Goal: Information Seeking & Learning: Check status

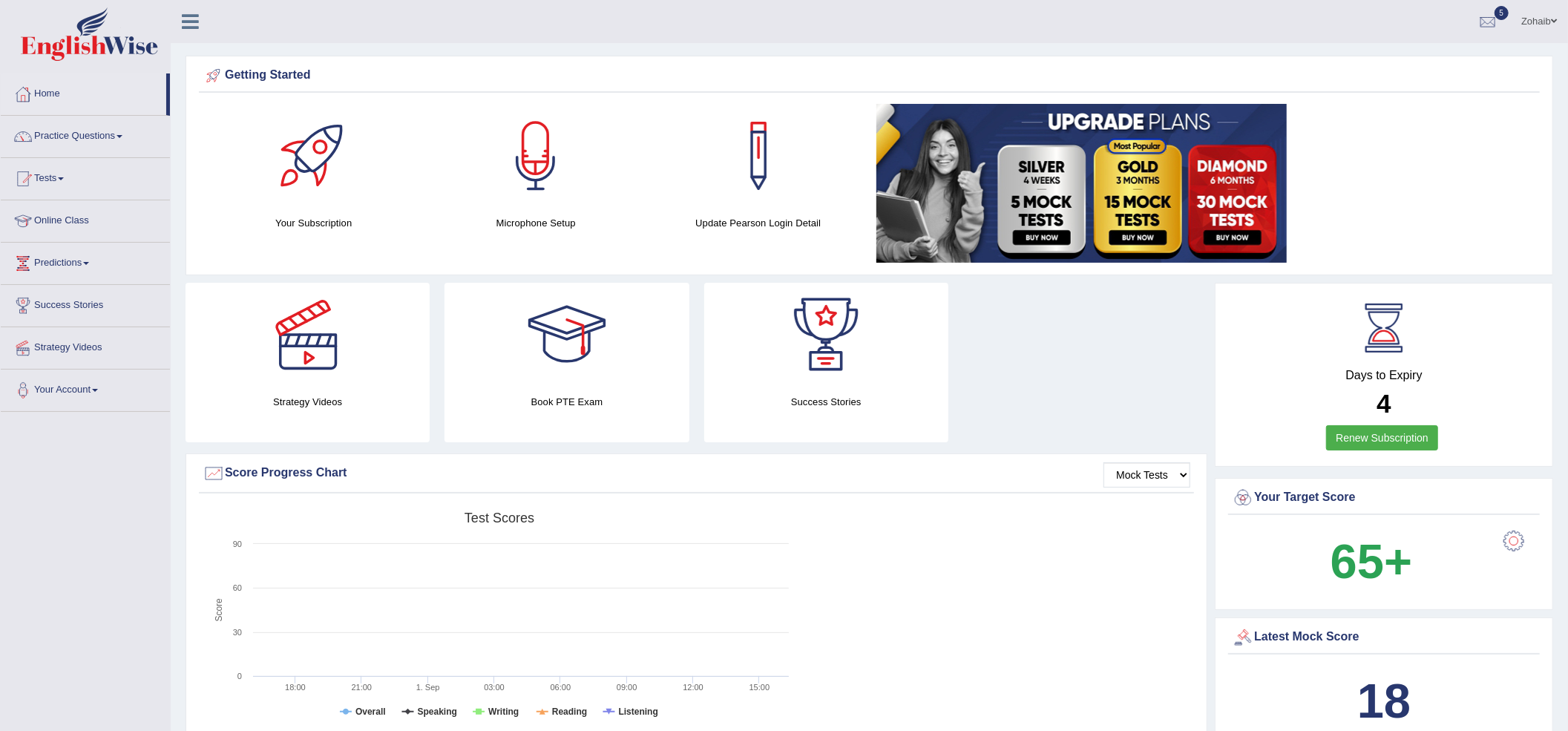
click at [53, 188] on link "Tests" at bounding box center [86, 176] width 170 height 37
click at [65, 270] on link "History" at bounding box center [97, 266] width 139 height 27
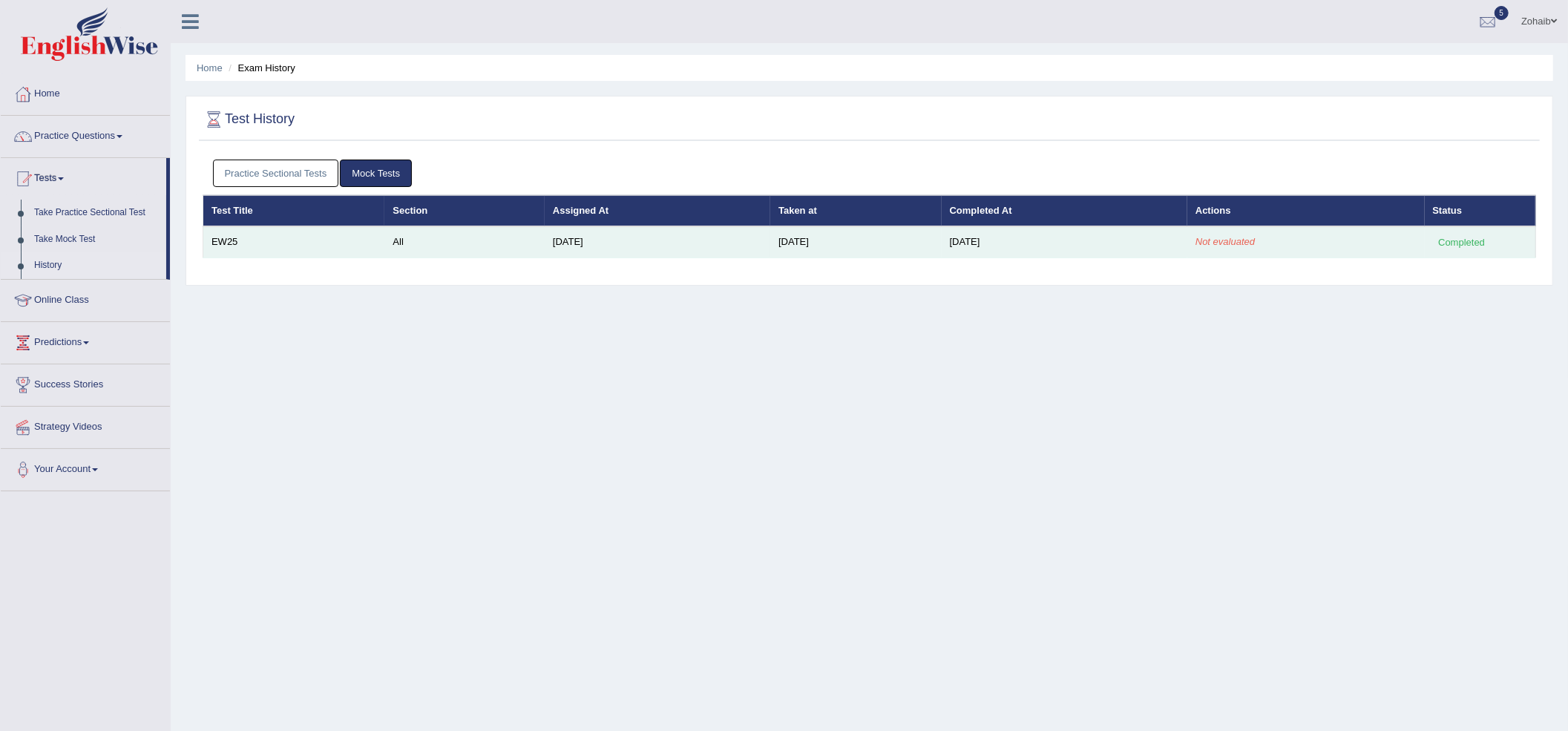
drag, startPoint x: 1304, startPoint y: 241, endPoint x: 1319, endPoint y: 245, distance: 15.5
click at [1318, 244] on td "Not evaluated" at bounding box center [1306, 242] width 238 height 31
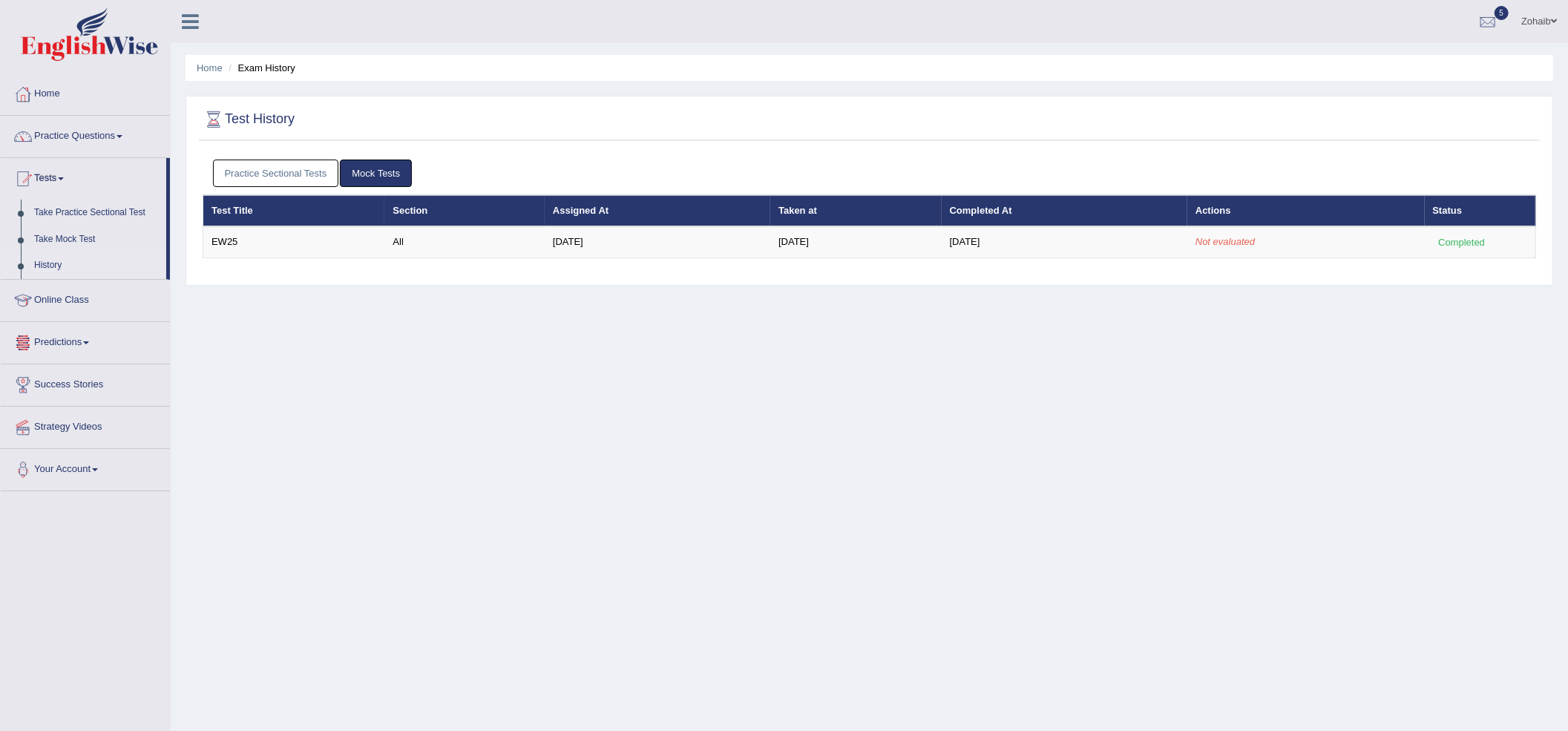
click at [72, 339] on link "Predictions" at bounding box center [86, 340] width 170 height 37
click at [89, 298] on link "Latest Predictions" at bounding box center [97, 298] width 139 height 27
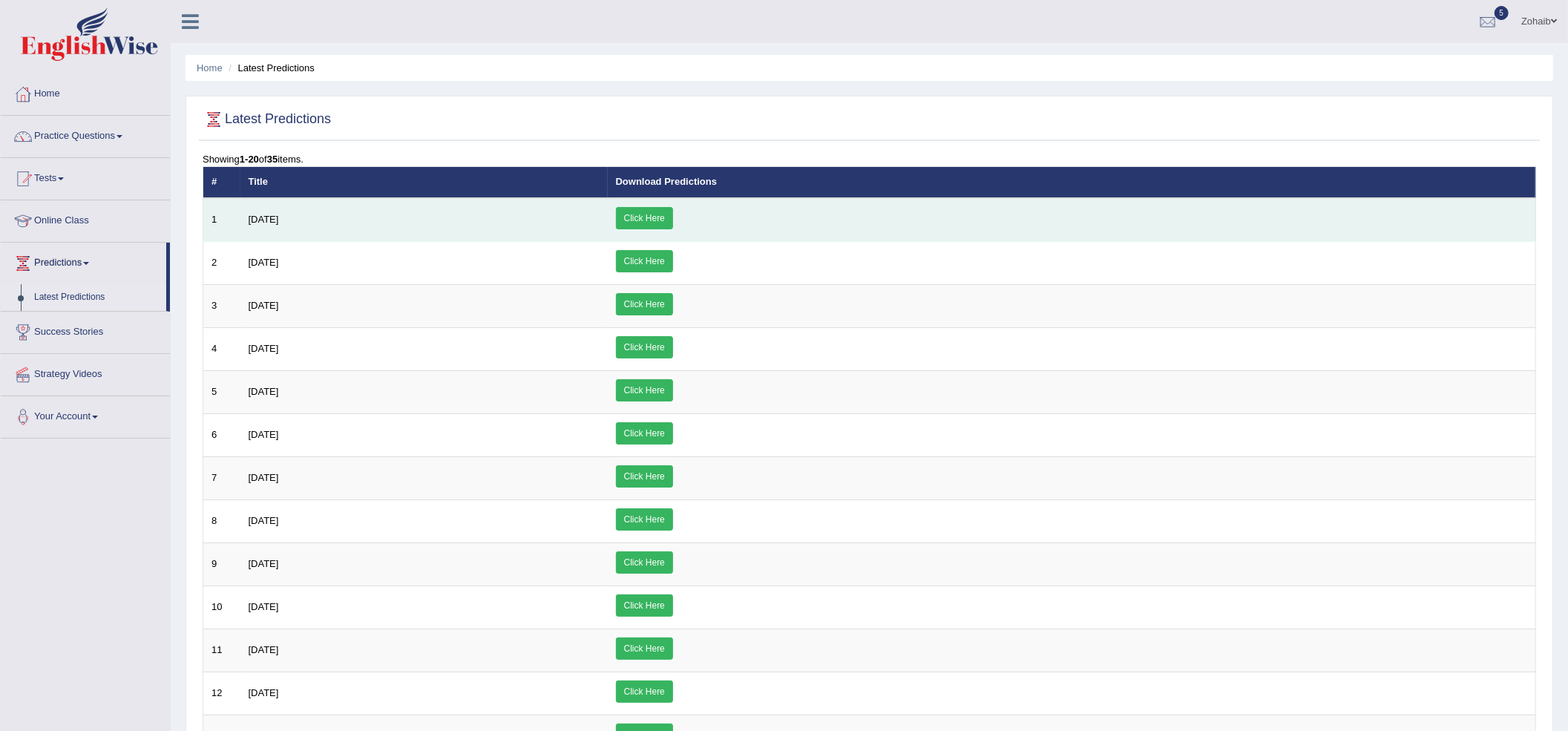
click at [673, 211] on link "Click Here" at bounding box center [644, 218] width 57 height 22
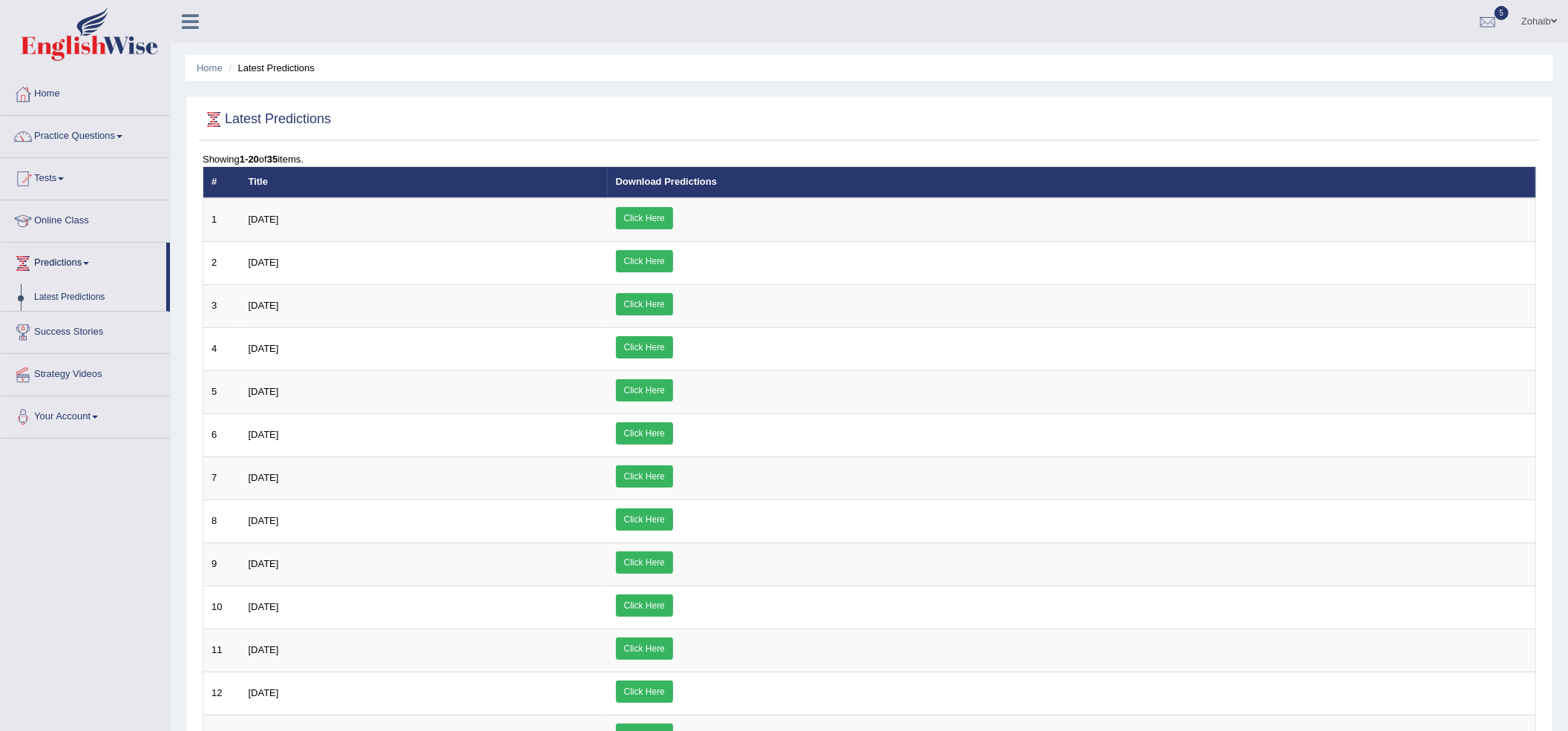
click at [111, 137] on link "Practice Questions" at bounding box center [86, 134] width 170 height 37
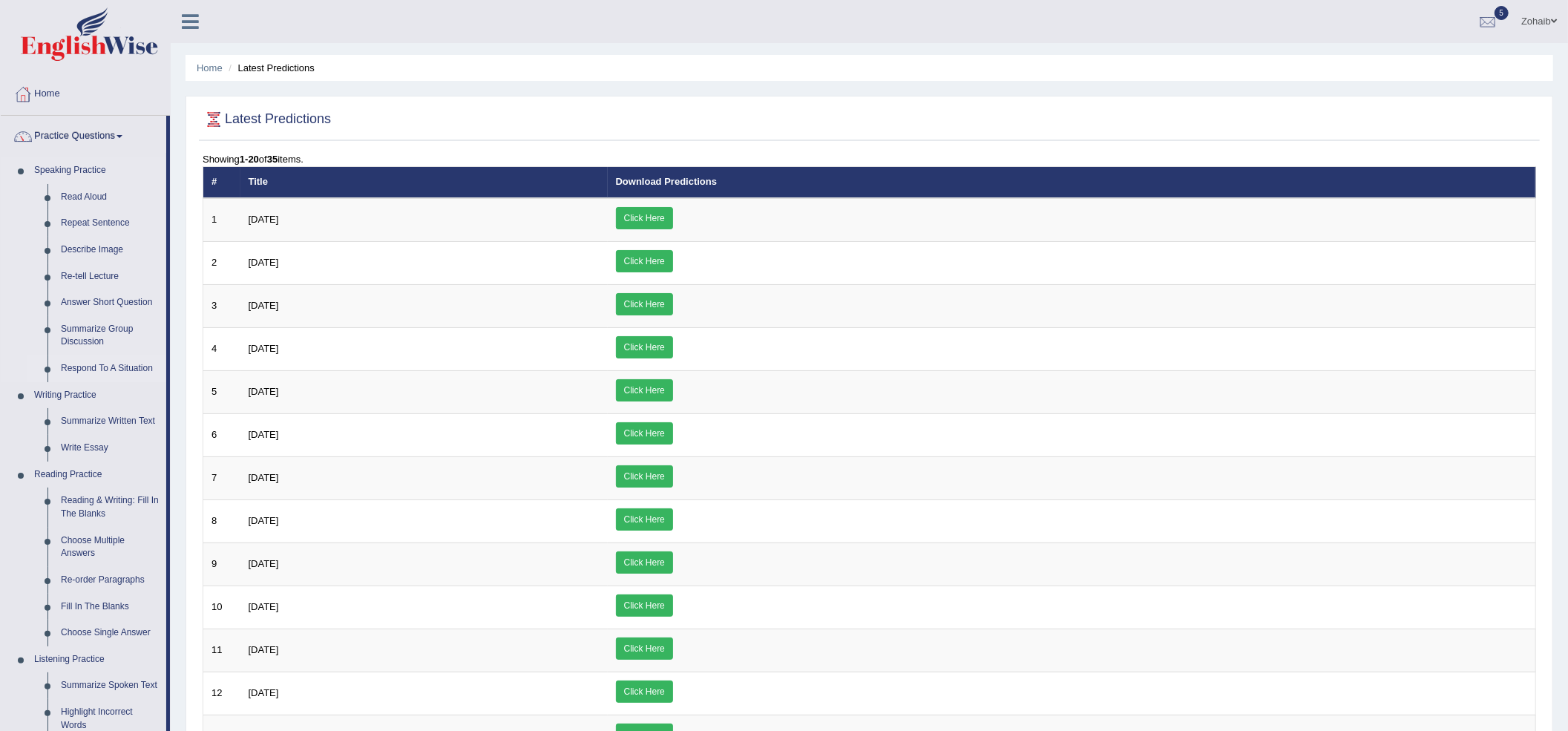
scroll to position [99, 0]
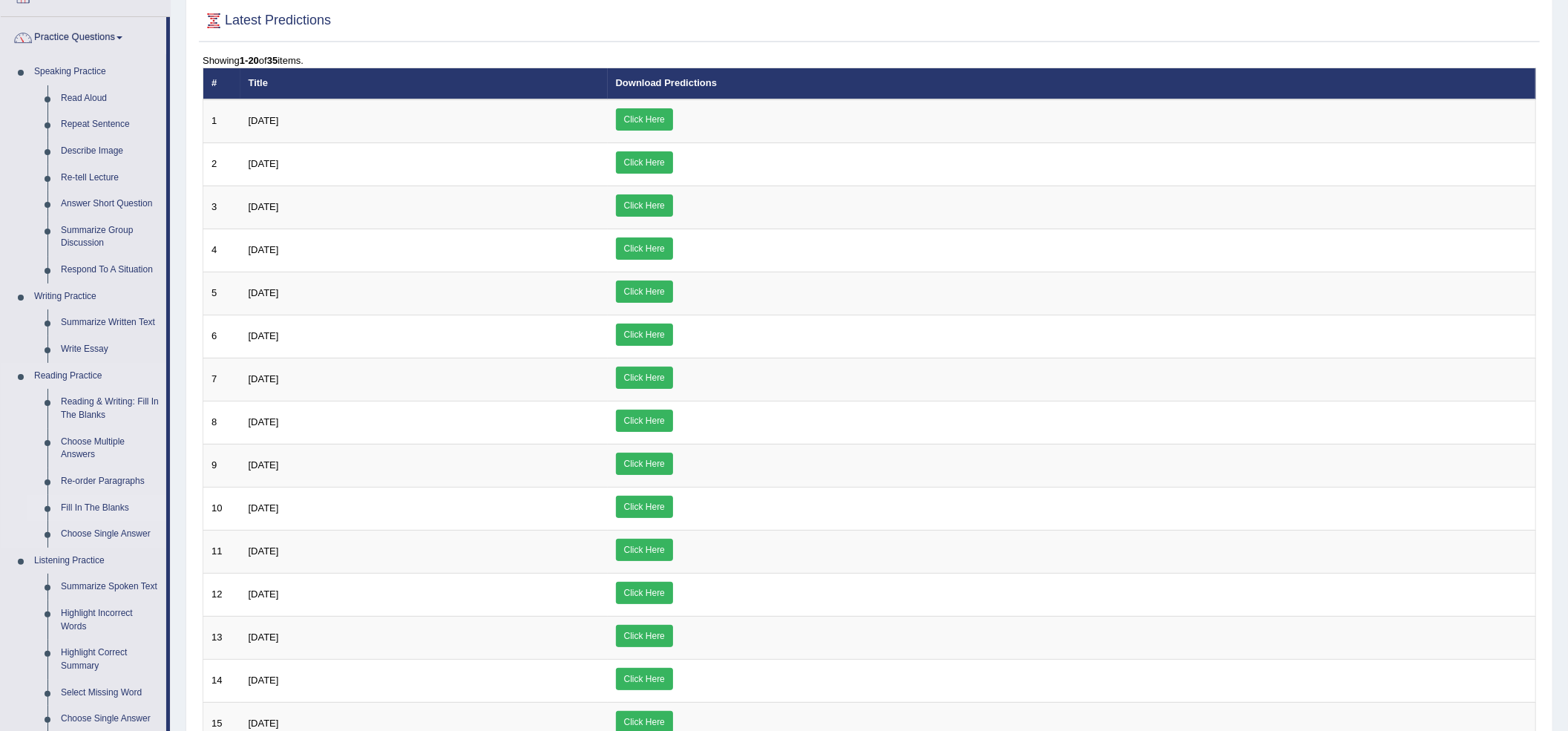
click at [116, 511] on link "Fill In The Blanks" at bounding box center [110, 509] width 112 height 27
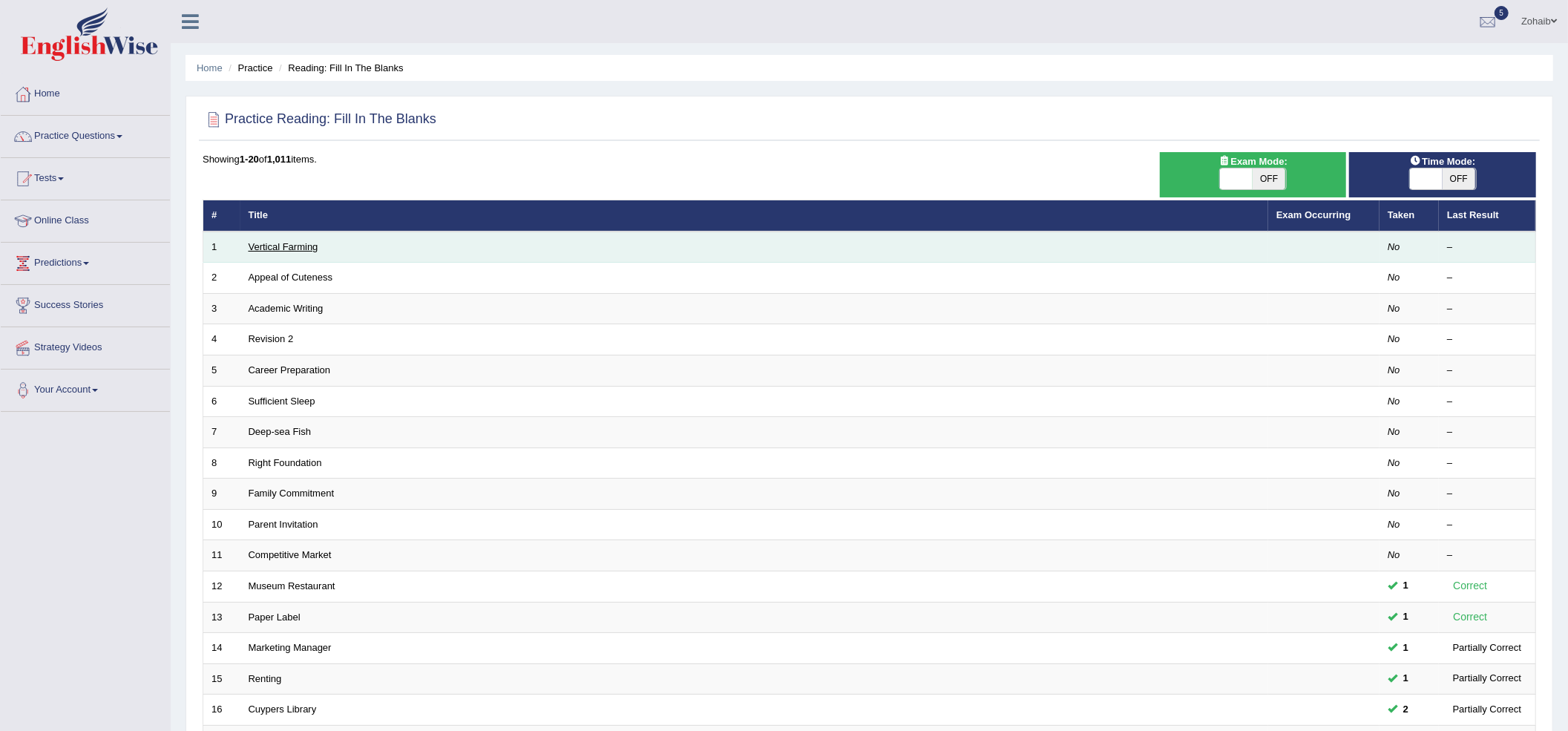
click at [268, 251] on link "Vertical Farming" at bounding box center [283, 247] width 70 height 11
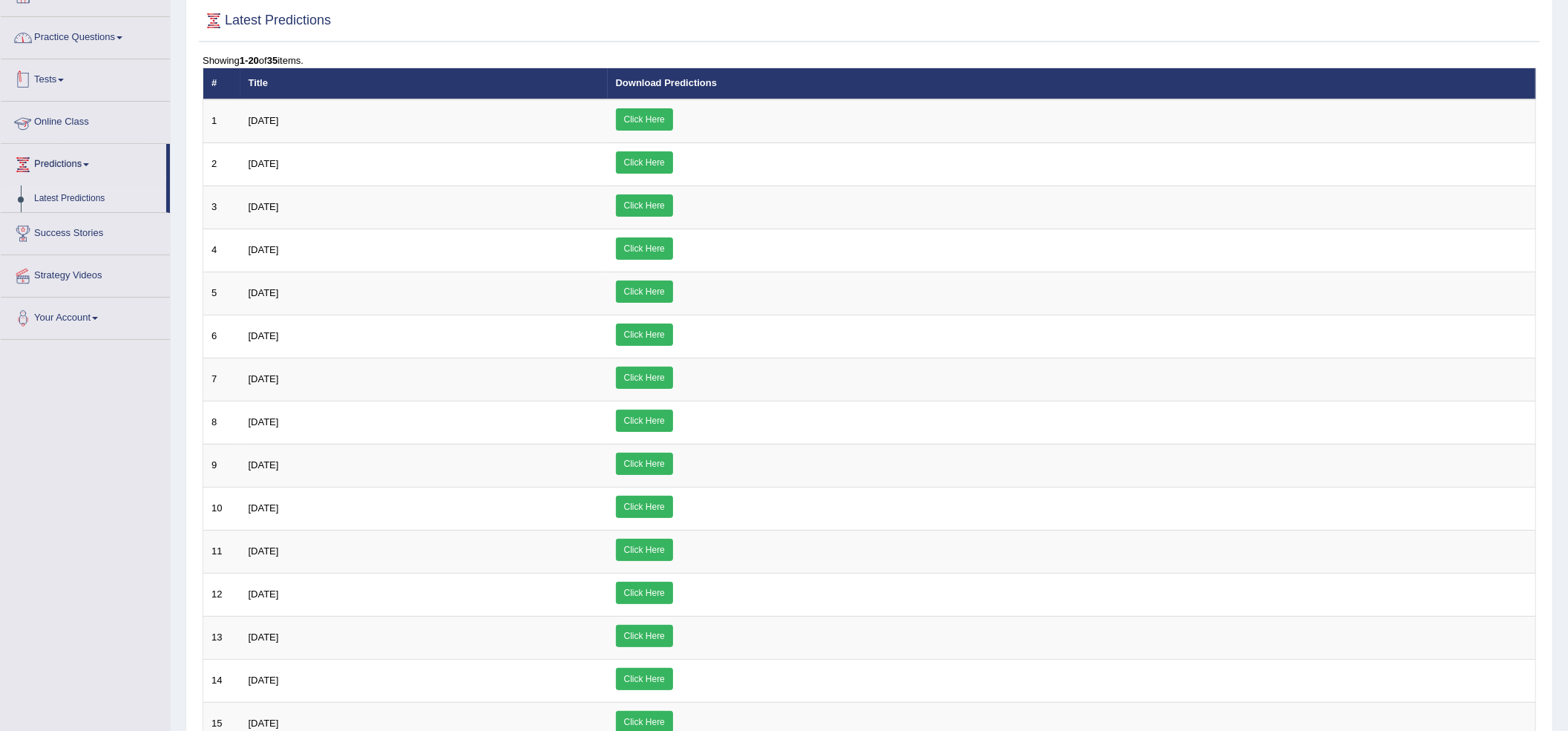
drag, startPoint x: 77, startPoint y: 46, endPoint x: 66, endPoint y: 57, distance: 15.6
click at [77, 45] on link "Practice Questions" at bounding box center [86, 35] width 170 height 37
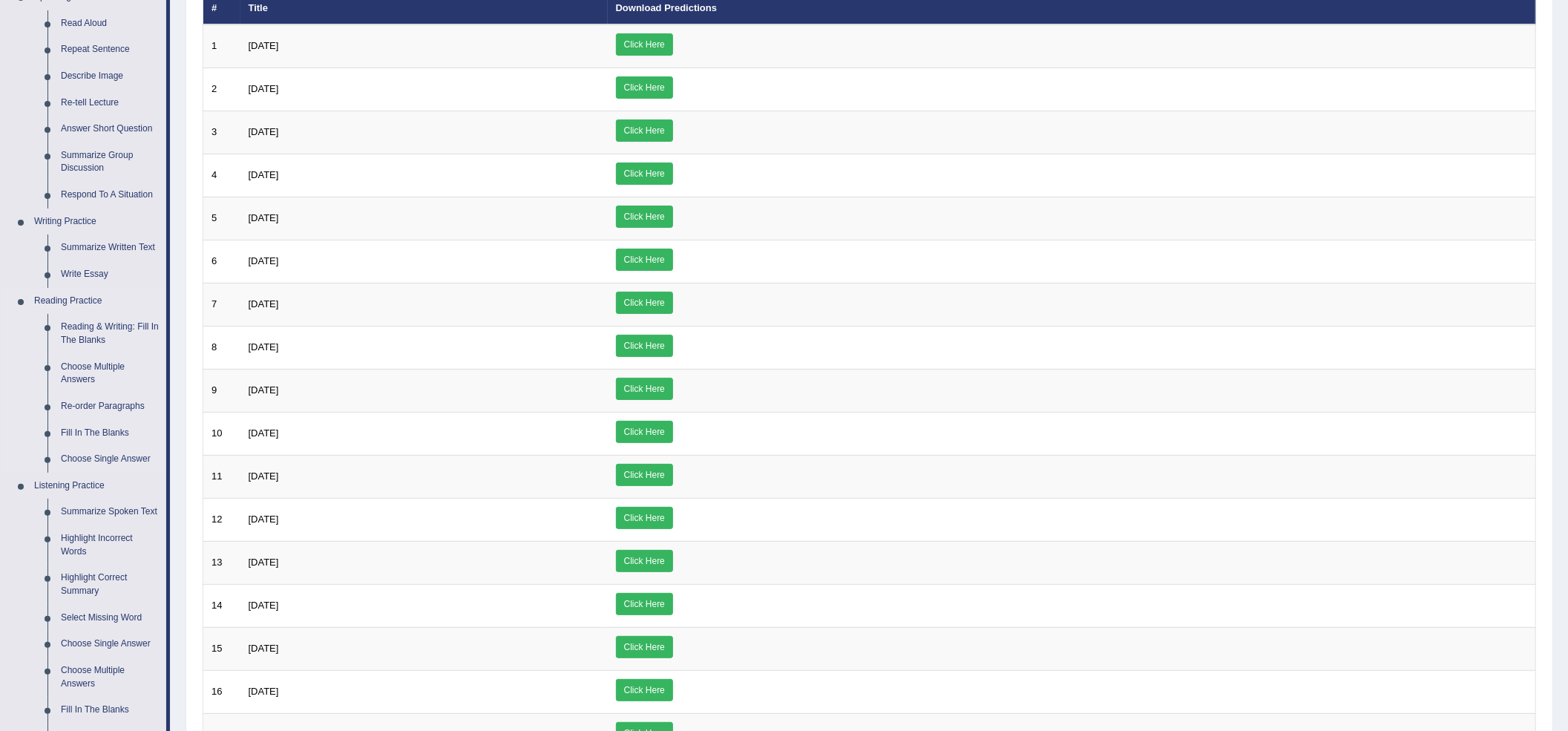
scroll to position [478, 0]
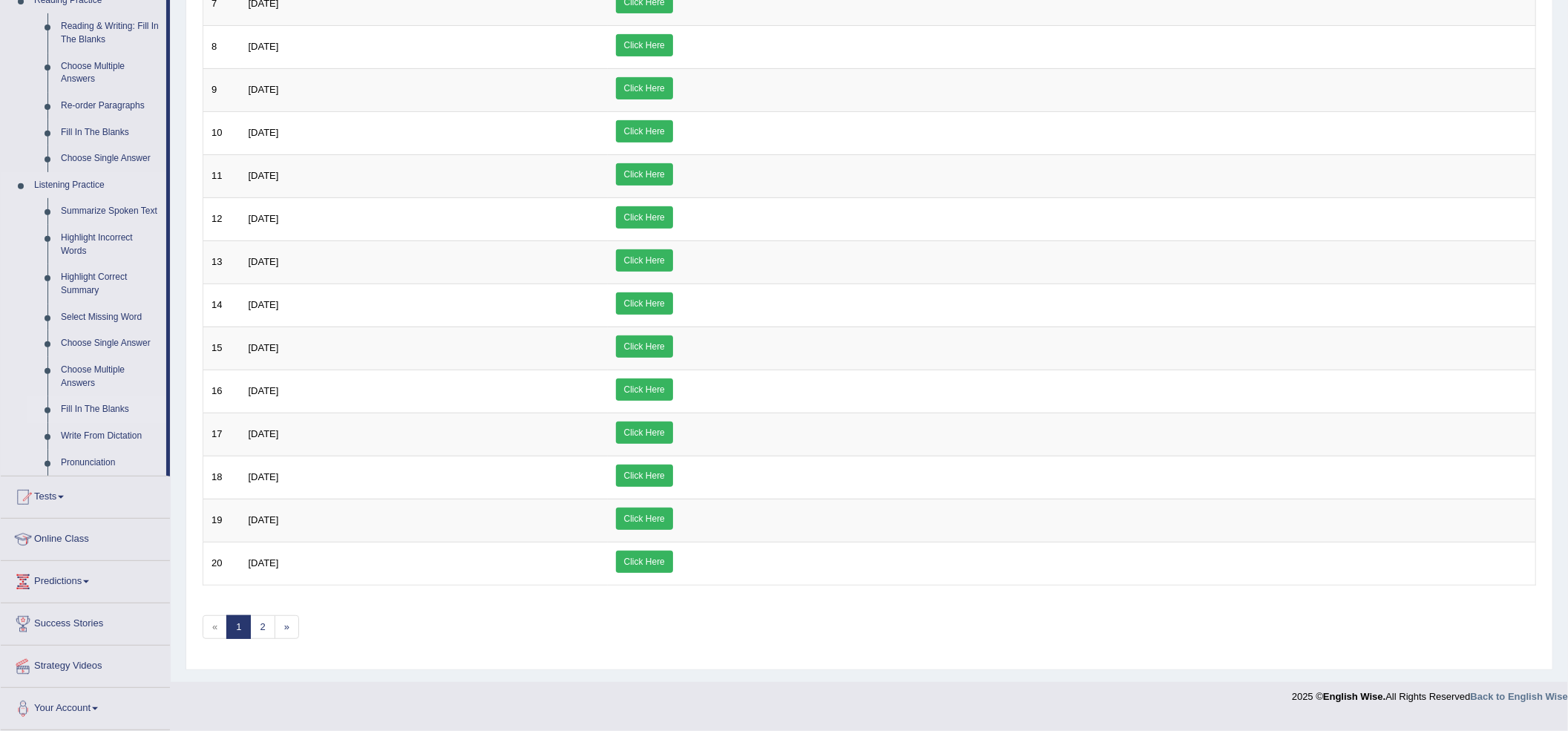
click at [101, 402] on link "Fill In The Blanks" at bounding box center [110, 410] width 112 height 27
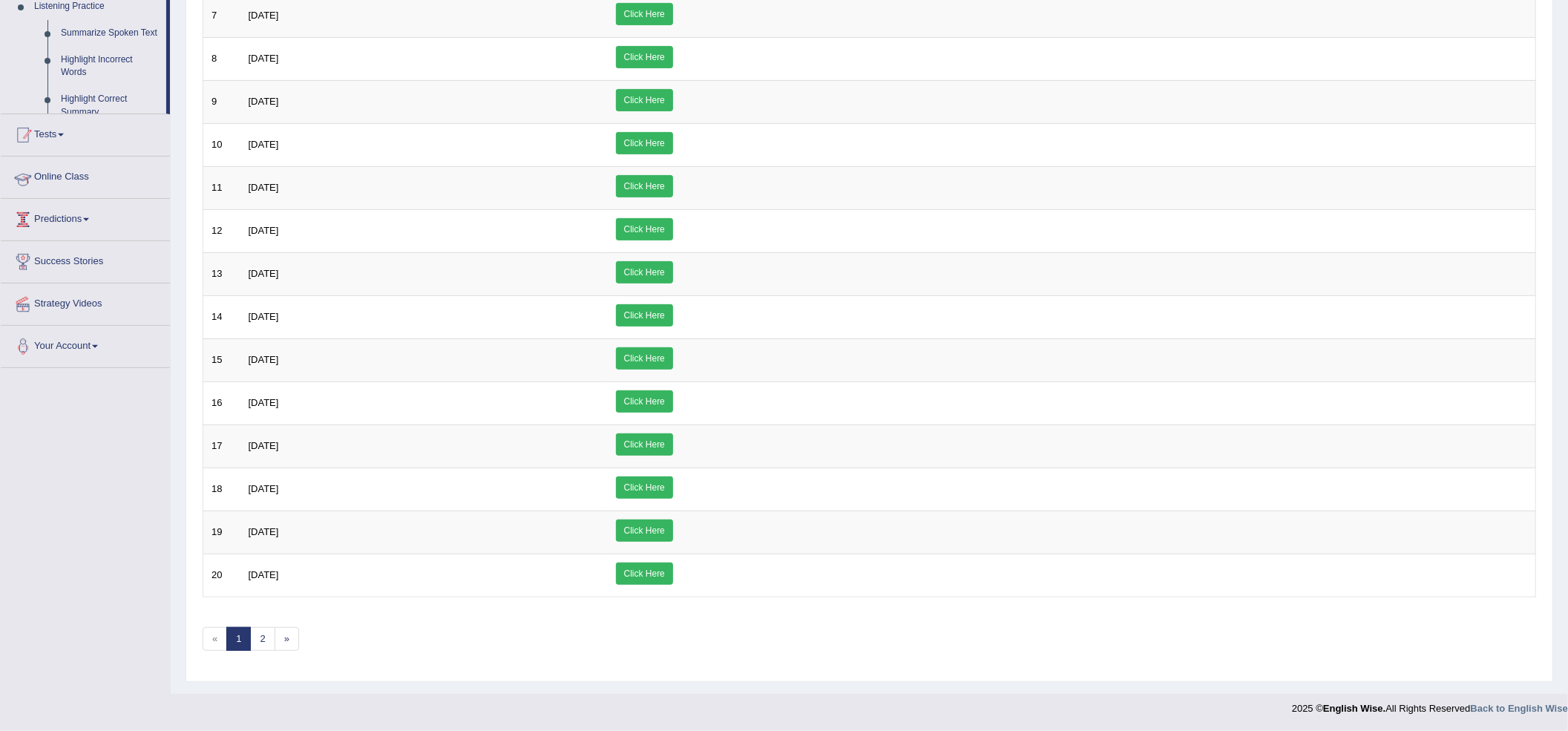
scroll to position [426, 0]
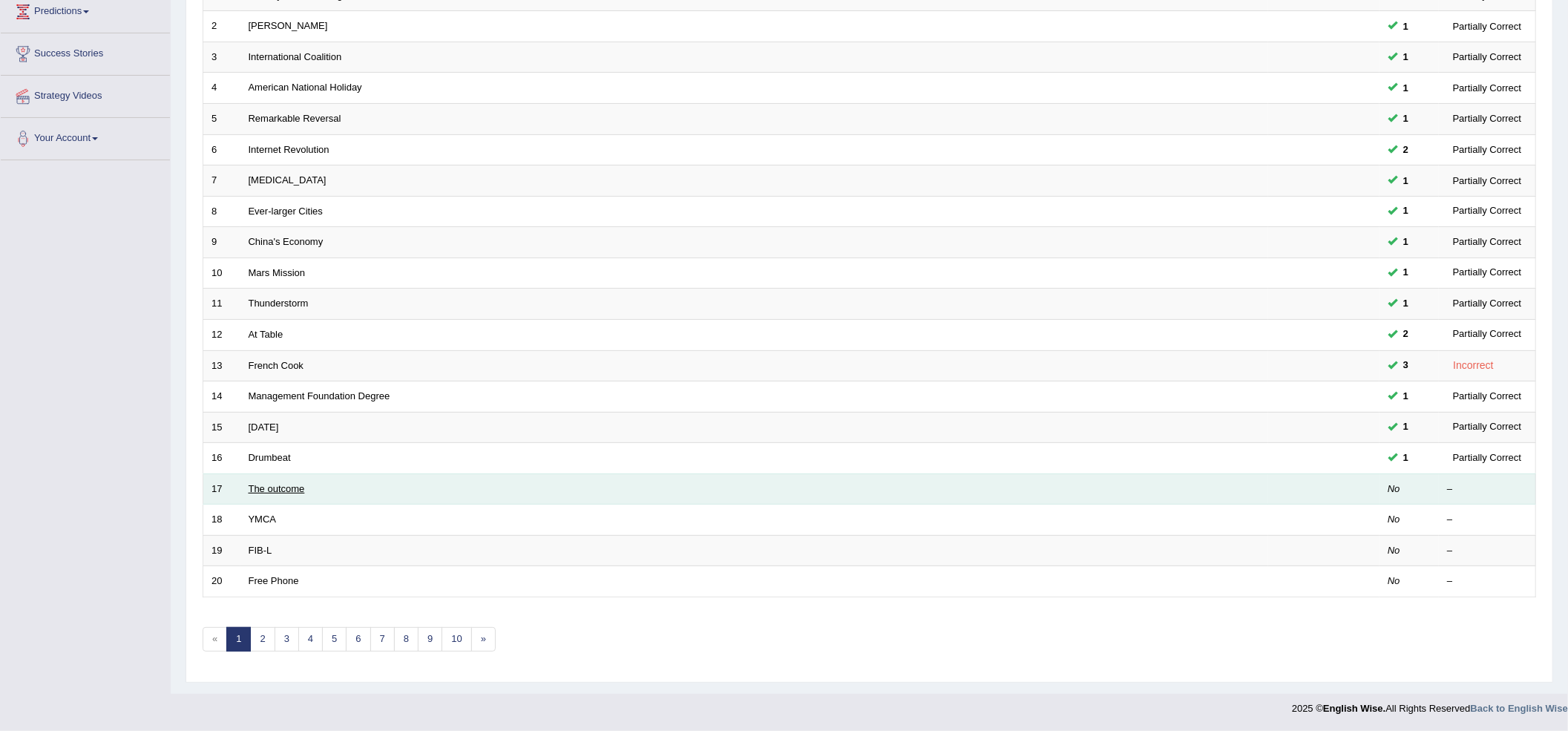
click at [282, 488] on link "The outcome" at bounding box center [277, 489] width 57 height 11
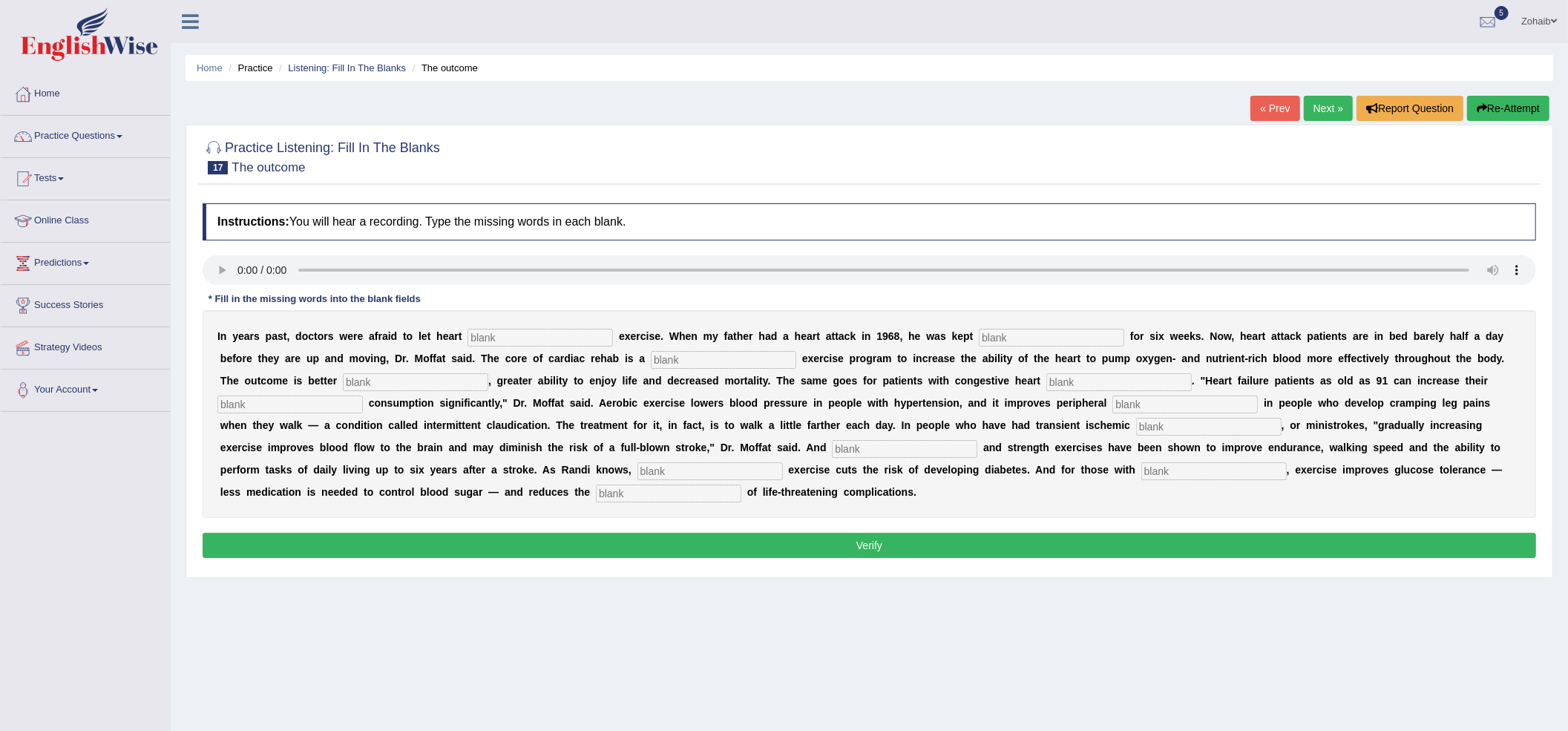
click at [527, 339] on input "text" at bounding box center [540, 338] width 145 height 18
type input "patient"
click at [1001, 328] on div "I n y e a r s p a s t , d o c t o r s w e r e a f r a i d t o l e t h e a r t p…" at bounding box center [869, 414] width 1333 height 208
click at [1004, 331] on input "text" at bounding box center [1051, 338] width 145 height 18
type input "s"
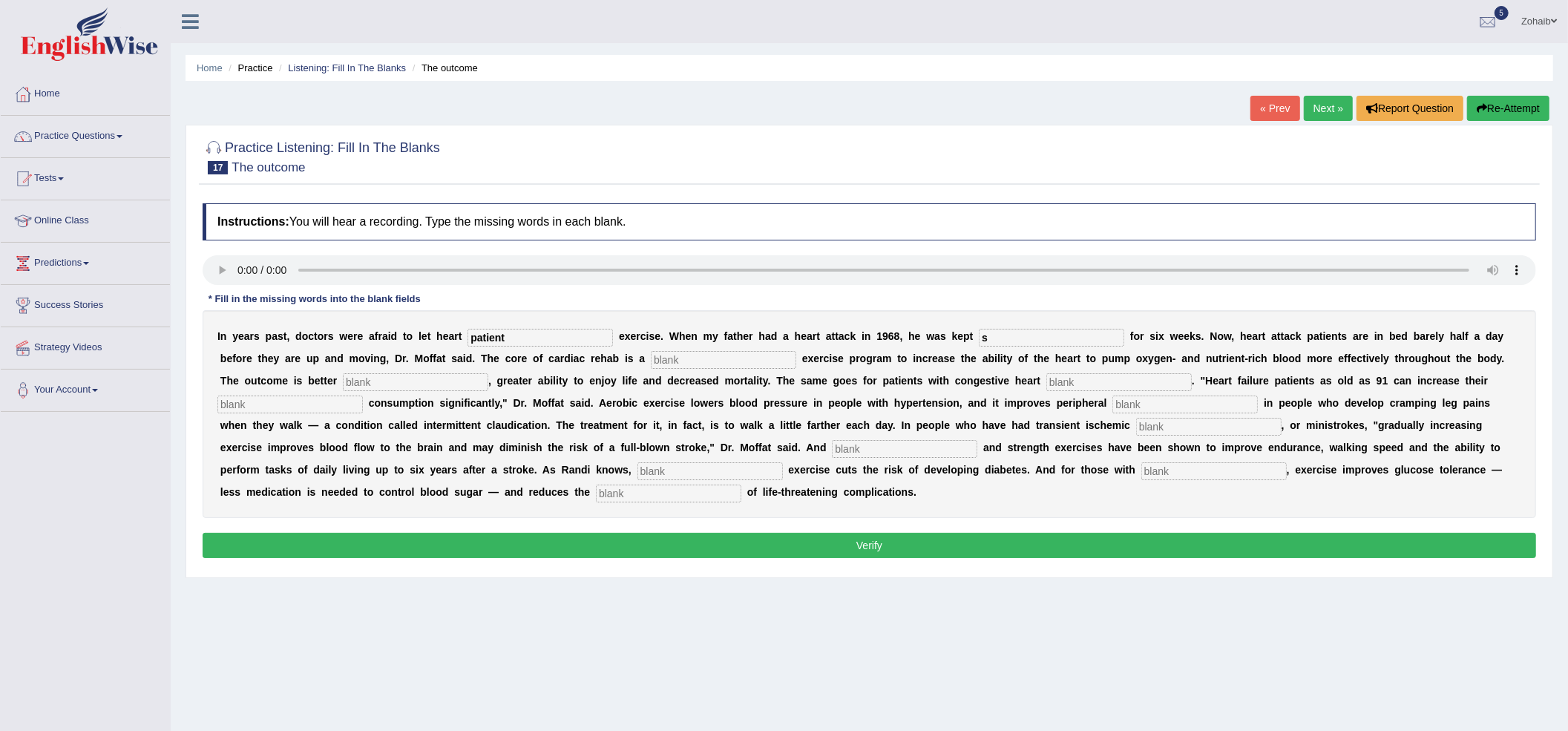
click at [740, 371] on div "I n y e a r s p a s t , d o c t o r s w e r e a f r a i d t o l e t h e a r t p…" at bounding box center [869, 414] width 1333 height 208
click at [742, 364] on input "text" at bounding box center [723, 360] width 145 height 18
type input "prograssive"
click at [403, 375] on input "text" at bounding box center [415, 382] width 145 height 18
type input "indurance"
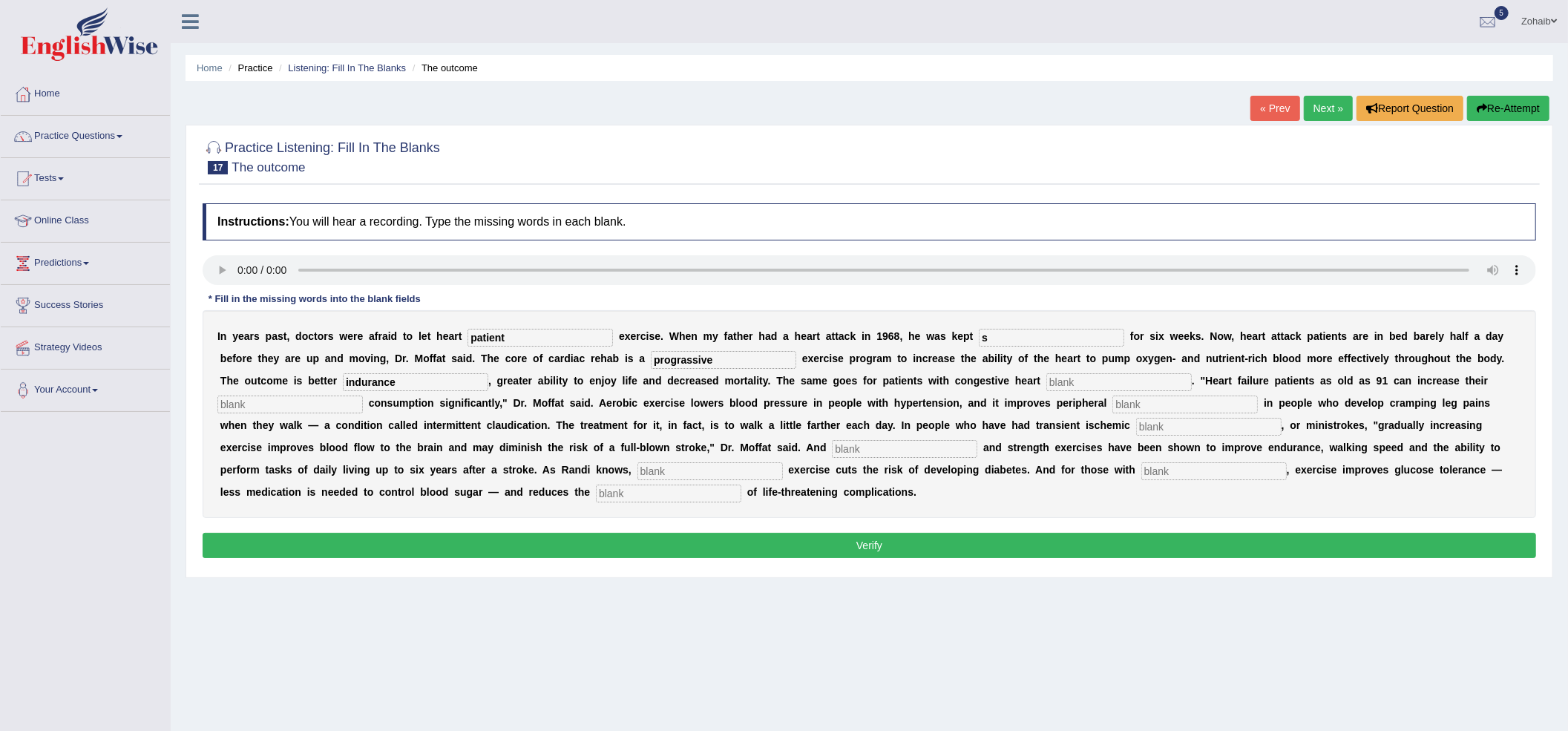
click at [1105, 389] on input "text" at bounding box center [1118, 382] width 145 height 18
type input "failure"
click at [263, 405] on input "text" at bounding box center [290, 404] width 145 height 18
type input "oxygen"
click at [1146, 410] on input "text" at bounding box center [1185, 404] width 145 height 18
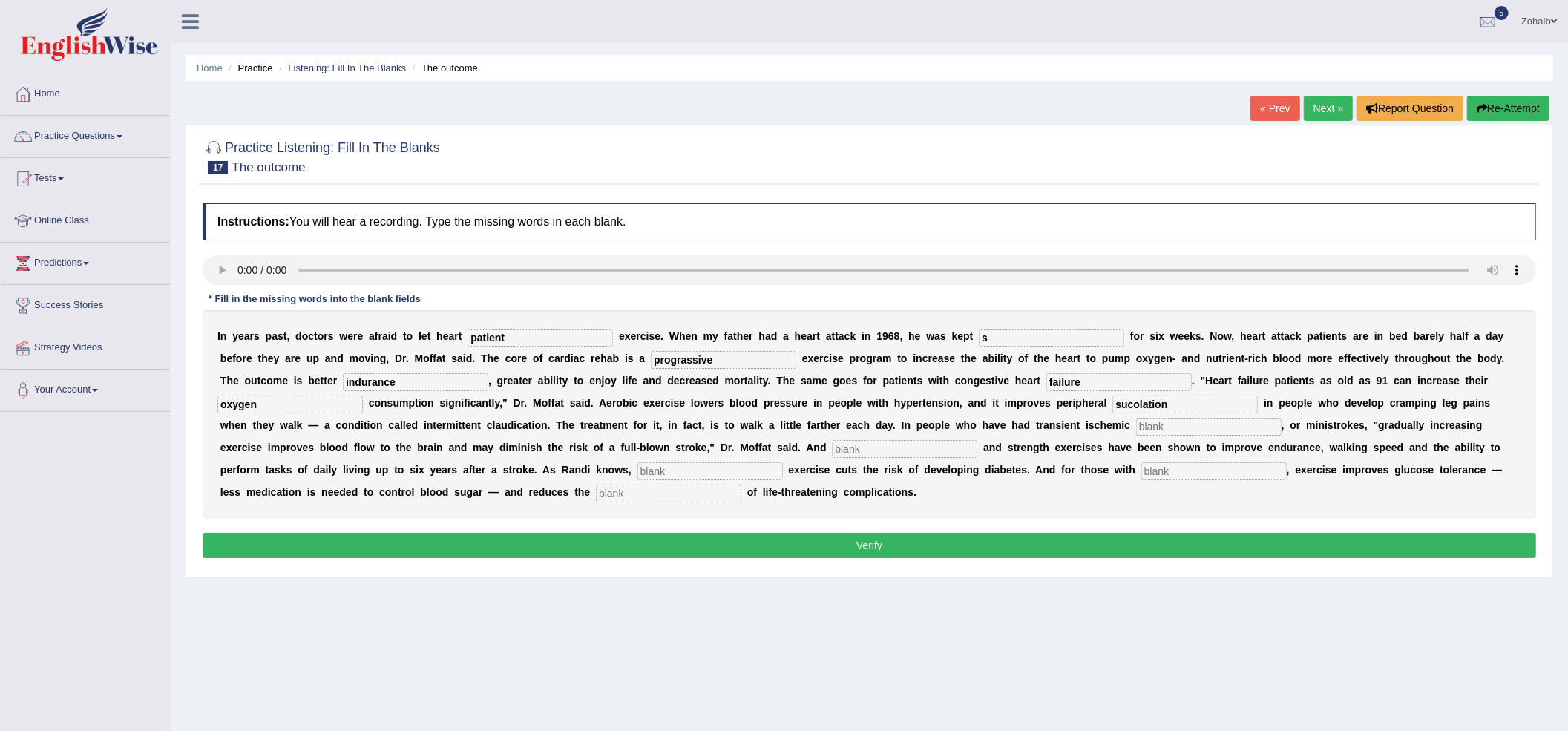
type input "sucolation"
click at [1156, 426] on input "text" at bounding box center [1209, 426] width 145 height 18
type input "attacks"
click at [851, 444] on input "text" at bounding box center [904, 449] width 145 height 18
type input "arobic"
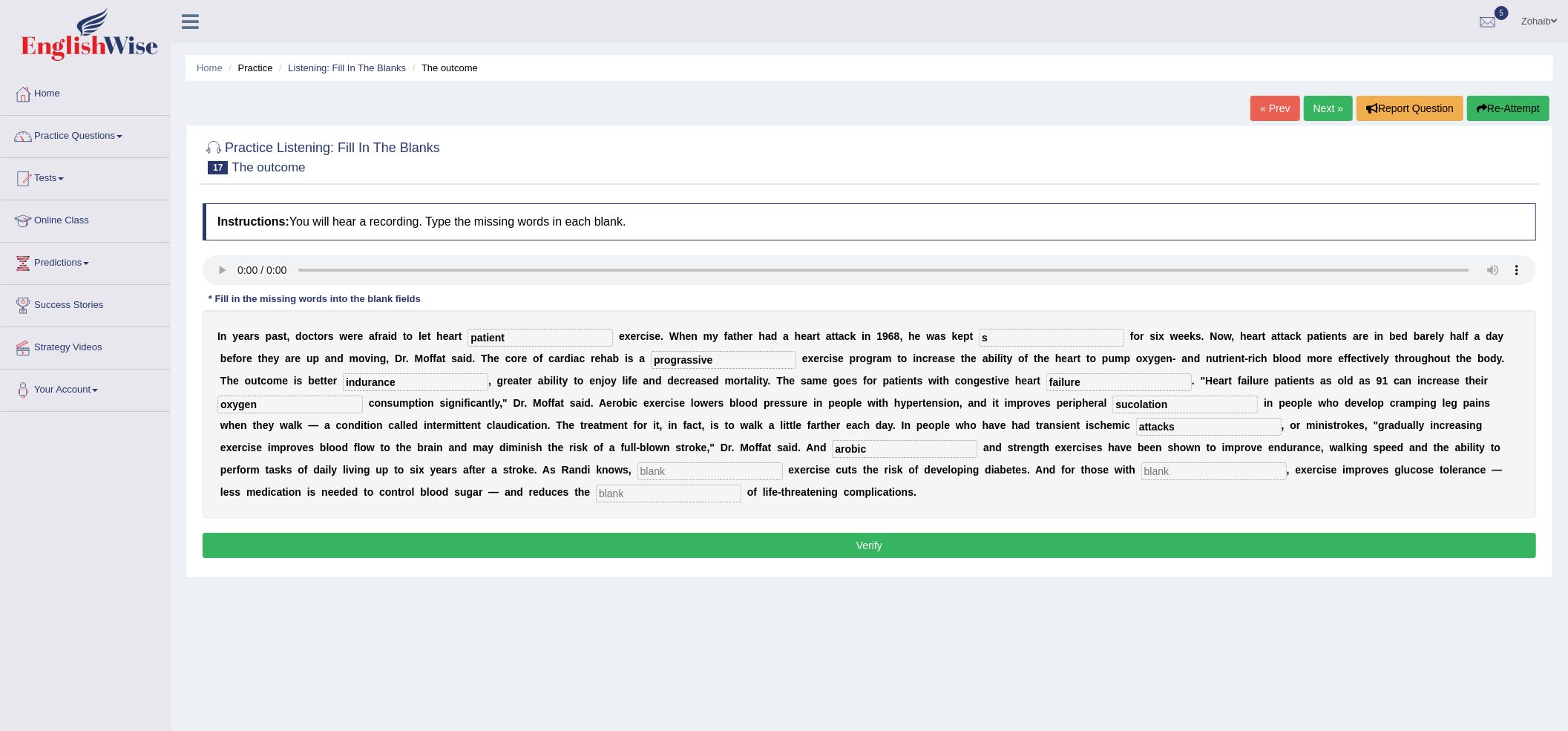
click at [680, 467] on input "text" at bounding box center [709, 471] width 145 height 18
type input "moderate"
click at [1234, 473] on input "text" at bounding box center [1213, 471] width 145 height 18
type input "dis"
click at [640, 498] on input "text" at bounding box center [668, 494] width 145 height 18
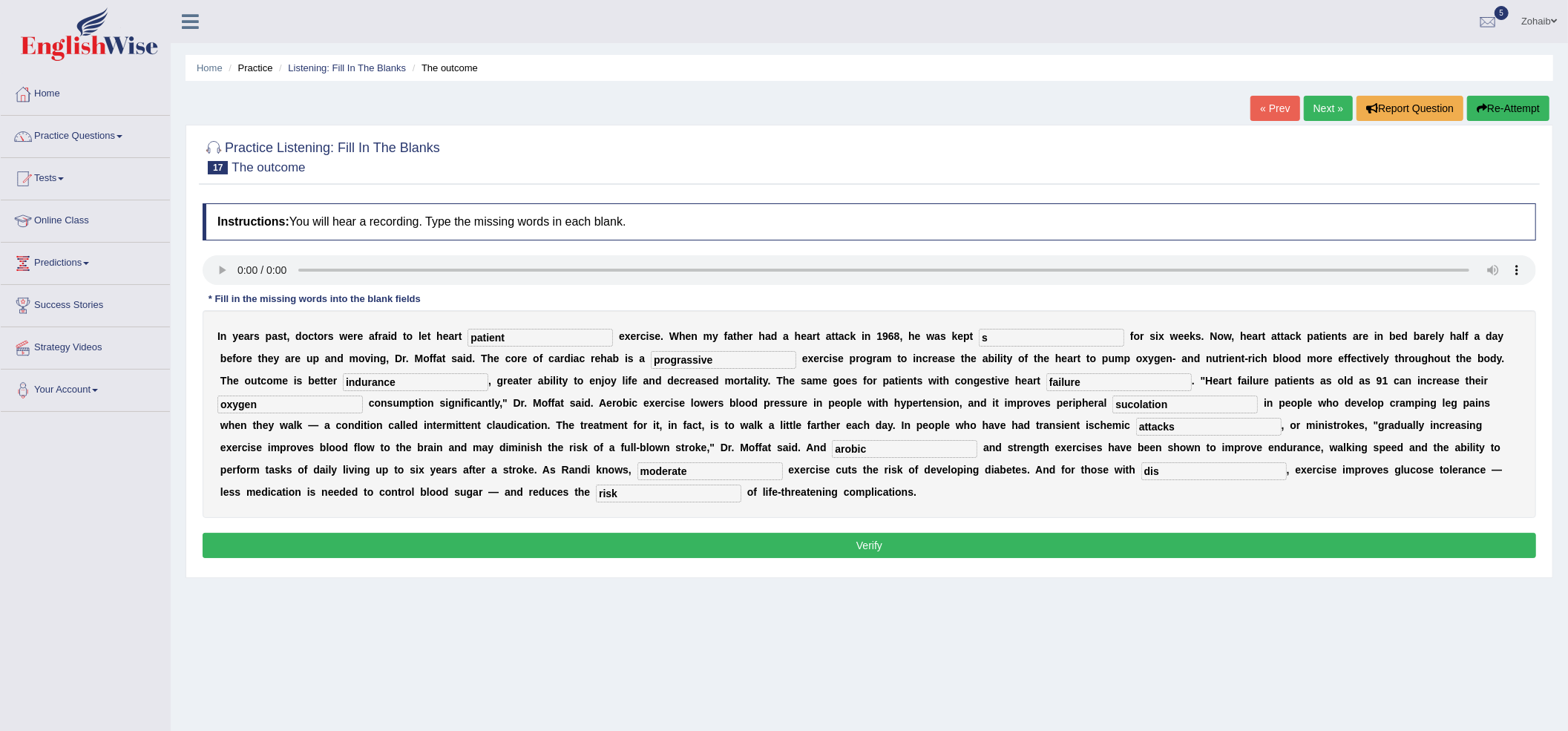
type input "risk"
click at [1186, 466] on input "dis" at bounding box center [1213, 471] width 145 height 18
type input "diabetes"
click at [538, 528] on div "Instructions: You will hear a recording. Type the missing words in each blank. …" at bounding box center [869, 383] width 1341 height 375
drag, startPoint x: 538, startPoint y: 528, endPoint x: 547, endPoint y: 544, distance: 18.4
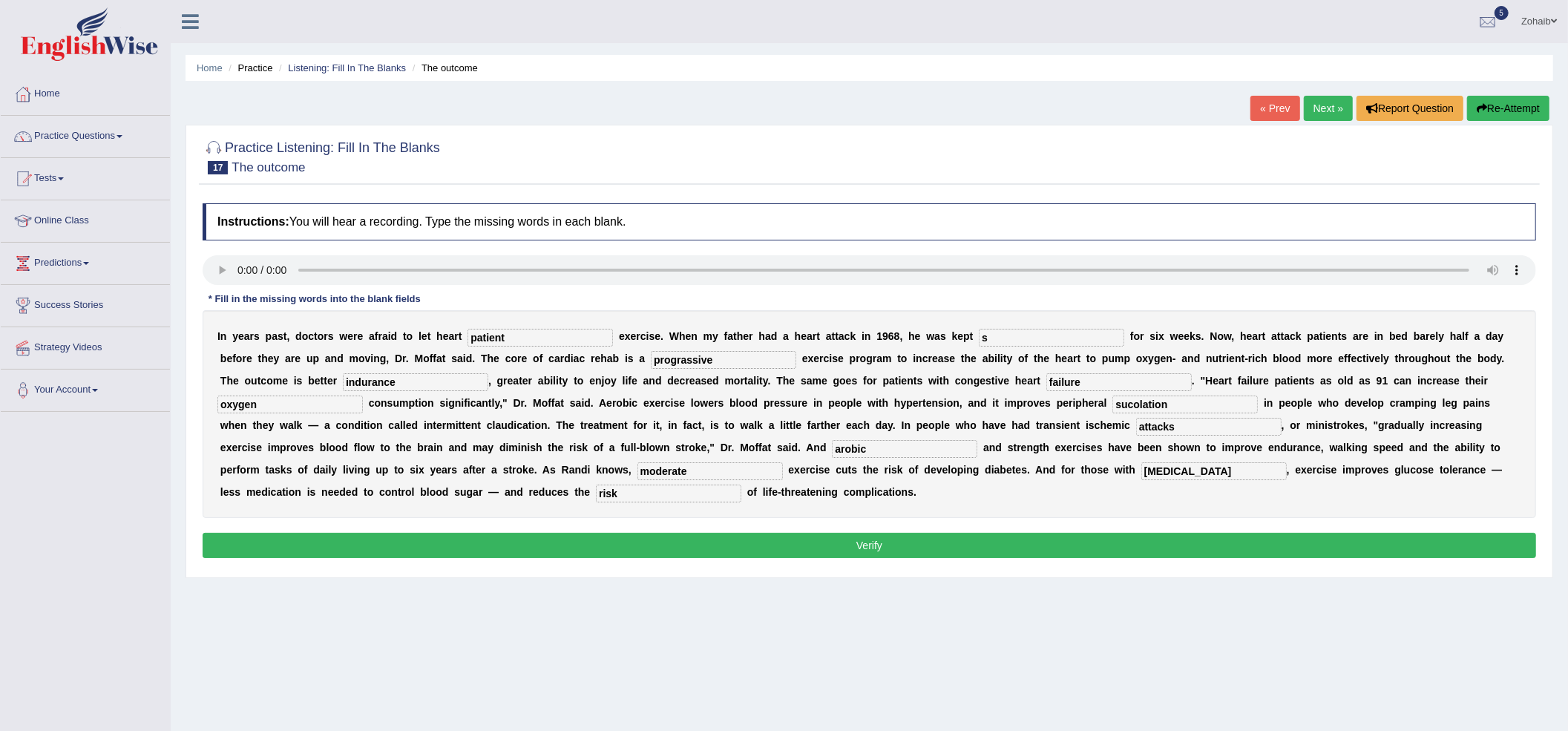
click at [546, 544] on div "Instructions: You will hear a recording. Type the missing words in each blank. …" at bounding box center [869, 383] width 1341 height 375
click at [547, 544] on button "Verify" at bounding box center [869, 546] width 1333 height 25
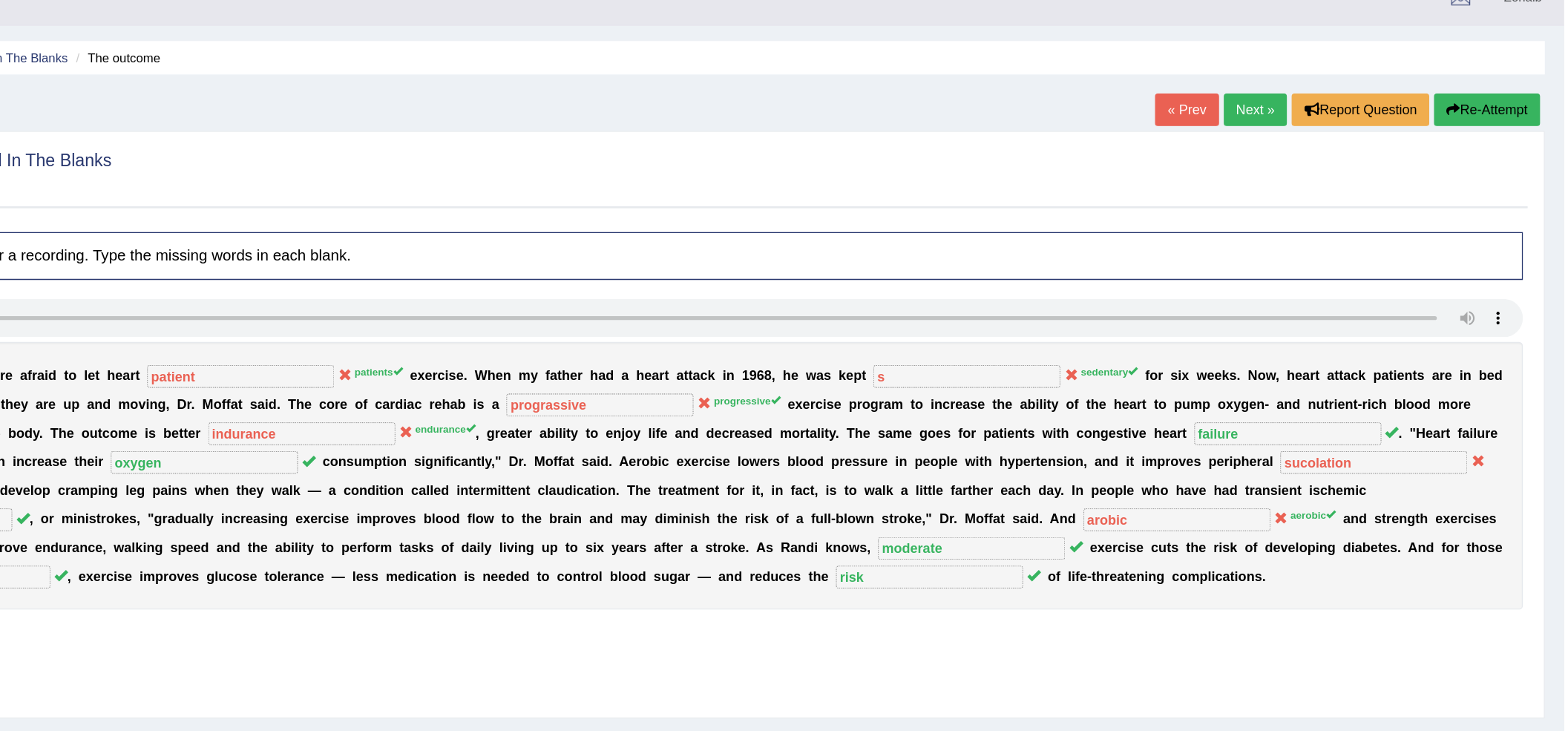
scroll to position [13, 0]
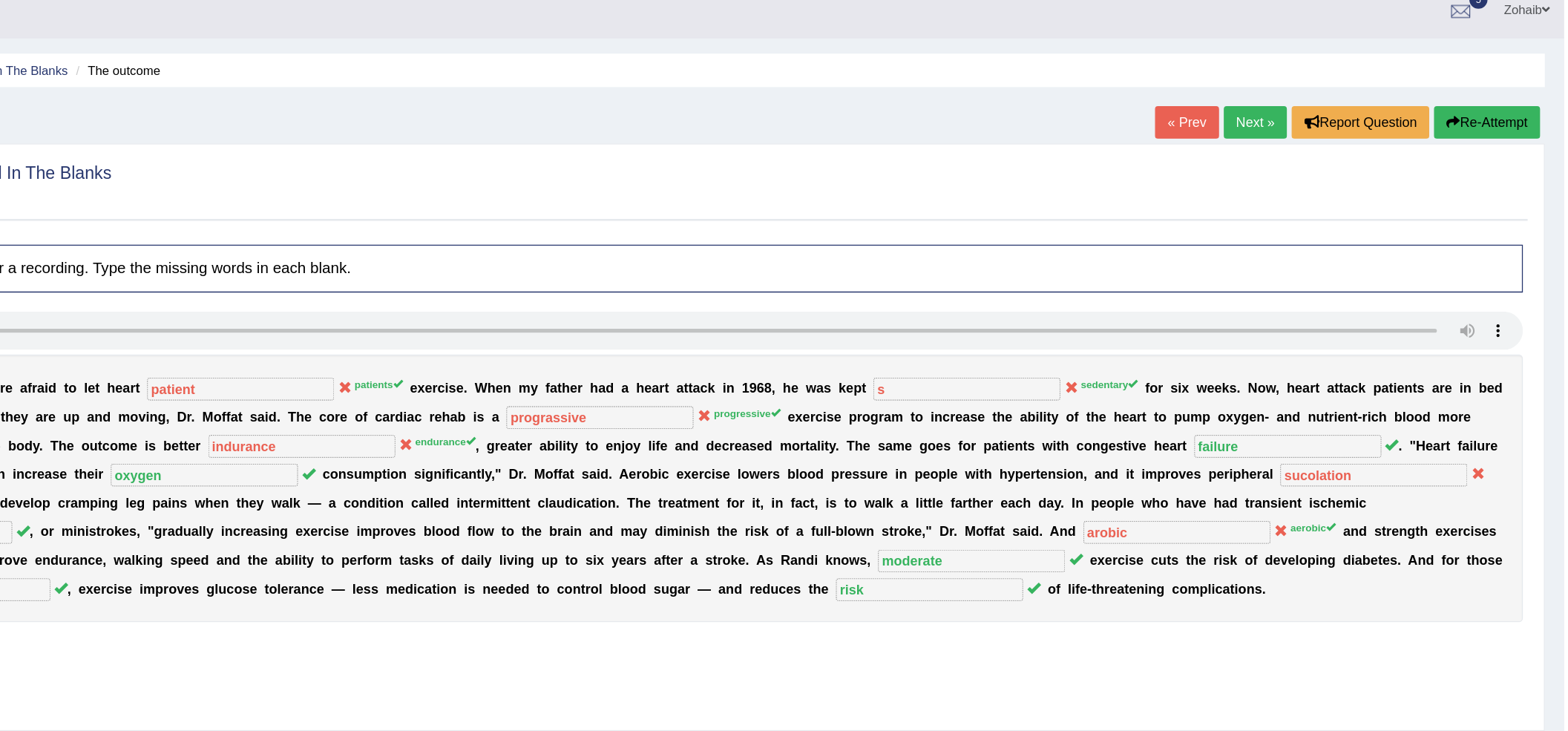
click at [1335, 97] on link "Next »" at bounding box center [1329, 95] width 49 height 25
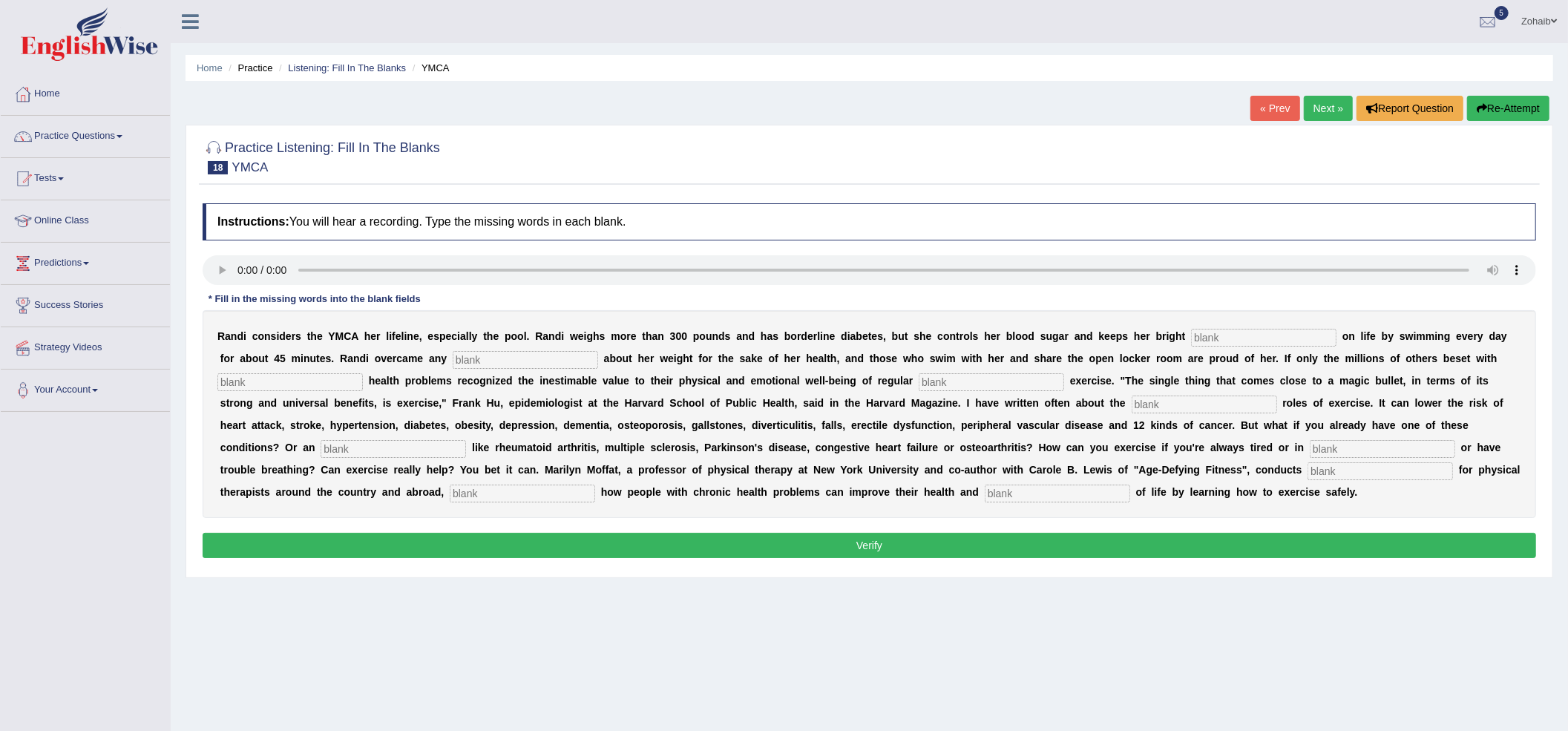
click at [1256, 334] on input "text" at bounding box center [1264, 338] width 145 height 18
type input "outlook"
click at [523, 358] on input "text" at bounding box center [525, 360] width 145 height 18
type input "selfcounsious"
click at [312, 395] on div "R a n d i c o n s i d e r s t h e Y M C A h e r l i f e l i n e , e s p e c i a…" at bounding box center [869, 414] width 1333 height 208
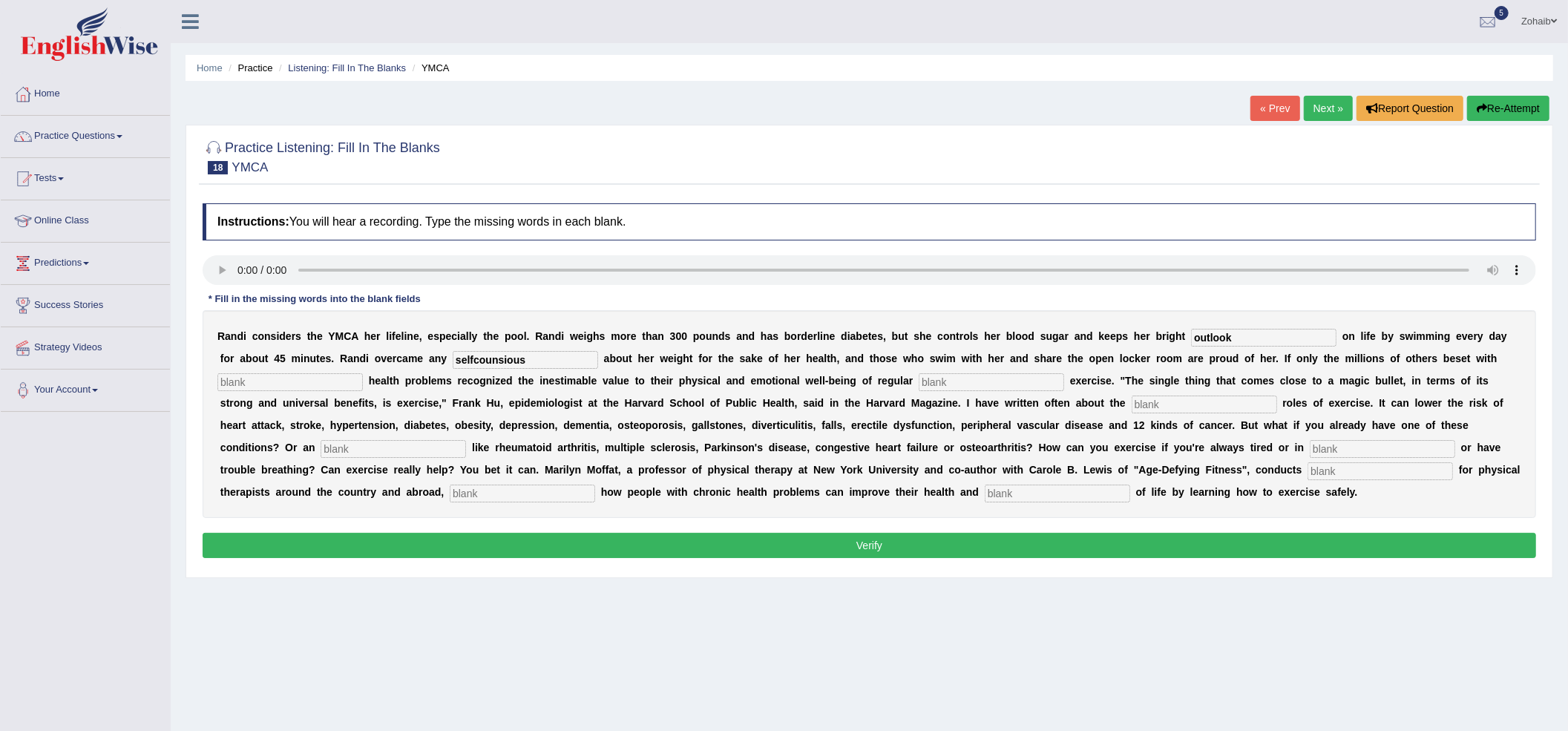
click at [306, 389] on input "text" at bounding box center [290, 382] width 145 height 18
type input "cronic"
click at [987, 386] on input "text" at bounding box center [991, 382] width 145 height 18
type input "physical"
click at [1154, 403] on input "text" at bounding box center [1204, 404] width 145 height 18
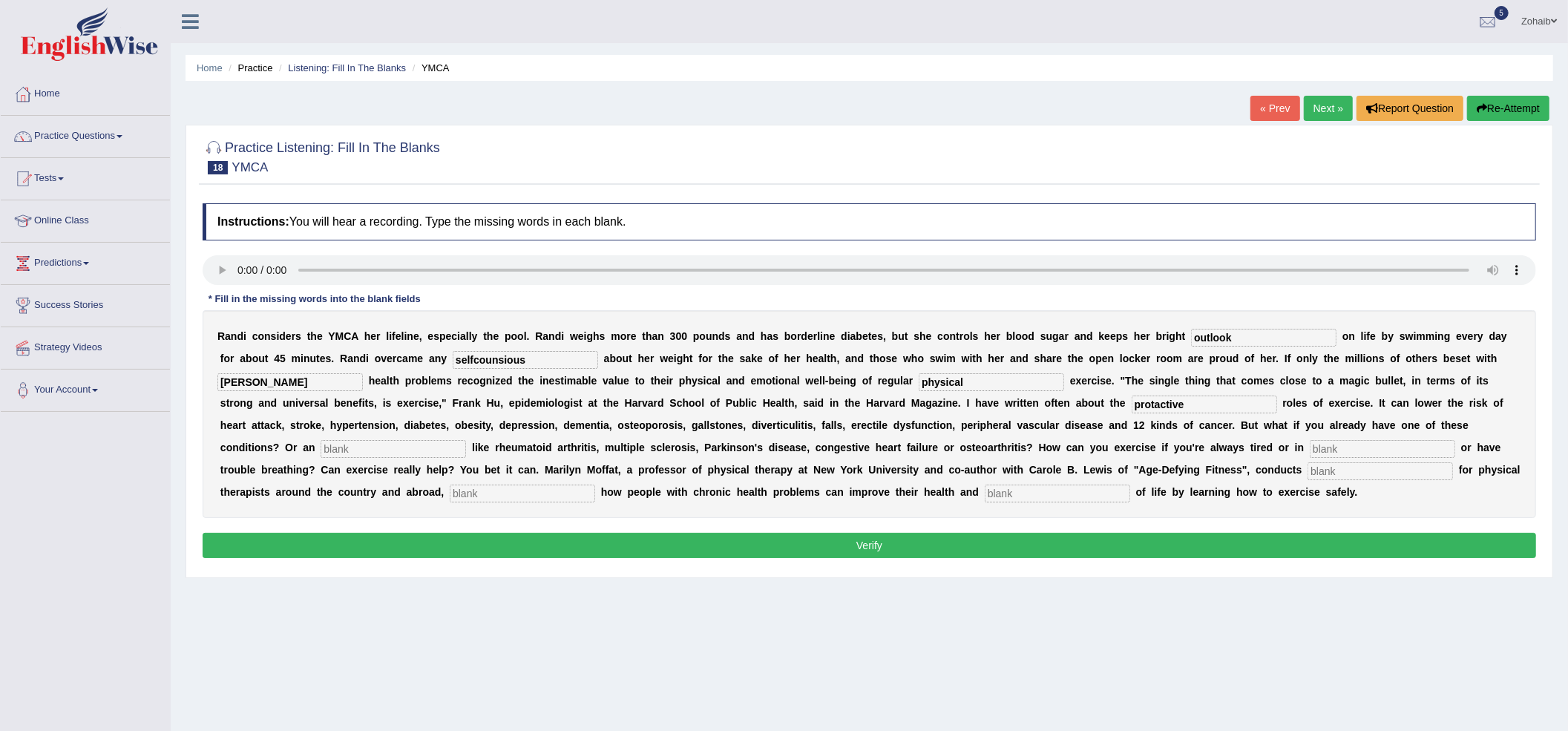
type input "protactive"
click at [451, 455] on input "text" at bounding box center [393, 449] width 145 height 18
type input "element"
click at [1342, 451] on input "text" at bounding box center [1382, 449] width 145 height 18
type input "pain"
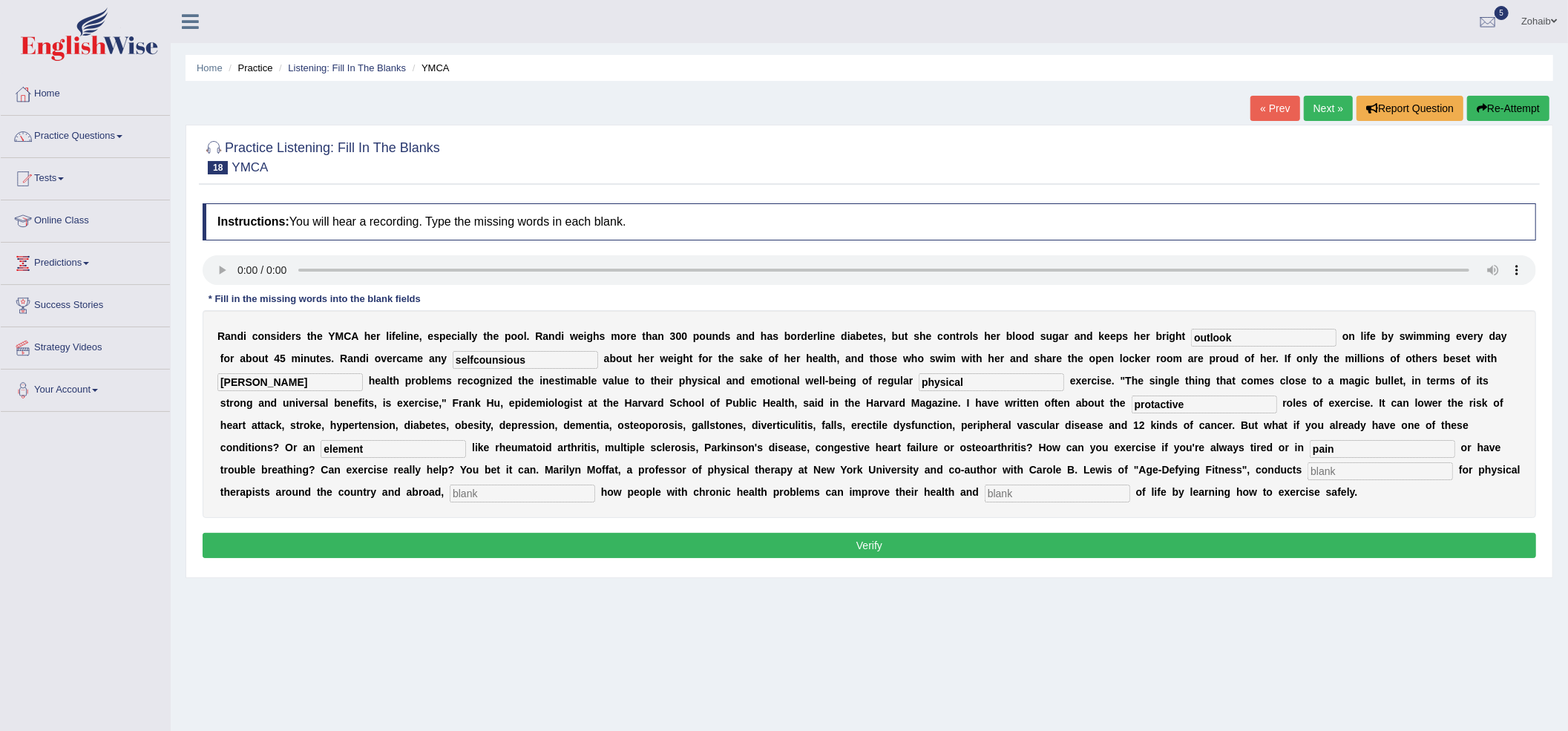
click at [1340, 468] on input "text" at bounding box center [1380, 471] width 145 height 18
type input "worksh"
click at [558, 496] on input "text" at bounding box center [522, 494] width 145 height 18
type input "demonstrating"
click at [1369, 479] on input "worksh" at bounding box center [1380, 471] width 145 height 18
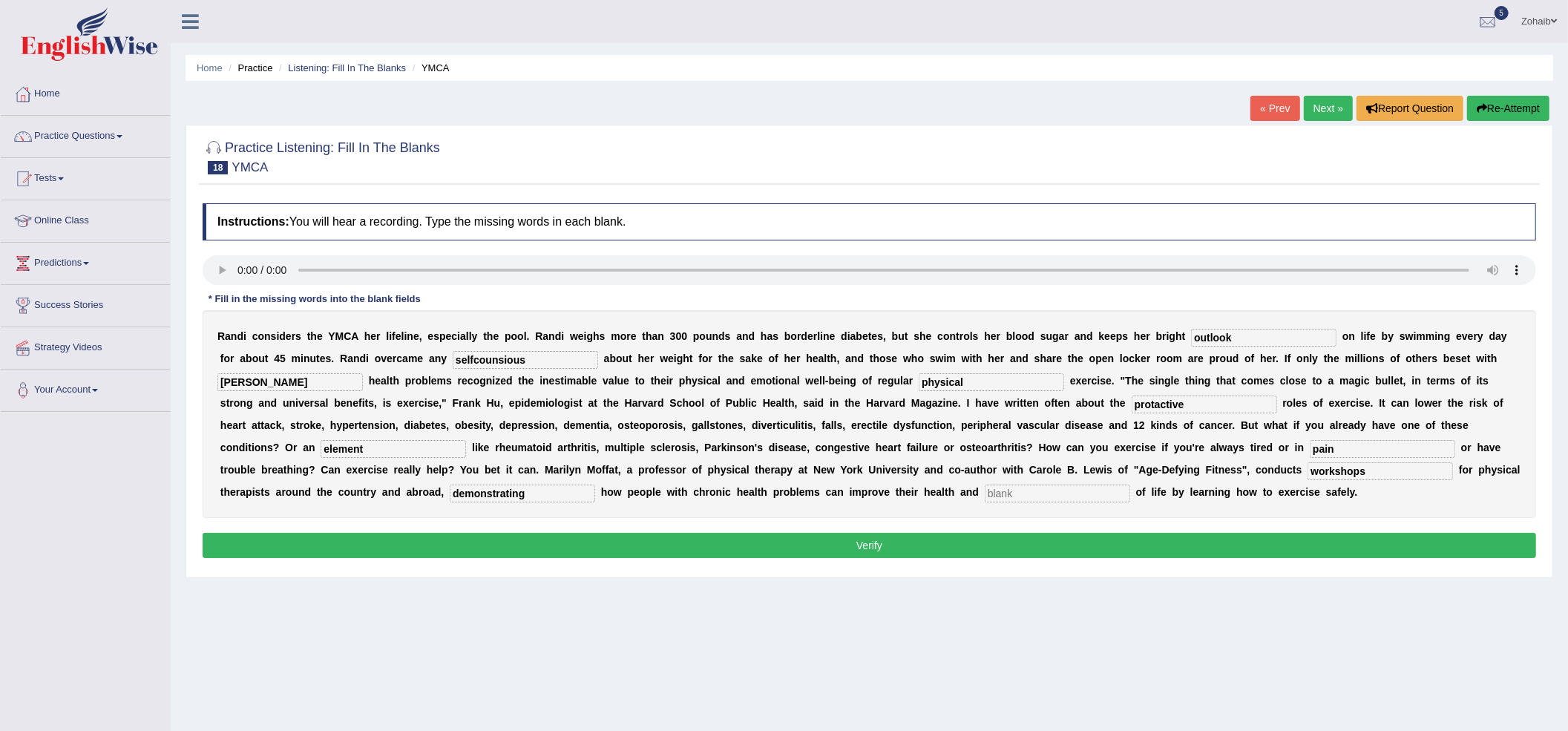
type input "workshops"
click at [548, 366] on input "selfcounsious" at bounding box center [525, 360] width 145 height 18
type input "selfconsious"
click at [779, 539] on button "Verify" at bounding box center [869, 546] width 1333 height 25
drag, startPoint x: 1037, startPoint y: 487, endPoint x: 1040, endPoint y: 499, distance: 12.4
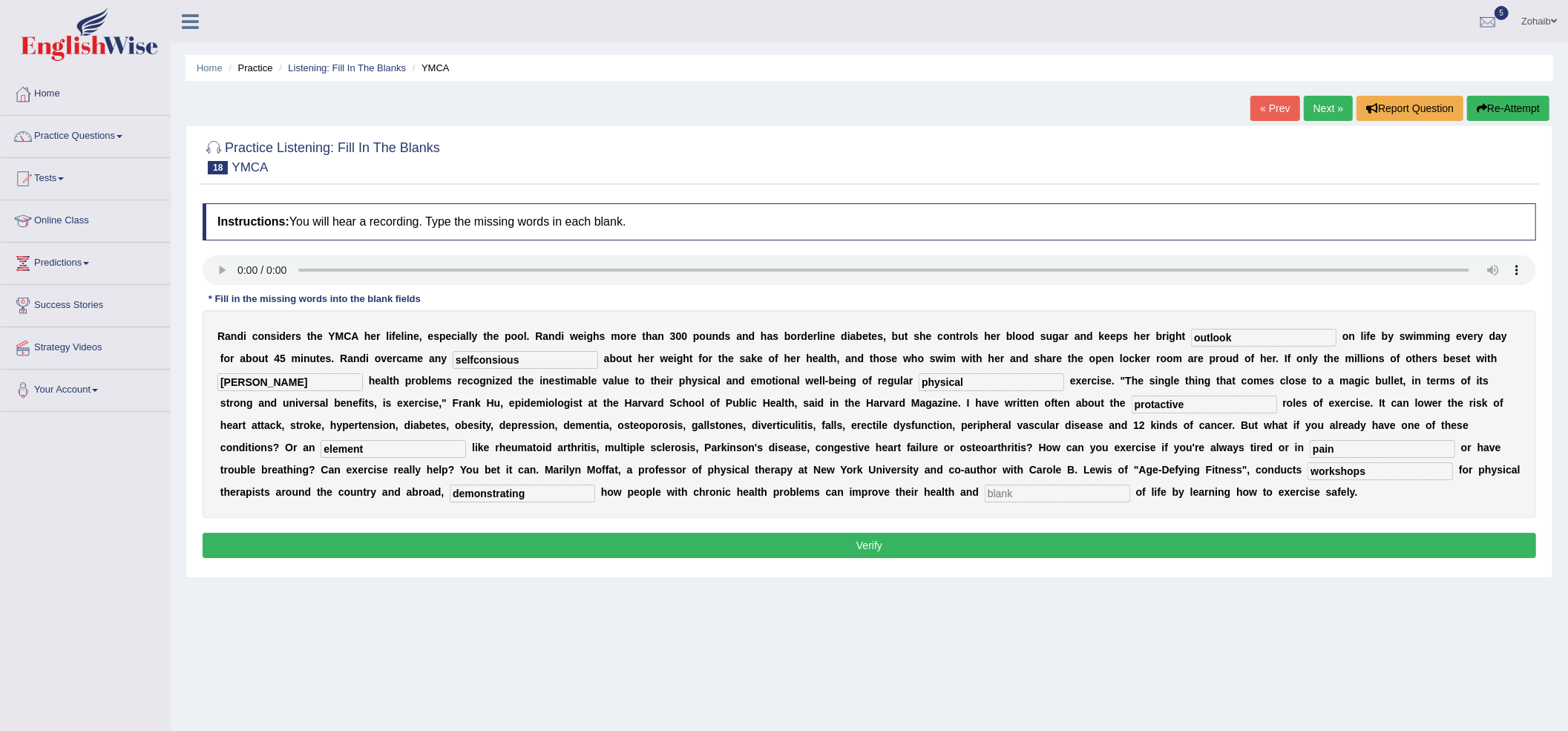
click at [1037, 495] on input "text" at bounding box center [1057, 494] width 145 height 18
type input "d"
click at [1054, 533] on div "Instructions: You will hear a recording. Type the missing words in each blank. …" at bounding box center [869, 383] width 1341 height 375
click at [1052, 539] on button "Verify" at bounding box center [869, 546] width 1333 height 25
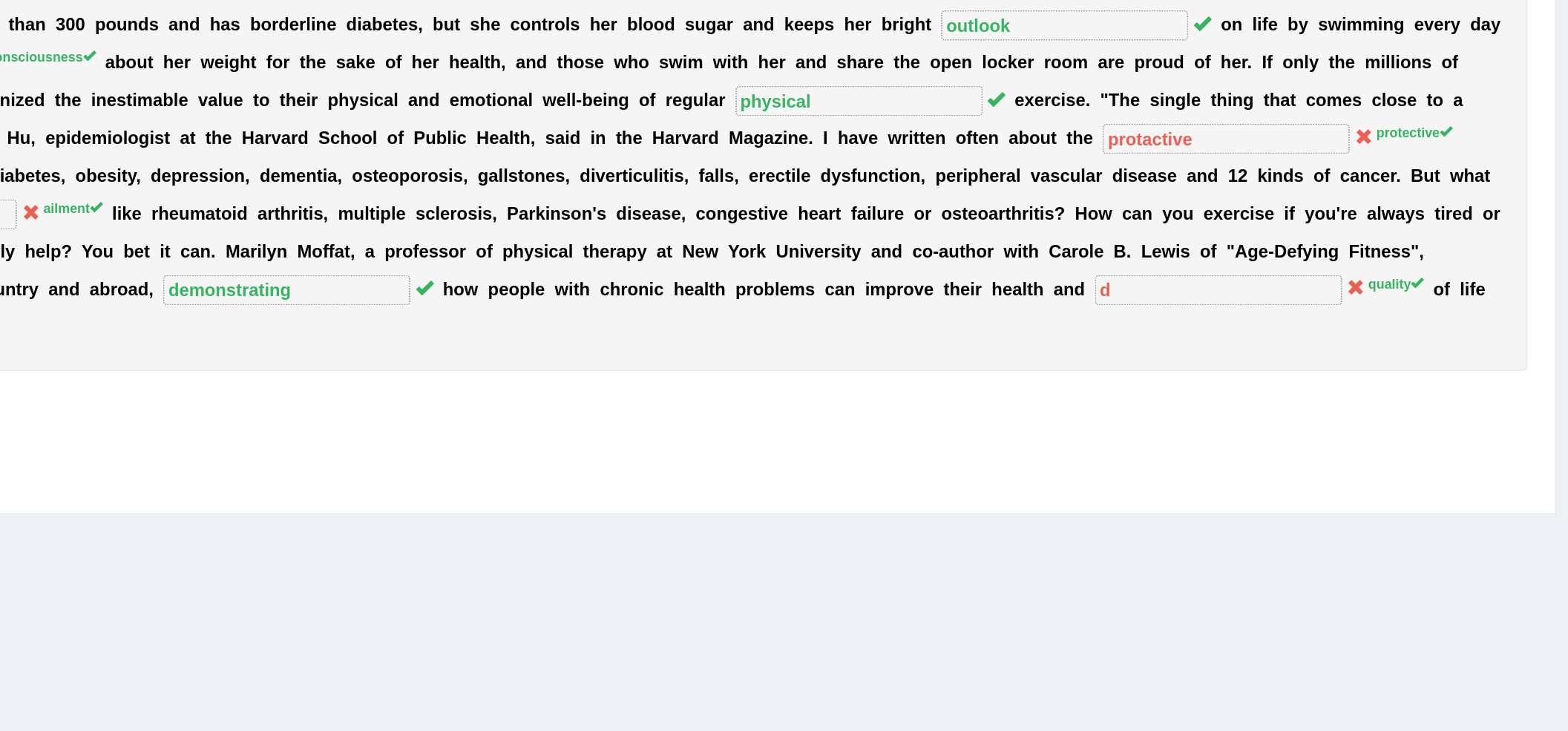
scroll to position [1, 0]
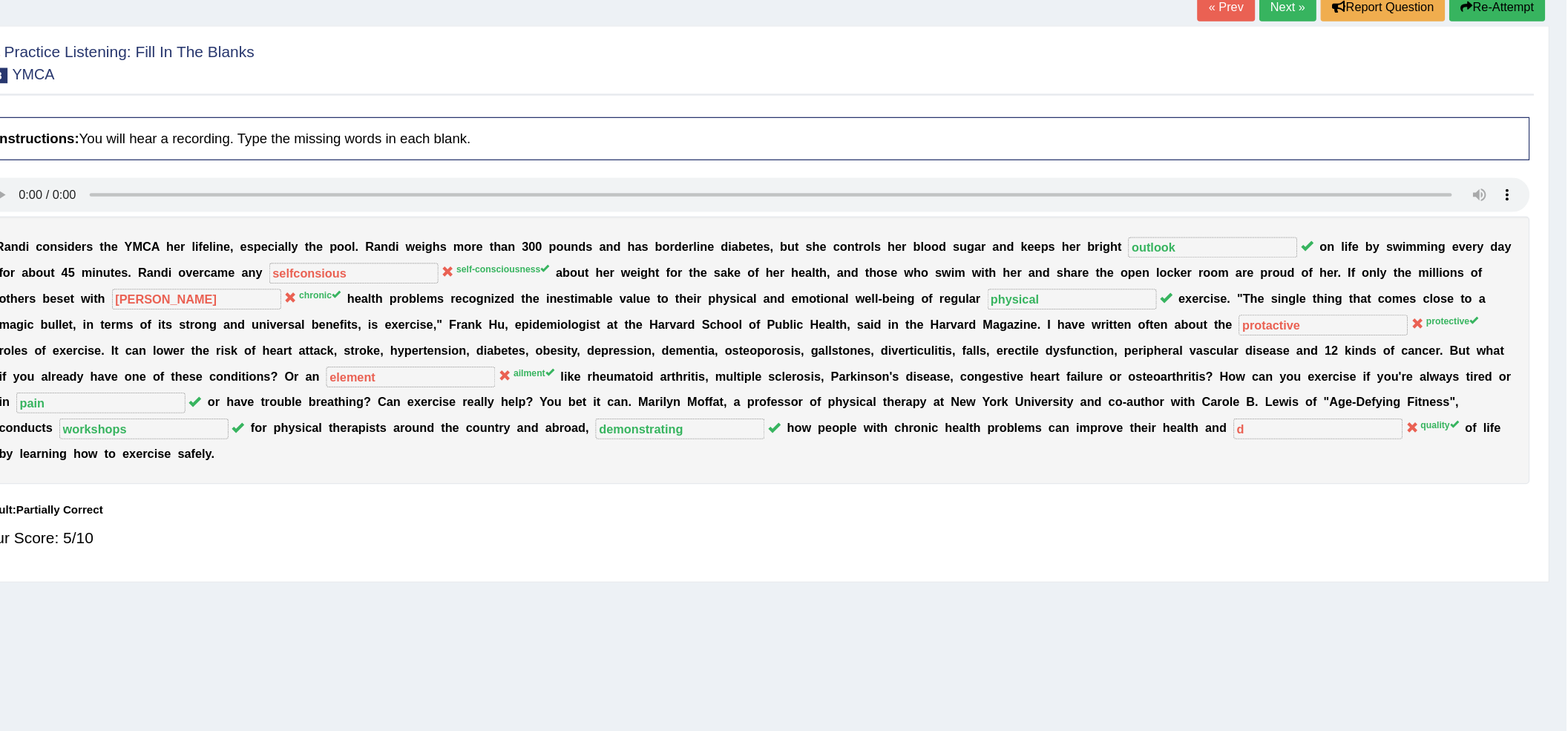
click at [1328, 115] on link "Next »" at bounding box center [1329, 108] width 49 height 25
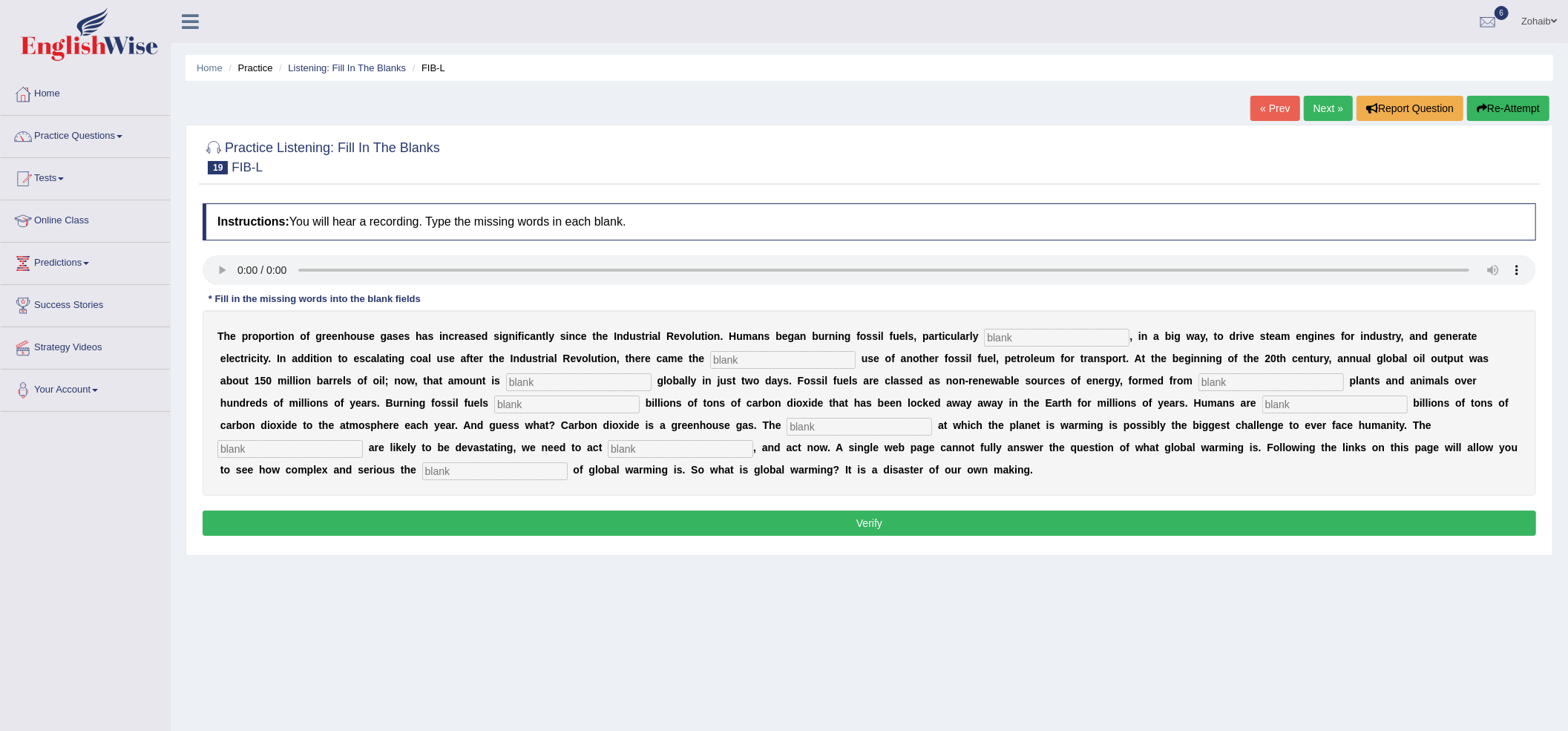
click at [509, 477] on input "text" at bounding box center [494, 471] width 145 height 18
type input "issue"
click at [1048, 338] on input "text" at bounding box center [1056, 338] width 145 height 18
type input "coal"
click at [804, 362] on input "text" at bounding box center [782, 360] width 145 height 18
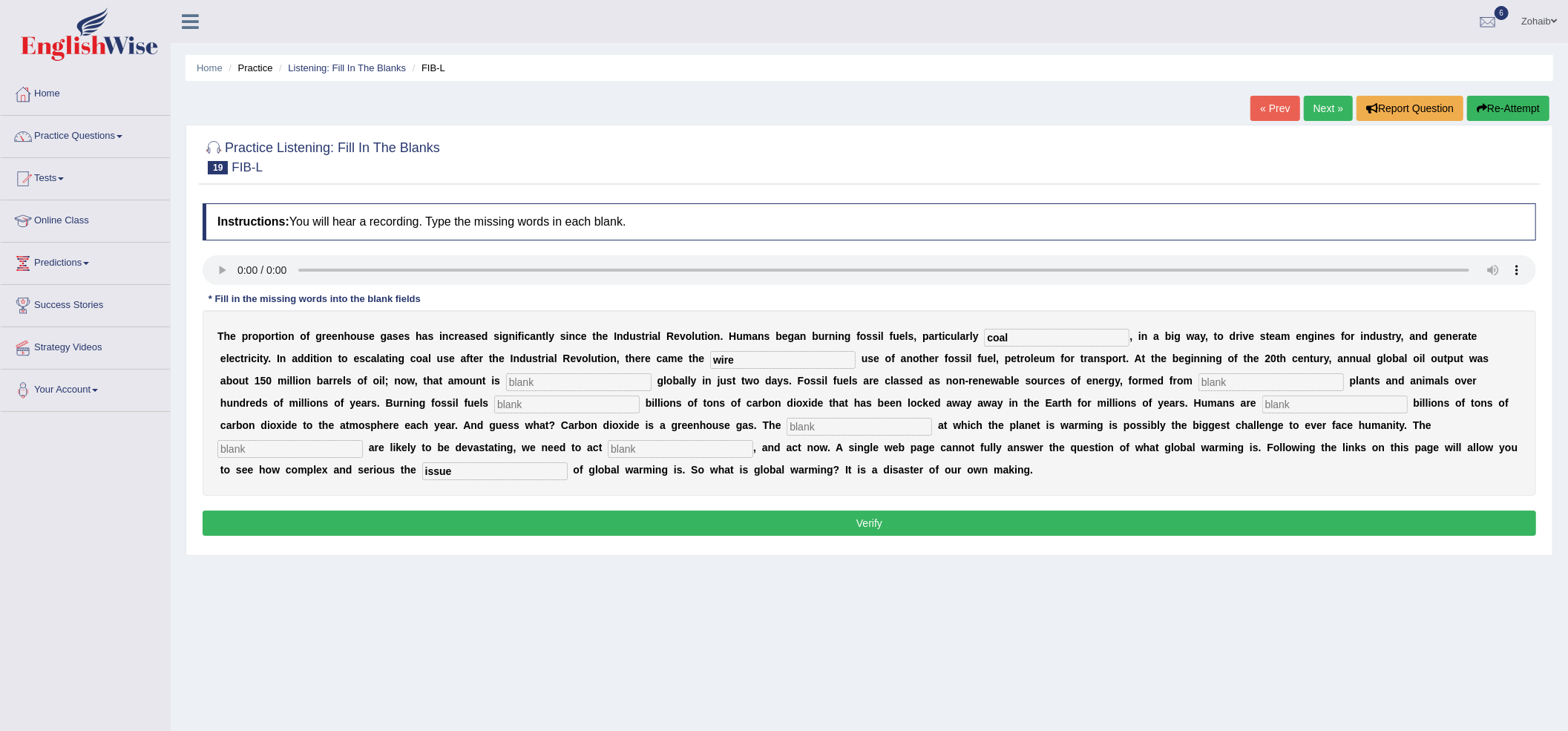
type input "wire"
click at [571, 384] on input "text" at bounding box center [578, 382] width 145 height 18
type input "extracted"
click at [1209, 373] on div "T h e p r o p o r t i o n o f g r e e n h o u s e g a s e s h a s i n c r e a s…" at bounding box center [869, 403] width 1333 height 185
click at [1209, 393] on div "T h e p r o p o r t i o n o f g r e e n h o u s e g a s e s h a s i n c r e a s…" at bounding box center [869, 403] width 1333 height 185
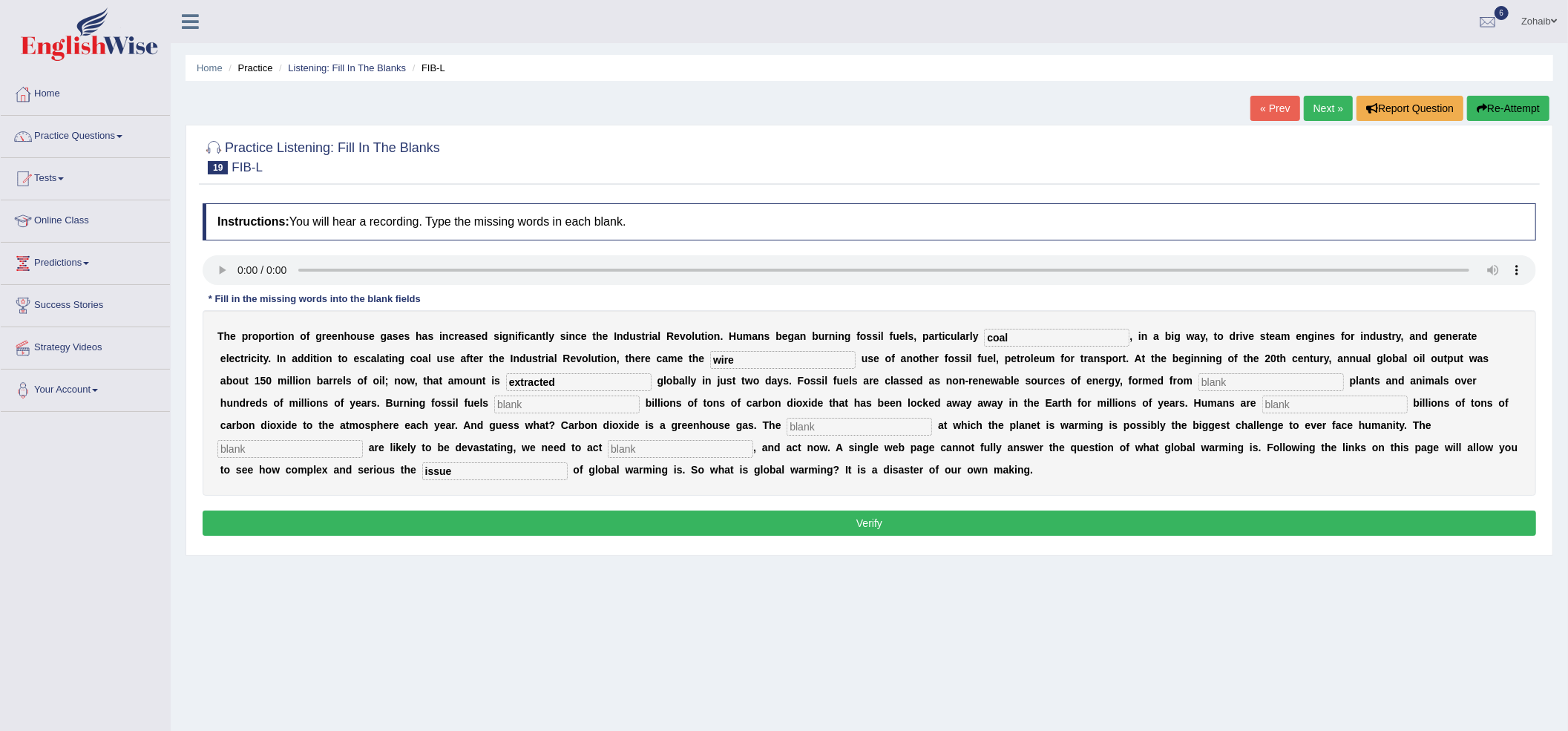
click at [1212, 389] on input "text" at bounding box center [1271, 382] width 145 height 18
type input "decades"
click at [600, 399] on input "text" at bounding box center [567, 404] width 145 height 18
type input "releases"
drag, startPoint x: 1313, startPoint y: 404, endPoint x: 1313, endPoint y: 417, distance: 13.0
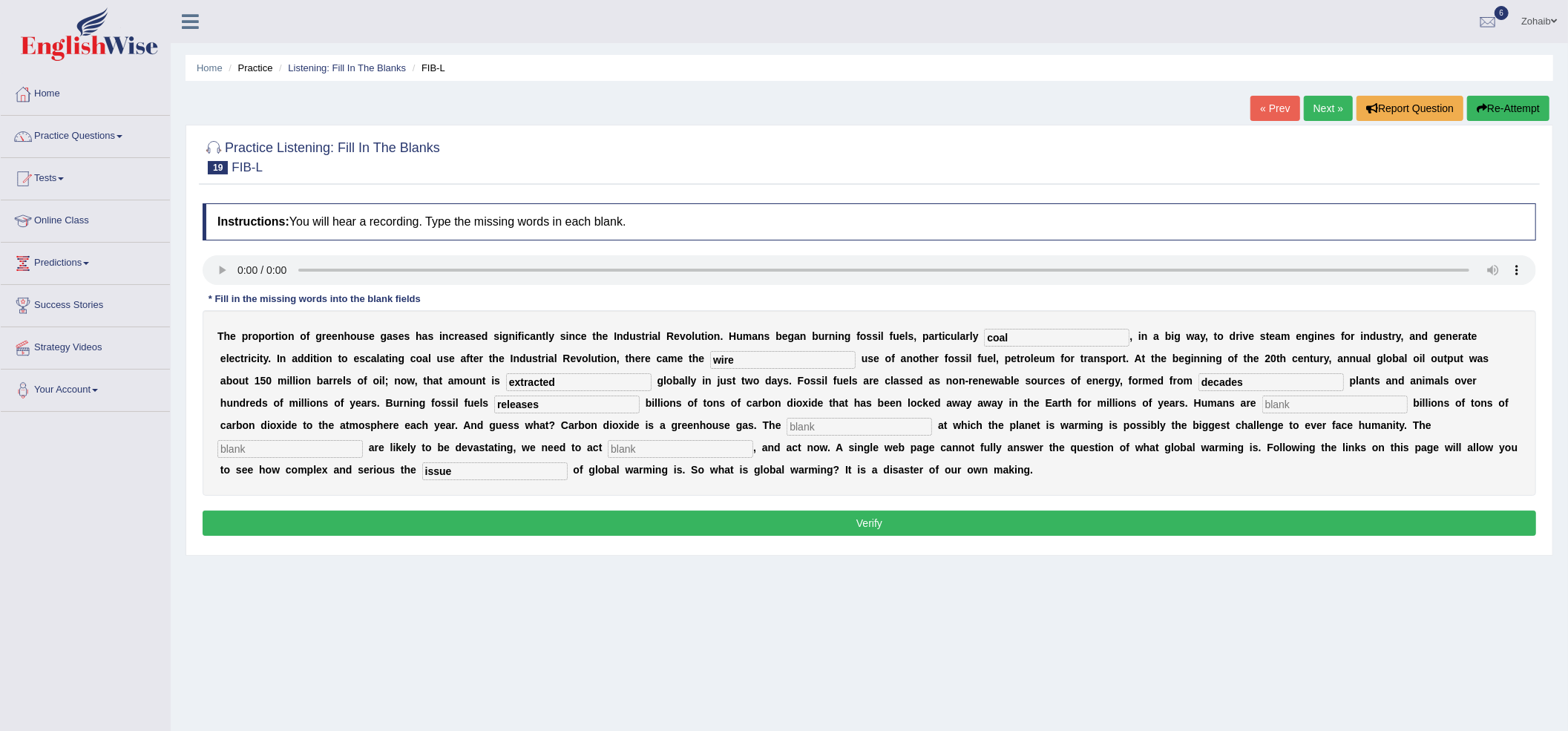
click at [1313, 417] on div "T h e p r o p o r t i o n o f g r e e n h o u s e g a s e s h a s i n c r e a s…" at bounding box center [869, 403] width 1333 height 185
type input "adding"
click at [821, 429] on input "text" at bounding box center [859, 426] width 145 height 18
type input "rate"
click at [334, 453] on input "text" at bounding box center [290, 449] width 145 height 18
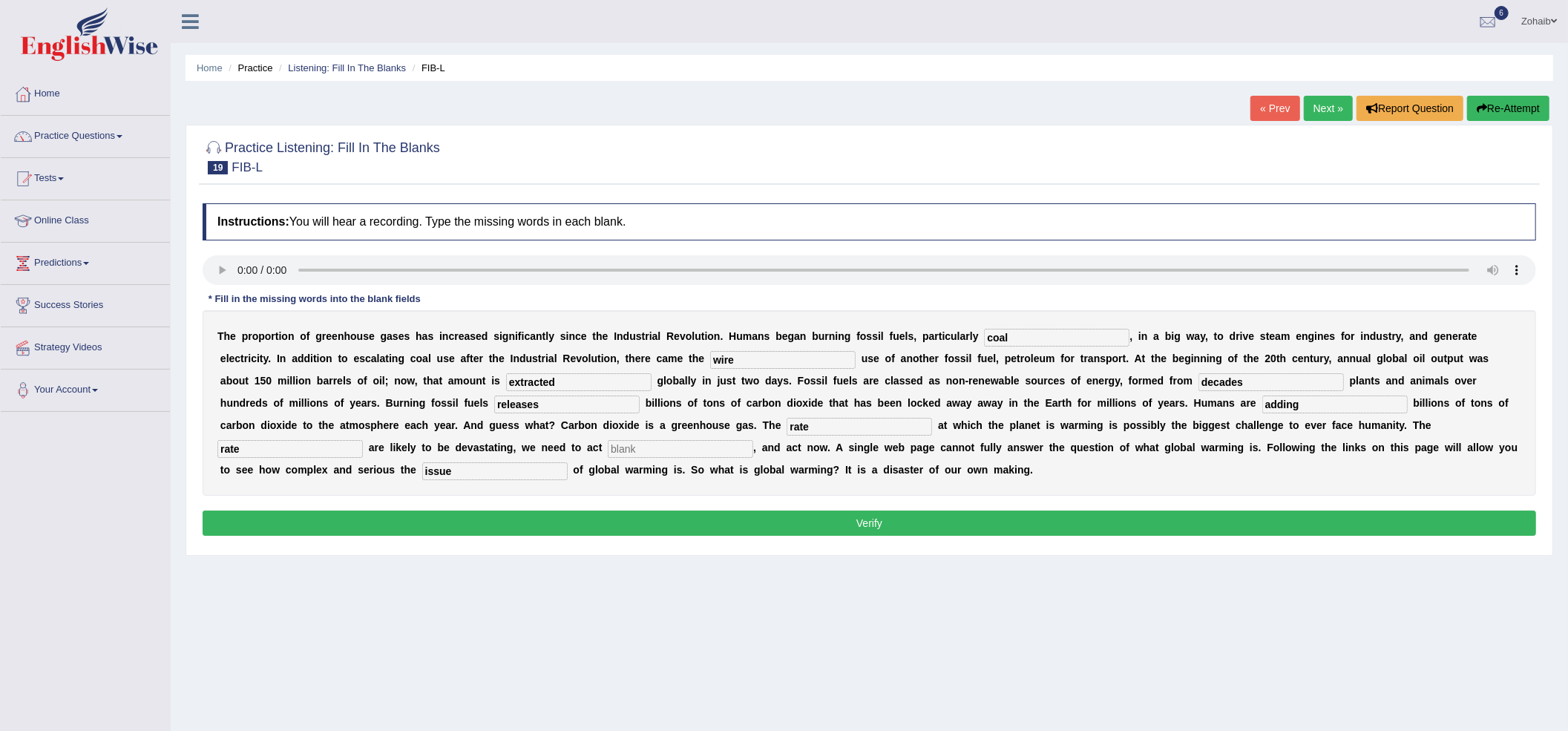
type input "rate"
click at [479, 511] on div "Instructions: You will hear a recording. Type the missing words in each blank. …" at bounding box center [869, 372] width 1341 height 352
drag, startPoint x: 480, startPoint y: 511, endPoint x: 482, endPoint y: 524, distance: 13.2
click at [482, 524] on div "Instructions: You will hear a recording. Type the missing words in each blank. …" at bounding box center [869, 372] width 1341 height 352
click at [482, 524] on button "Verify" at bounding box center [869, 524] width 1333 height 25
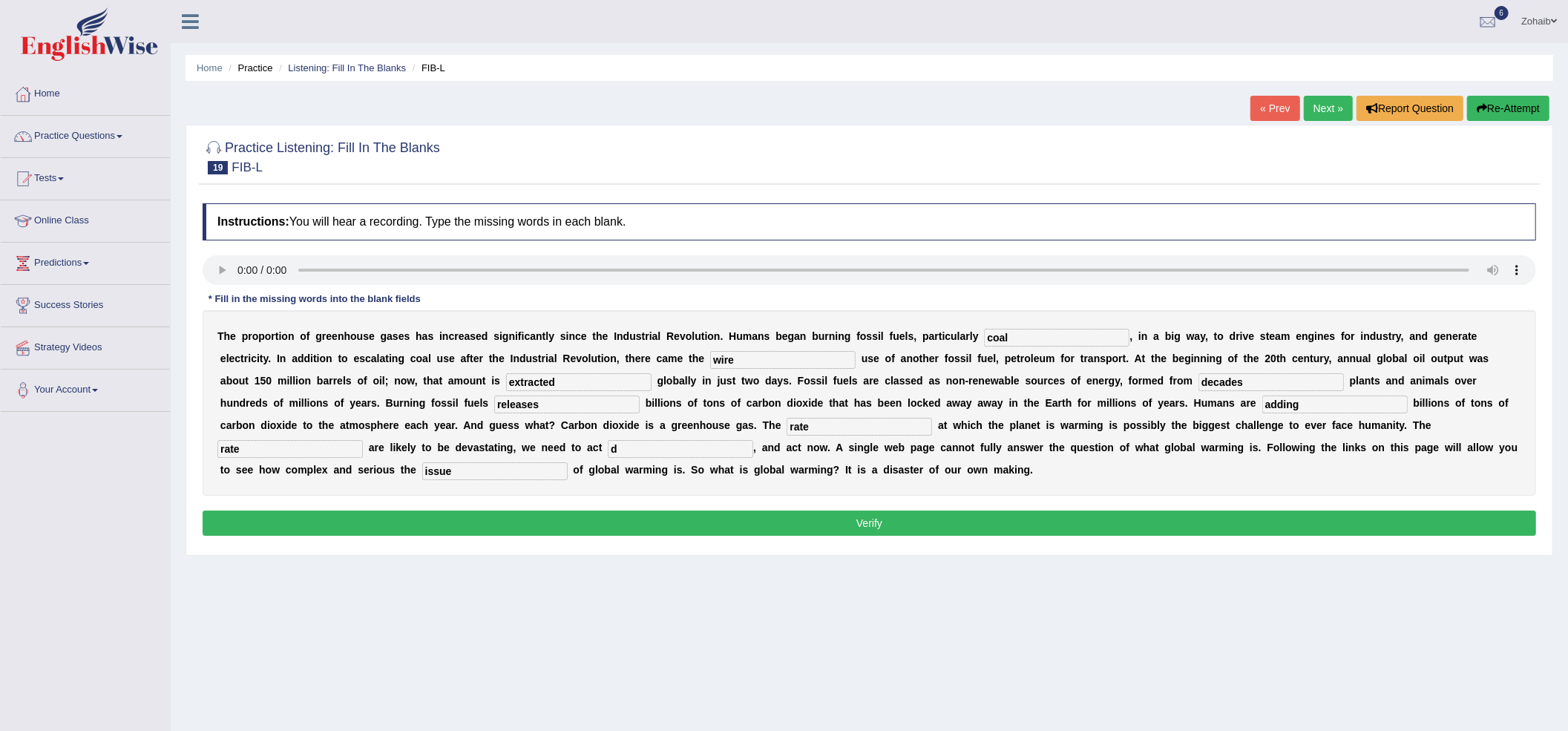
drag, startPoint x: 662, startPoint y: 447, endPoint x: 662, endPoint y: 472, distance: 25.0
click at [662, 452] on input "d" at bounding box center [680, 449] width 145 height 18
type input "d"
drag, startPoint x: 651, startPoint y: 566, endPoint x: 665, endPoint y: 521, distance: 47.1
click at [657, 556] on div "Home Practice Listening: Fill In The Blanks FIB-L « Prev Next » Report Question…" at bounding box center [869, 371] width 1398 height 743
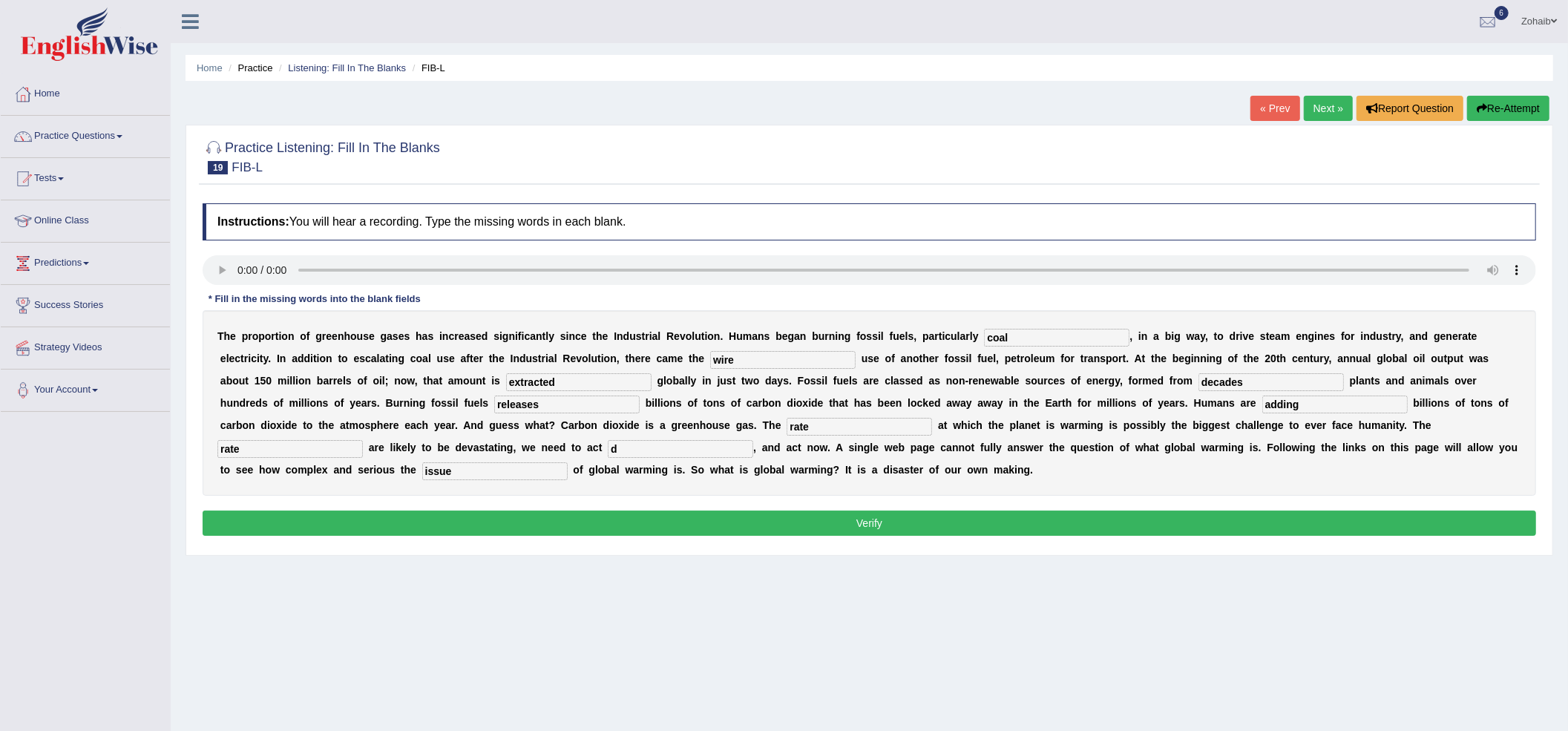
click at [665, 521] on button "Verify" at bounding box center [869, 524] width 1333 height 25
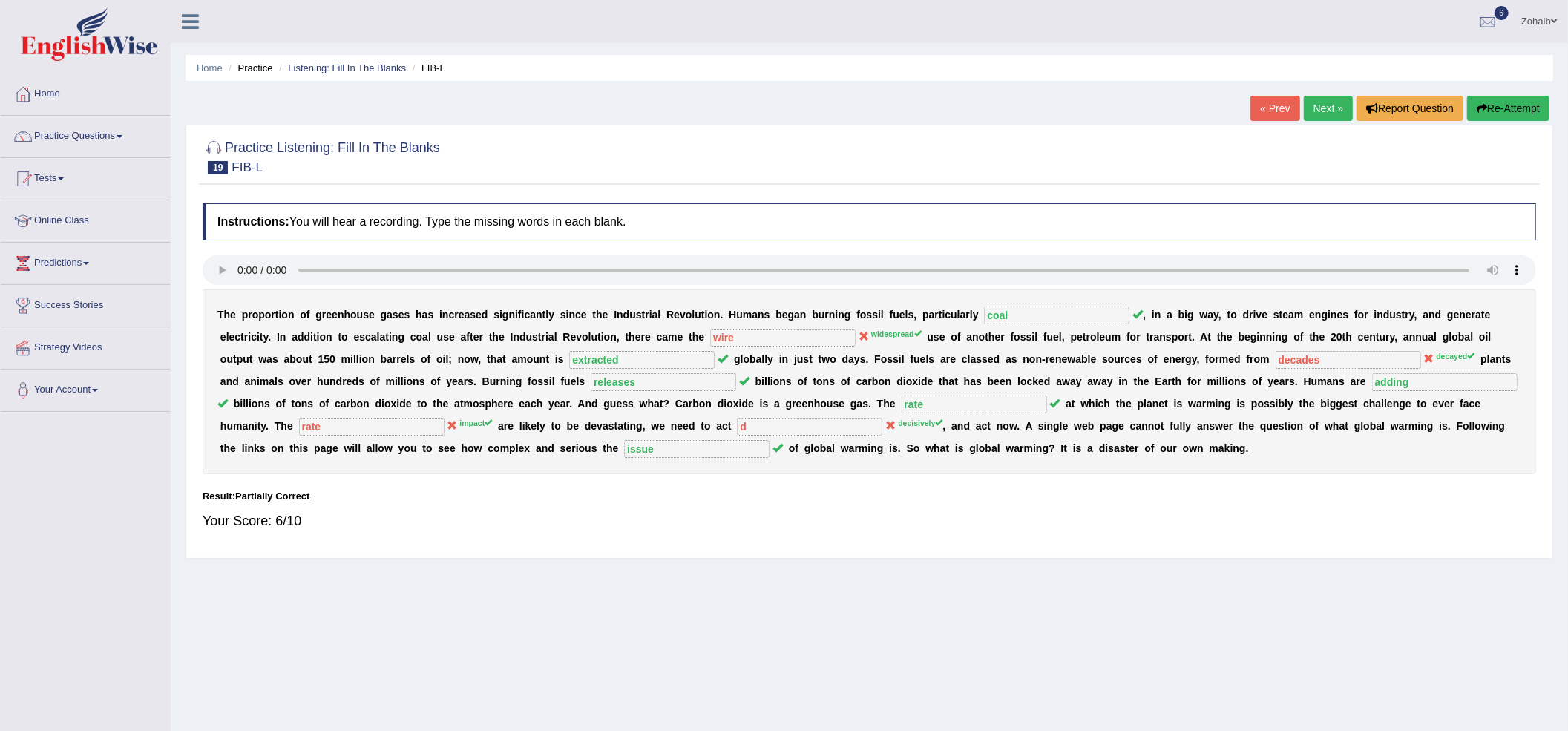
click at [1318, 115] on link "Next »" at bounding box center [1329, 108] width 49 height 25
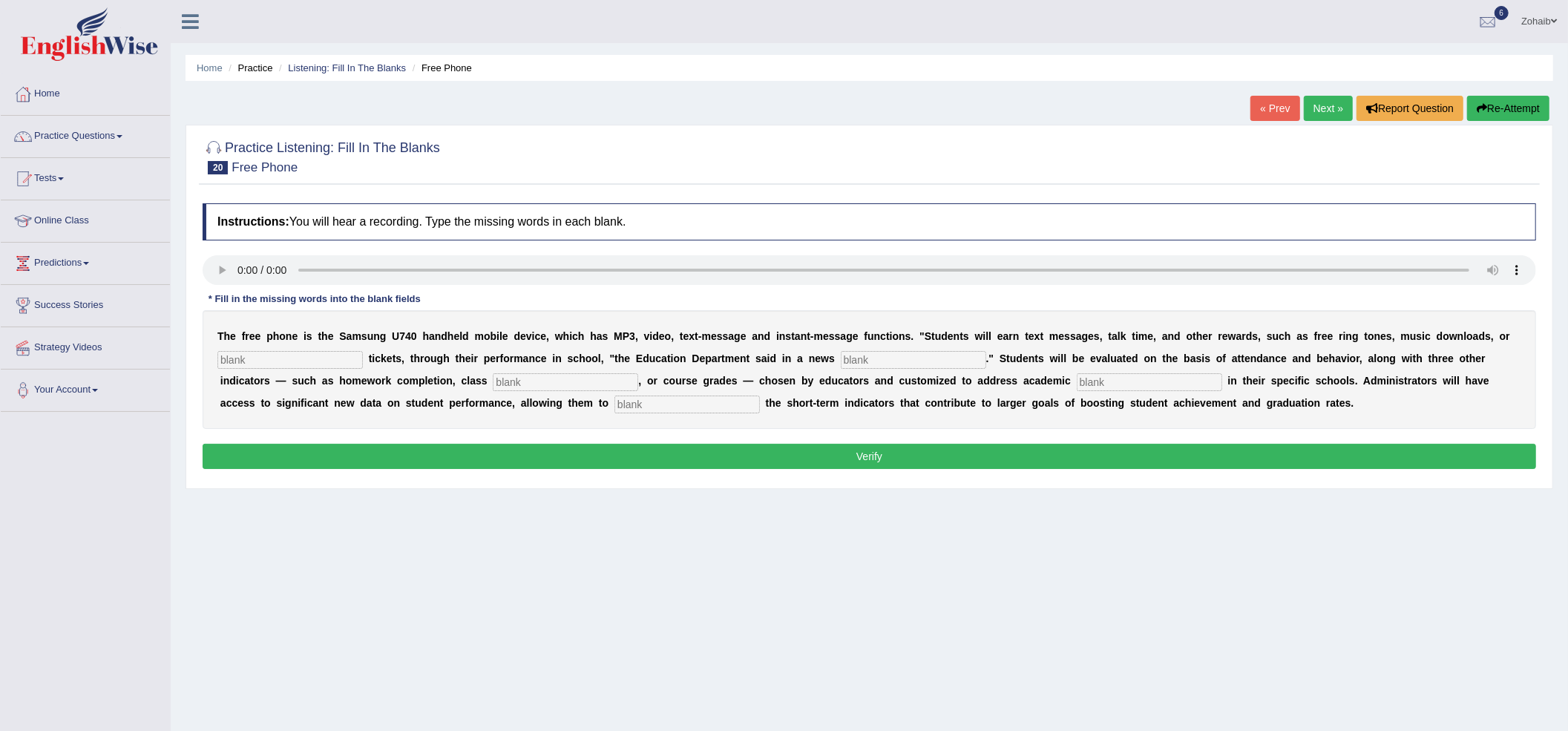
click at [280, 362] on input "text" at bounding box center [290, 360] width 145 height 18
type input "event"
click at [884, 358] on input "text" at bounding box center [913, 360] width 145 height 18
type input "t"
type input "release"
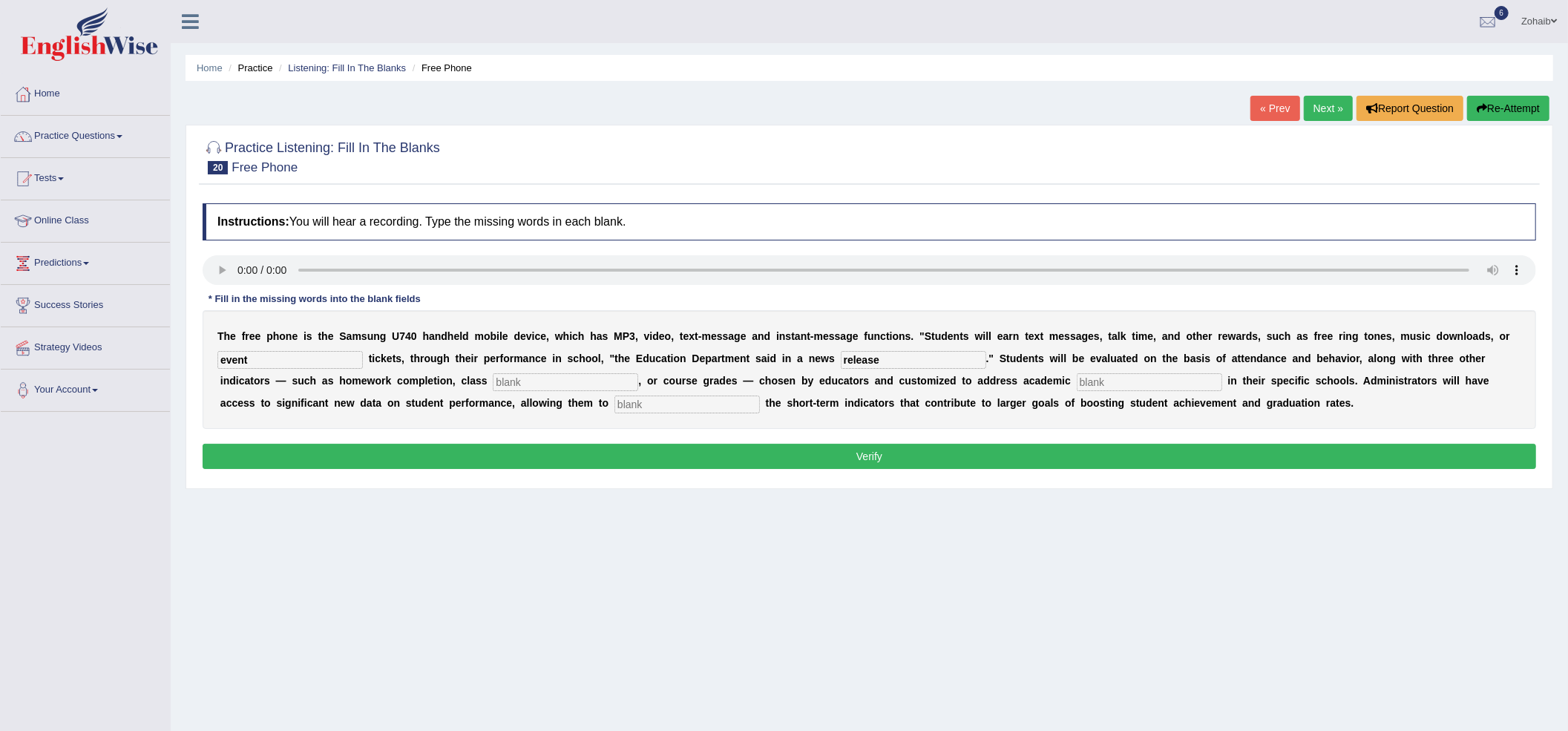
click at [555, 375] on input "text" at bounding box center [565, 382] width 145 height 18
type input "parti"
click at [1126, 390] on input "text" at bounding box center [1149, 382] width 145 height 18
type input "prioety"
click at [648, 407] on input "text" at bounding box center [687, 404] width 145 height 18
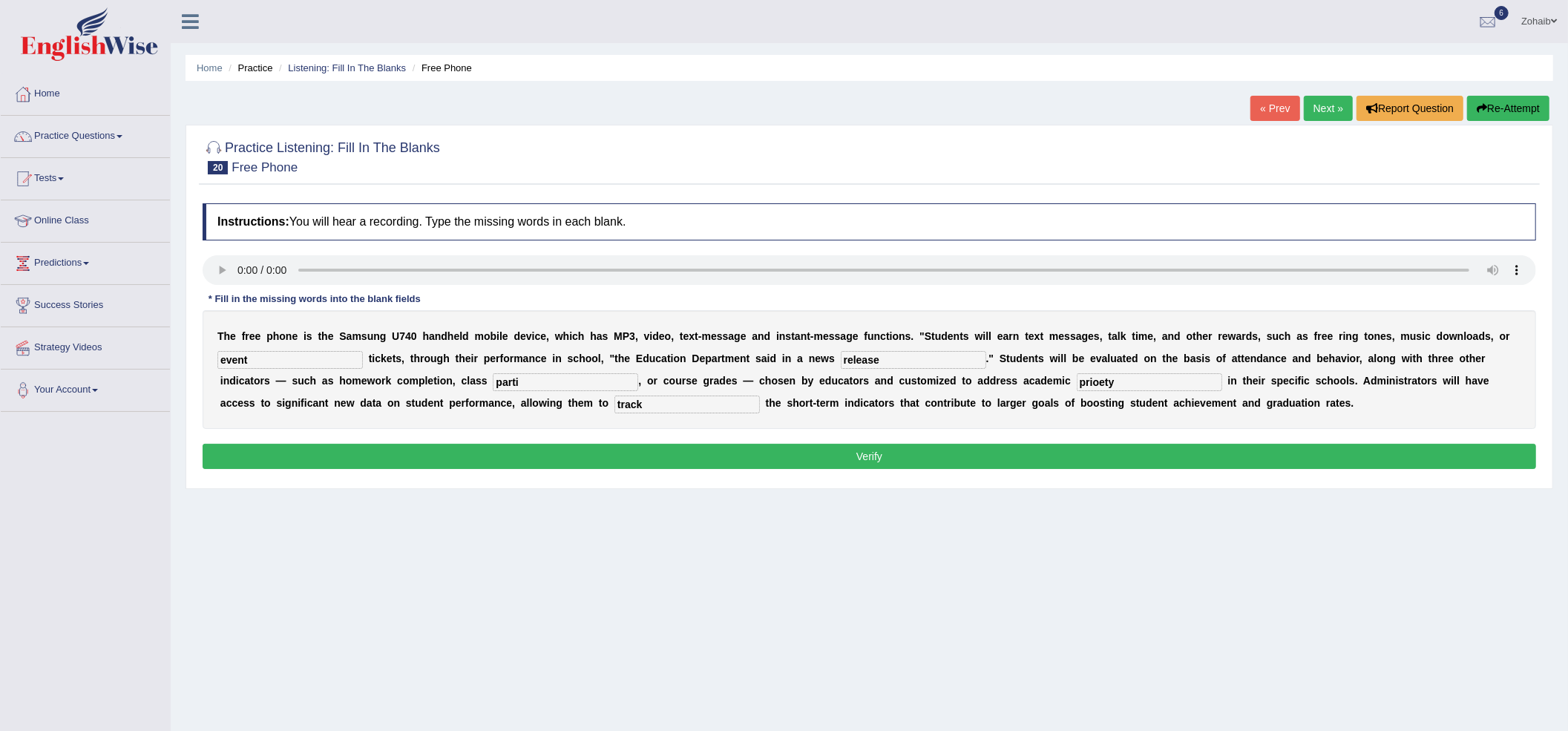
type input "track"
click at [1136, 384] on input "prioety" at bounding box center [1149, 382] width 145 height 18
type input "priority"
click at [547, 390] on input "parti" at bounding box center [565, 382] width 145 height 18
type input "participation"
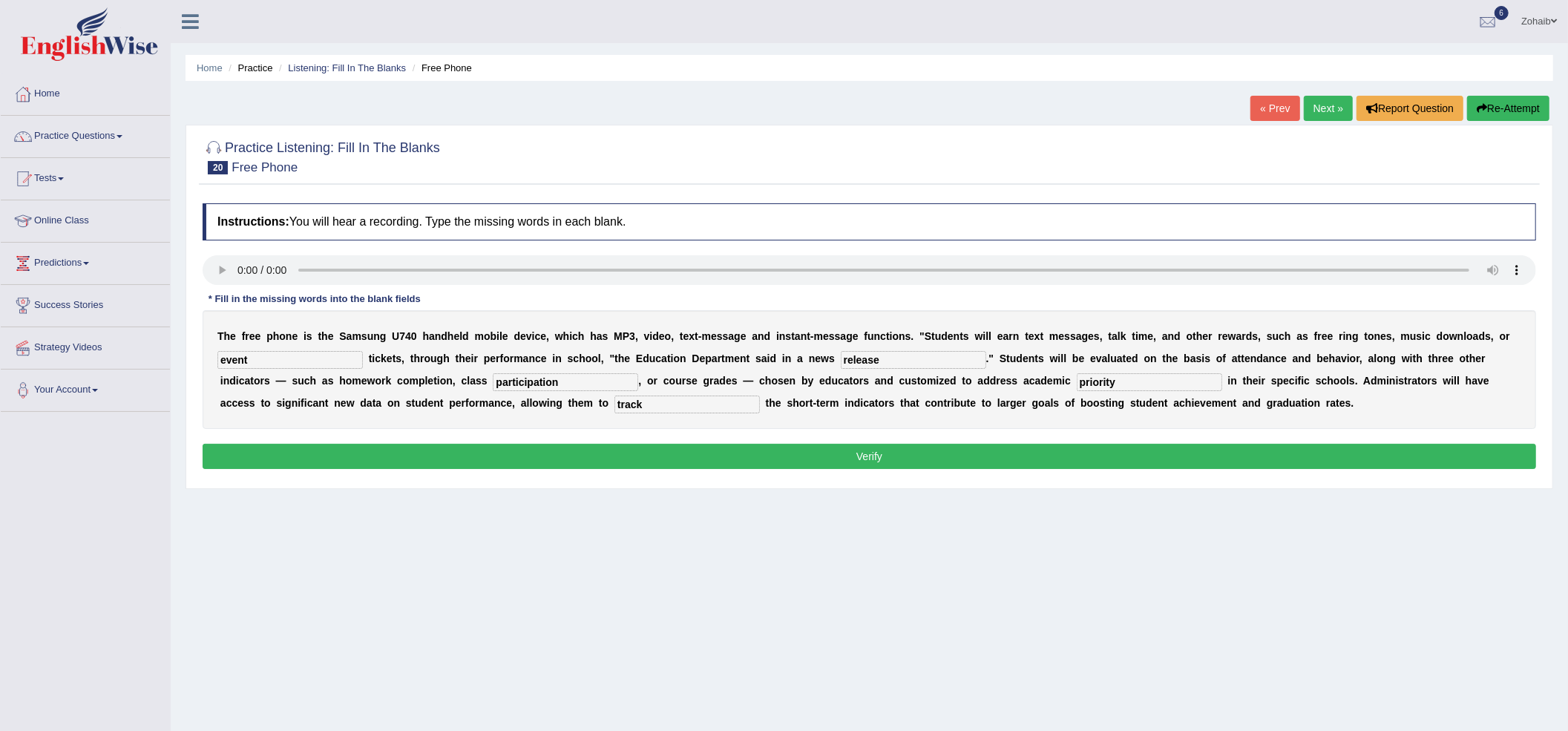
click at [585, 462] on button "Verify" at bounding box center [869, 456] width 1333 height 25
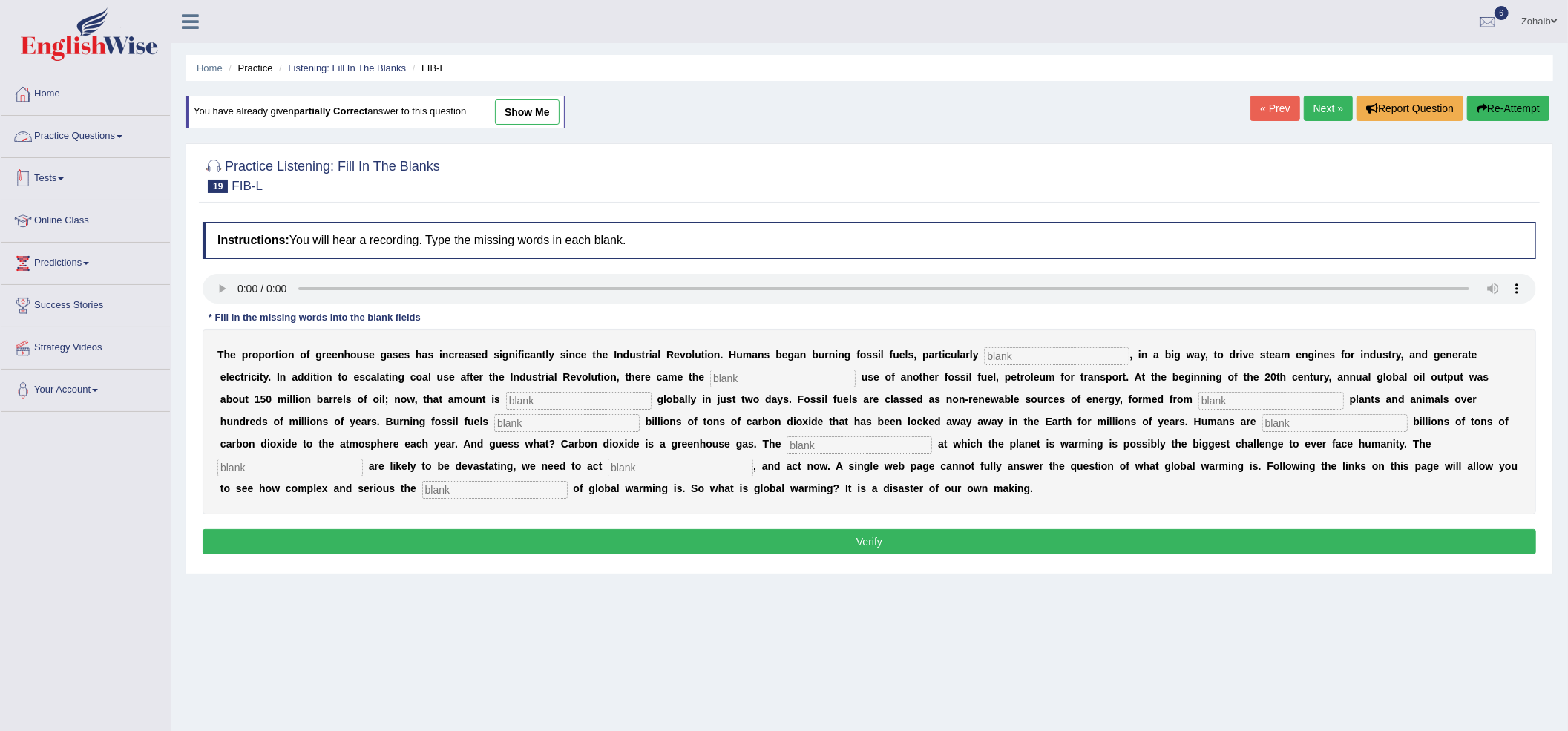
click at [78, 177] on link "Tests" at bounding box center [86, 176] width 170 height 37
click at [61, 260] on link "History" at bounding box center [97, 266] width 139 height 27
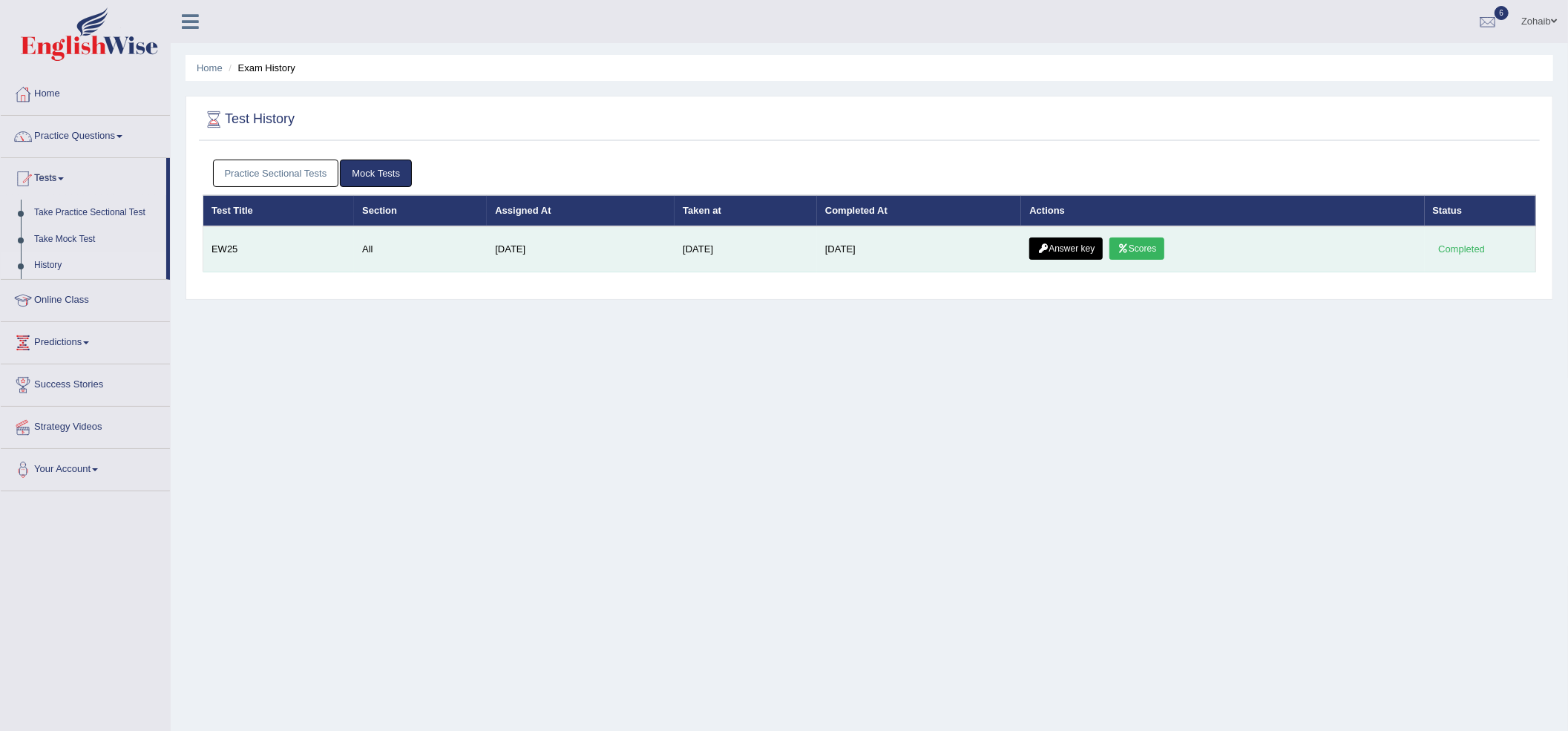
click at [1119, 253] on link "Scores" at bounding box center [1137, 249] width 55 height 22
click at [1067, 250] on link "Answer key" at bounding box center [1067, 249] width 74 height 22
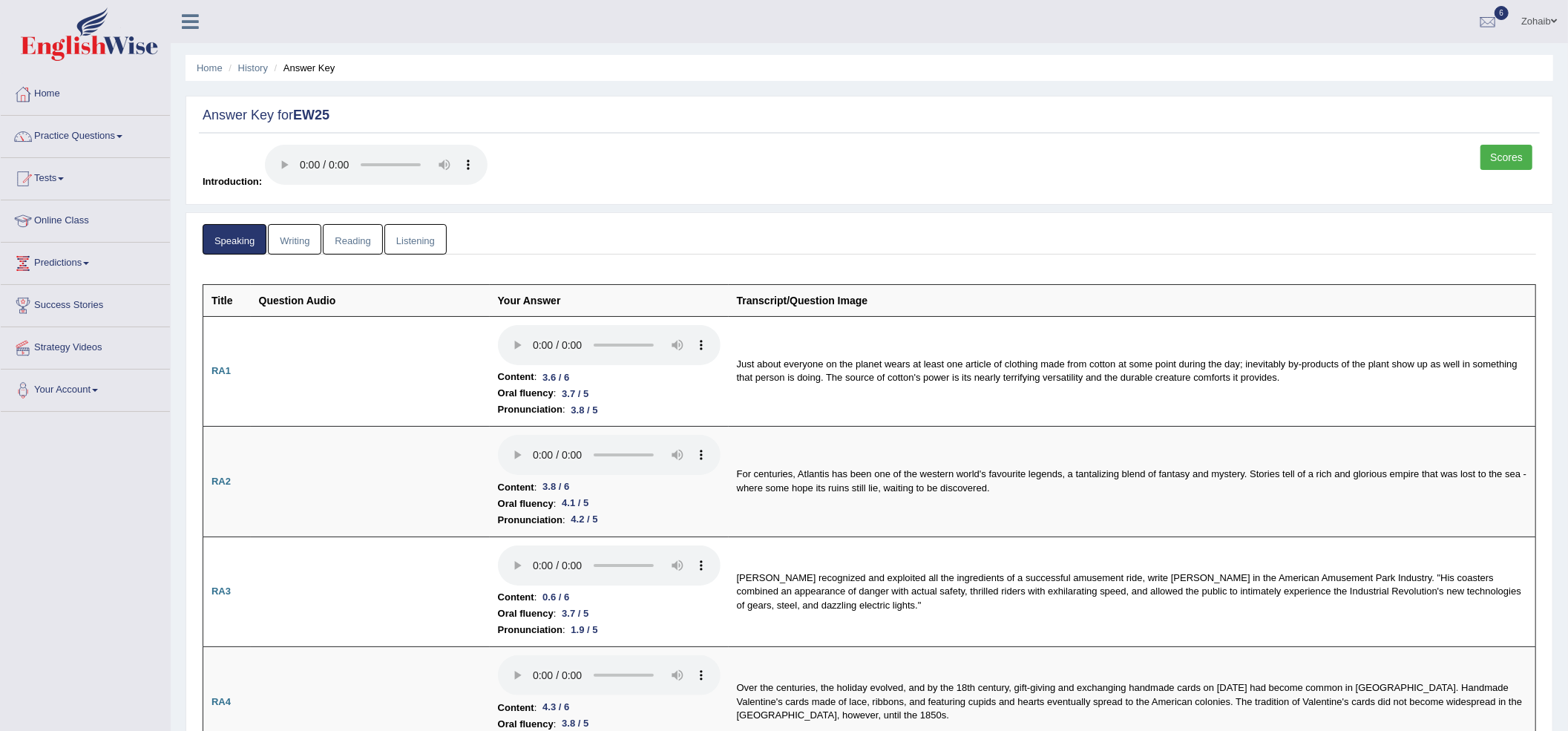
click at [276, 230] on link "Writing" at bounding box center [294, 239] width 53 height 31
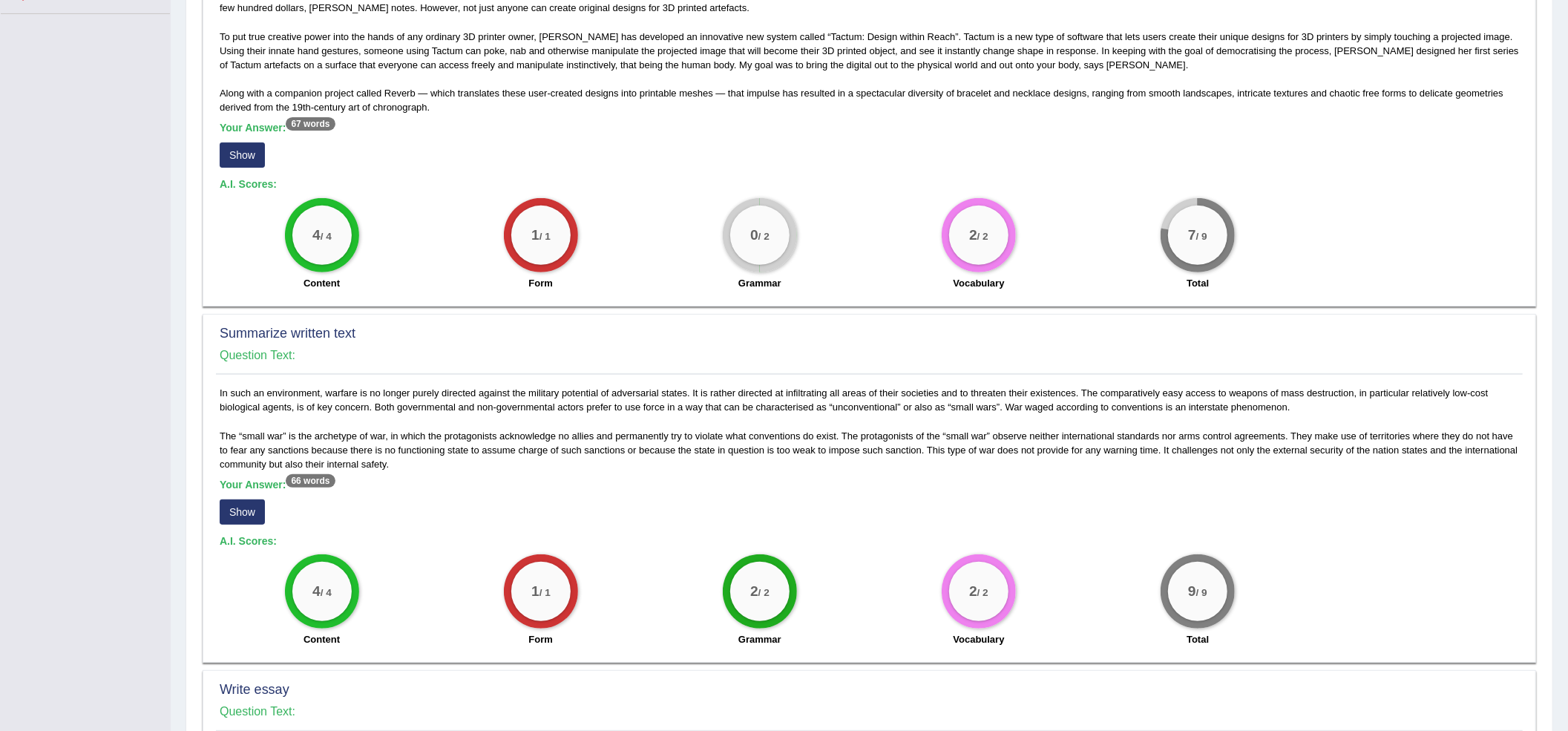
scroll to position [297, 0]
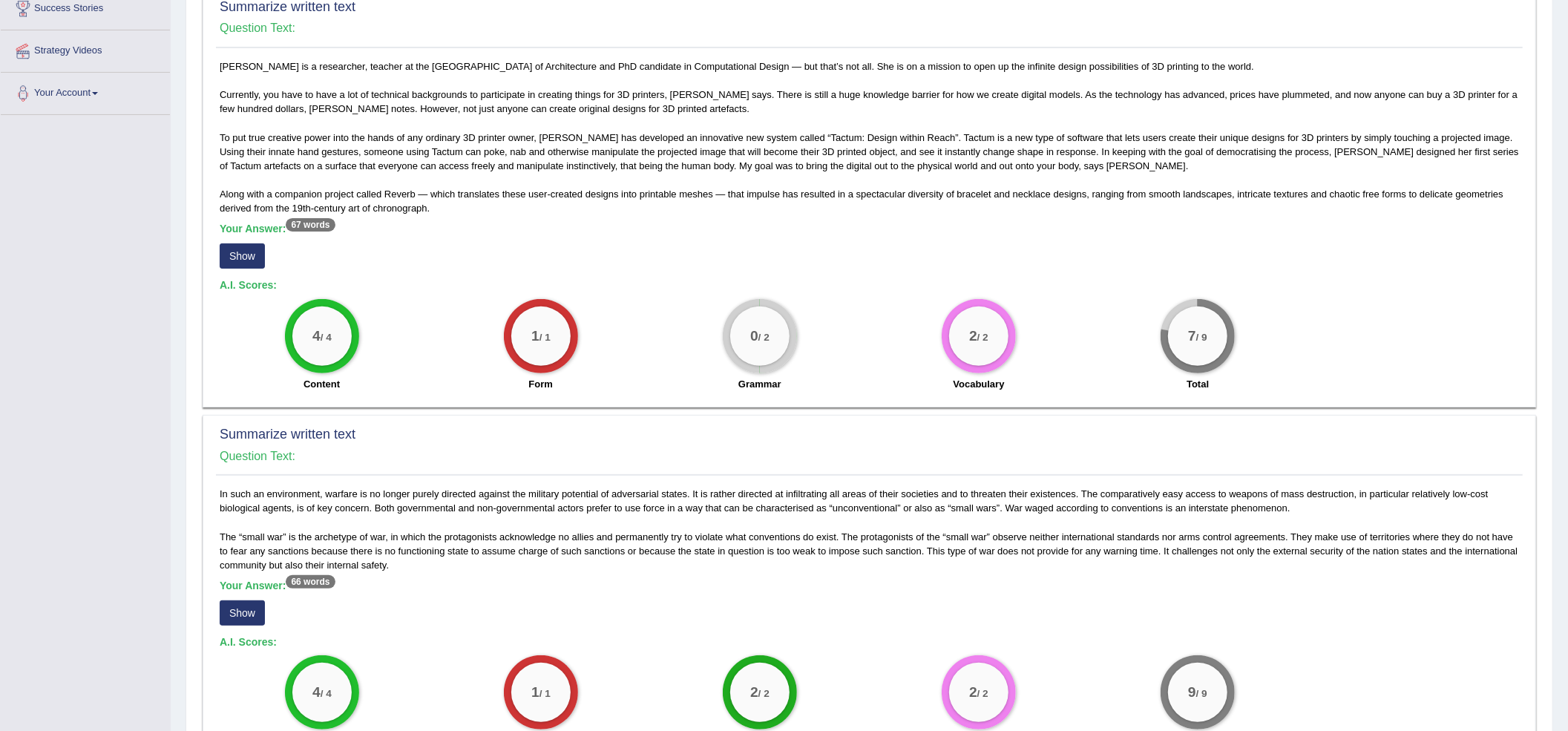
click at [225, 254] on button "Show" at bounding box center [242, 256] width 46 height 25
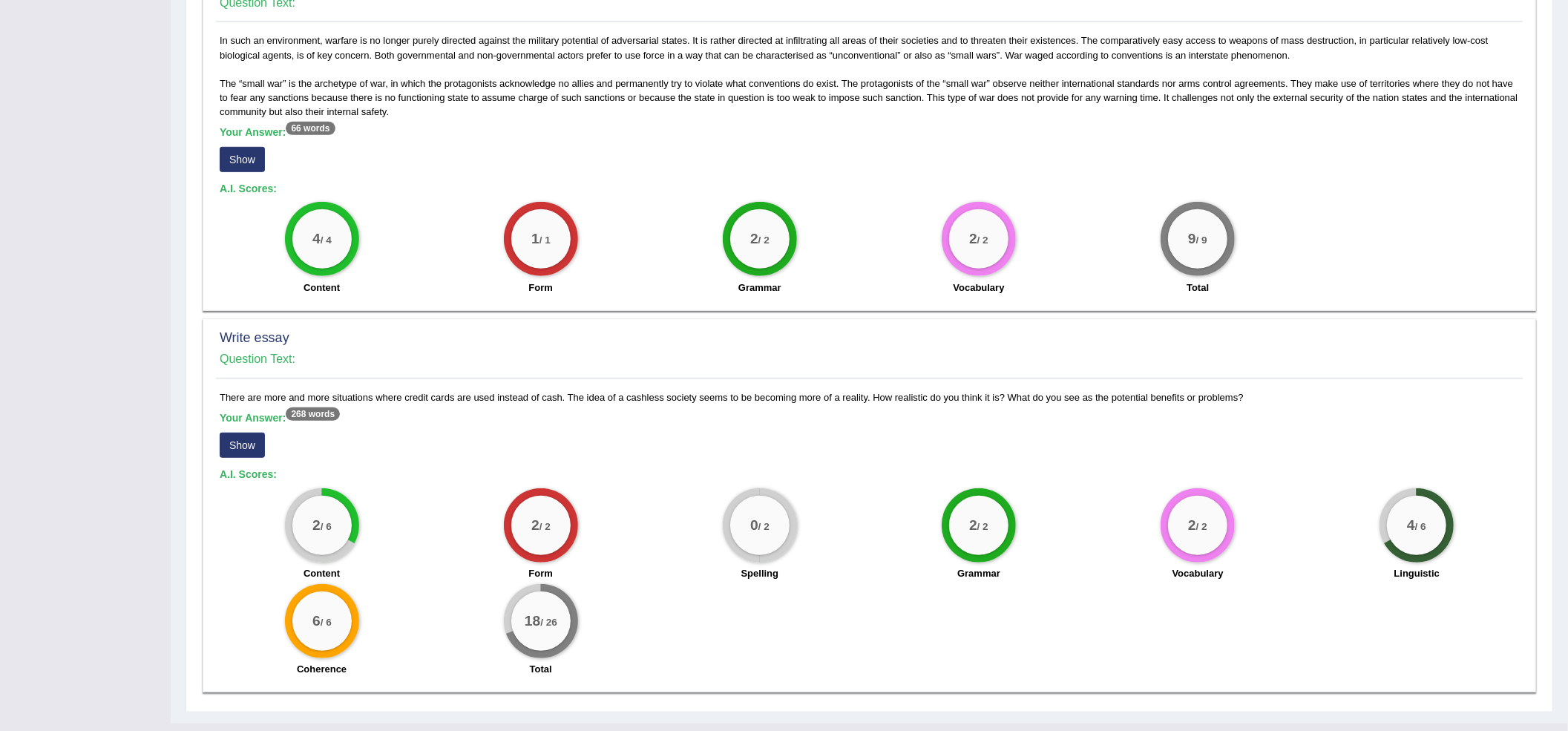
scroll to position [784, 0]
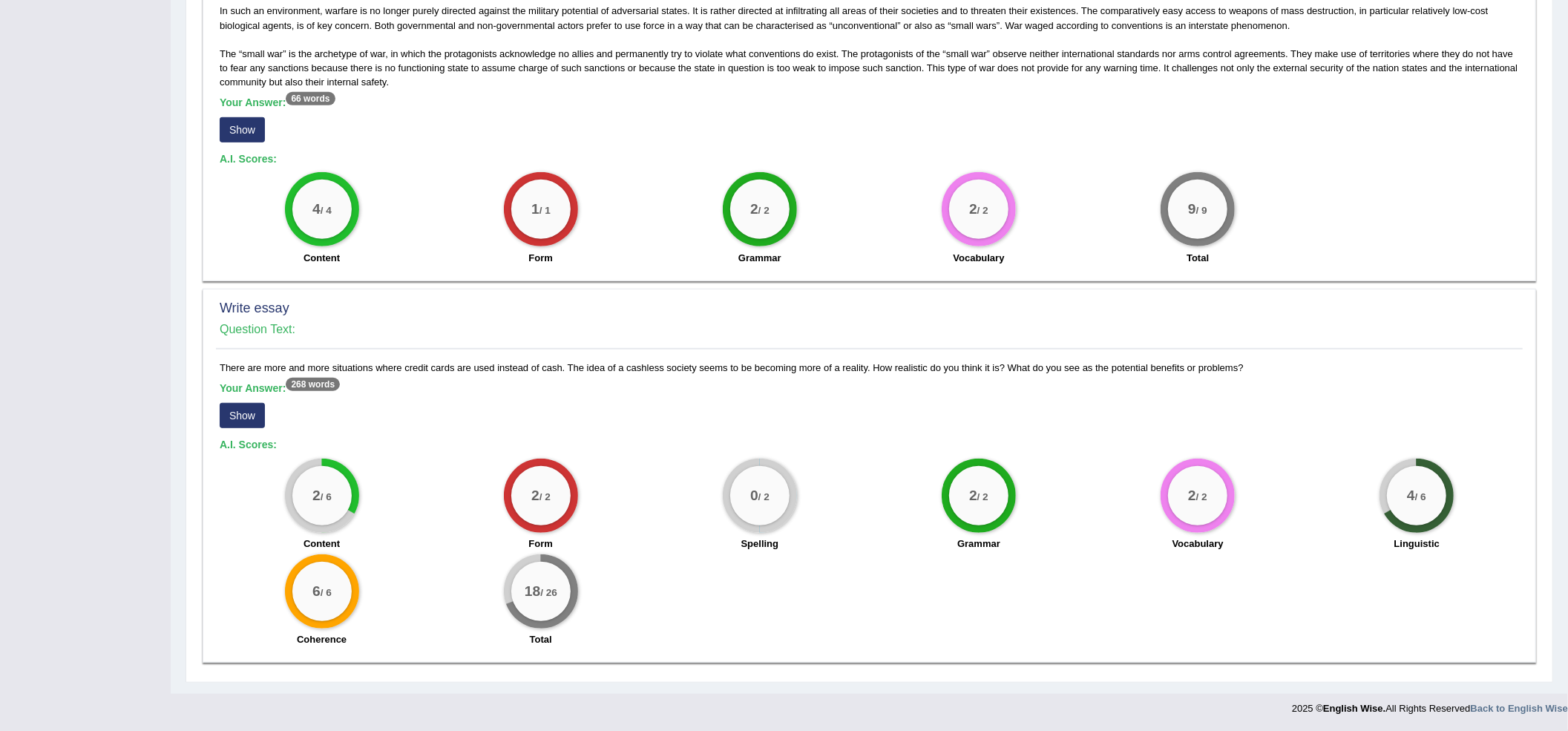
click at [238, 407] on button "Show" at bounding box center [242, 415] width 46 height 25
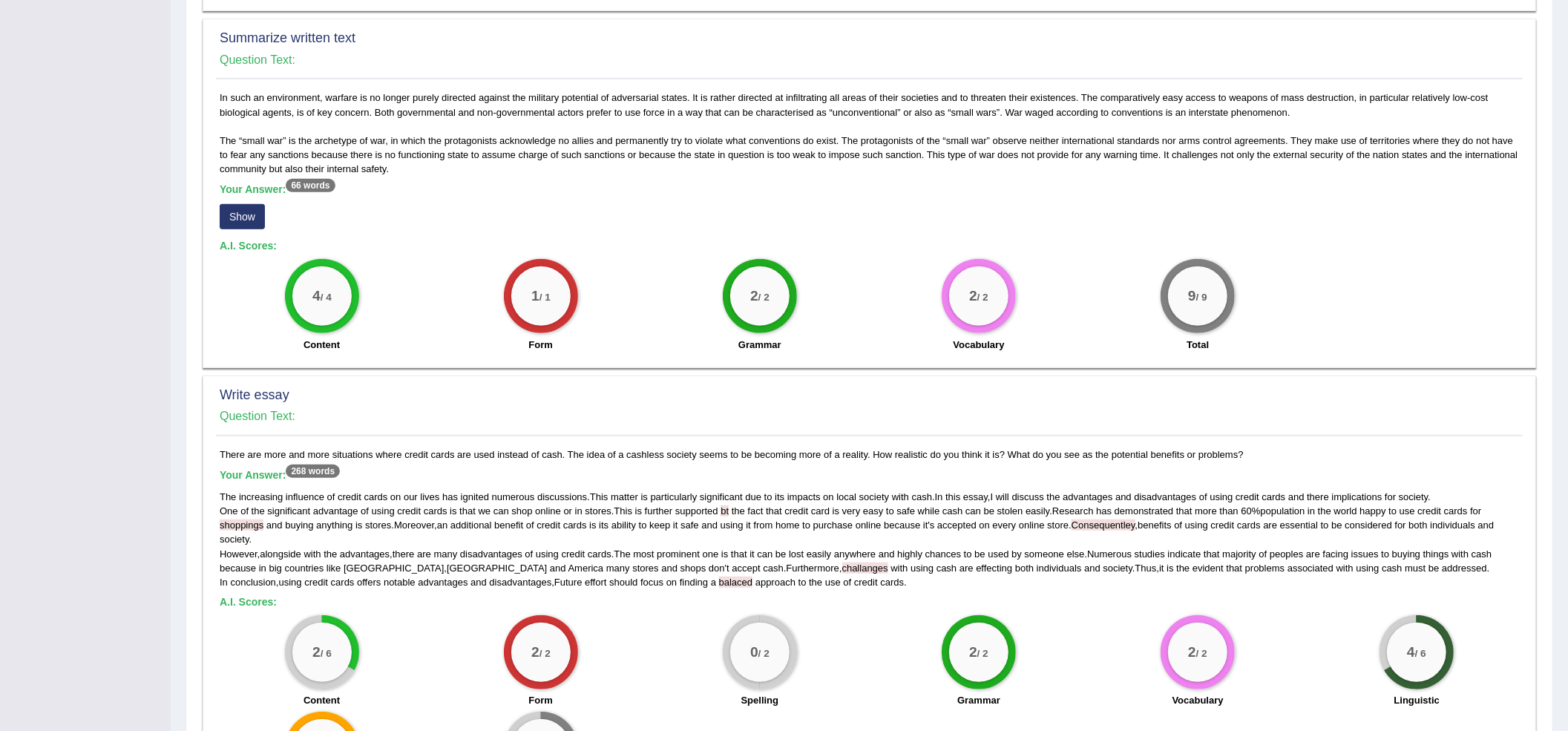
scroll to position [853, 0]
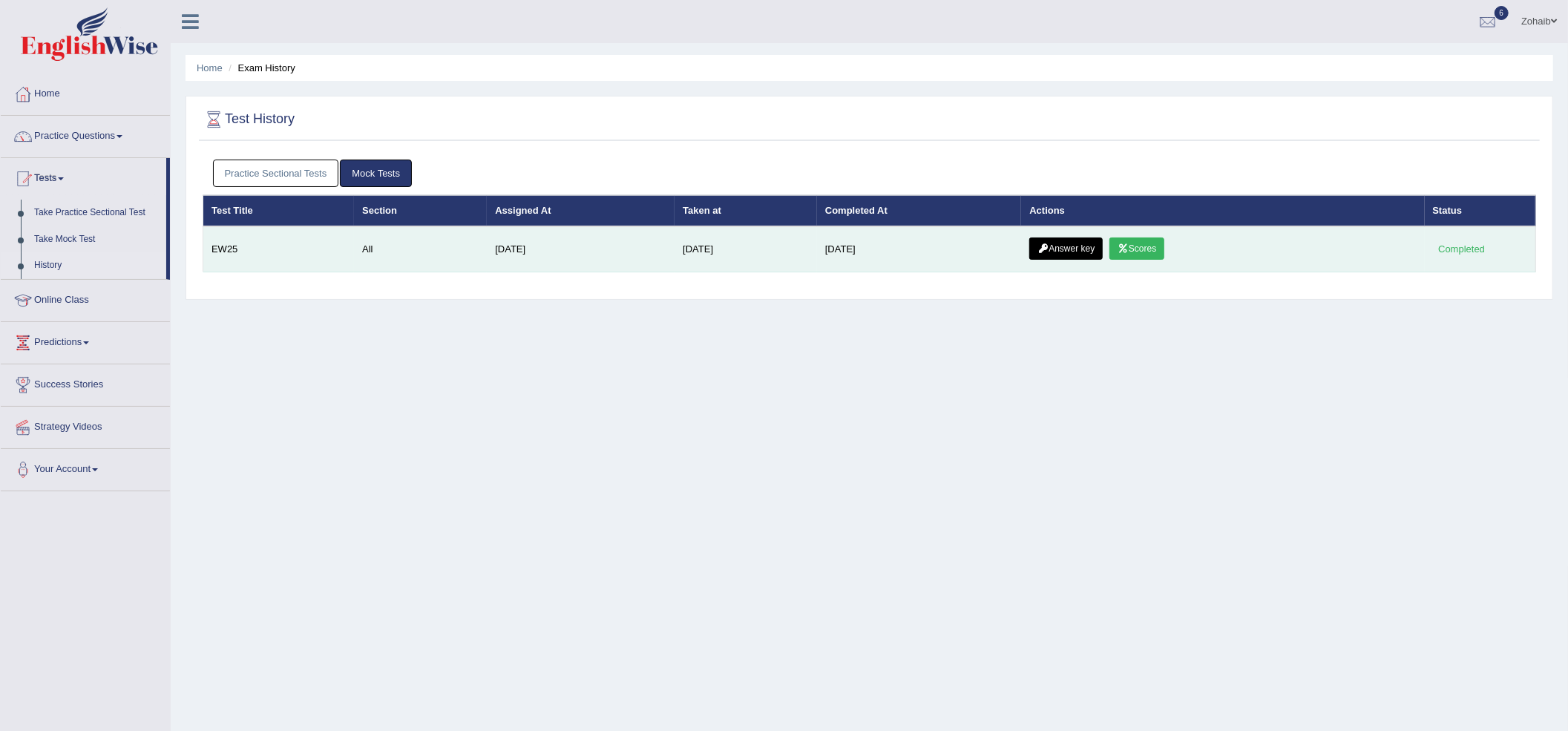
click at [1072, 258] on link "Answer key" at bounding box center [1067, 249] width 74 height 22
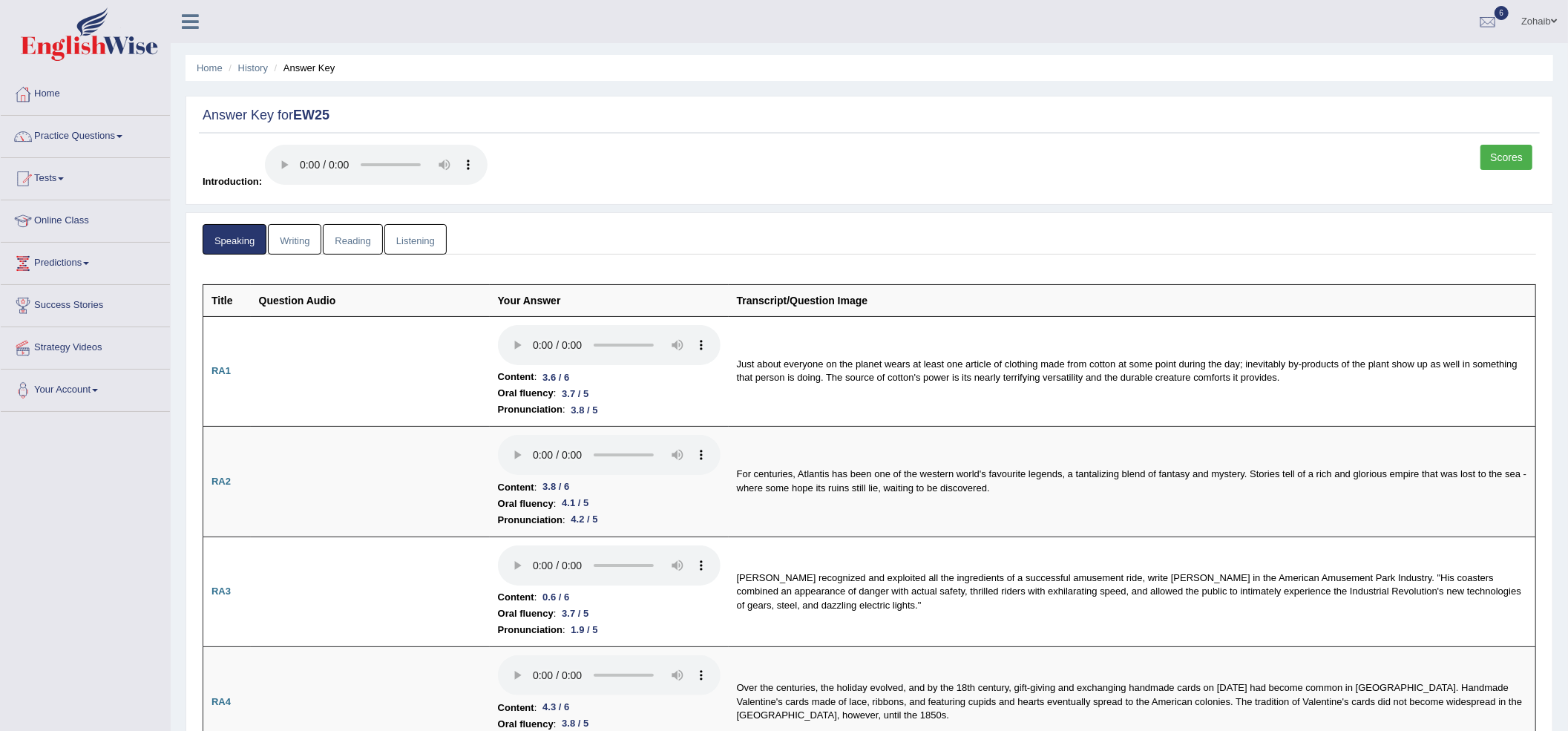
click at [363, 248] on link "Reading" at bounding box center [352, 239] width 60 height 31
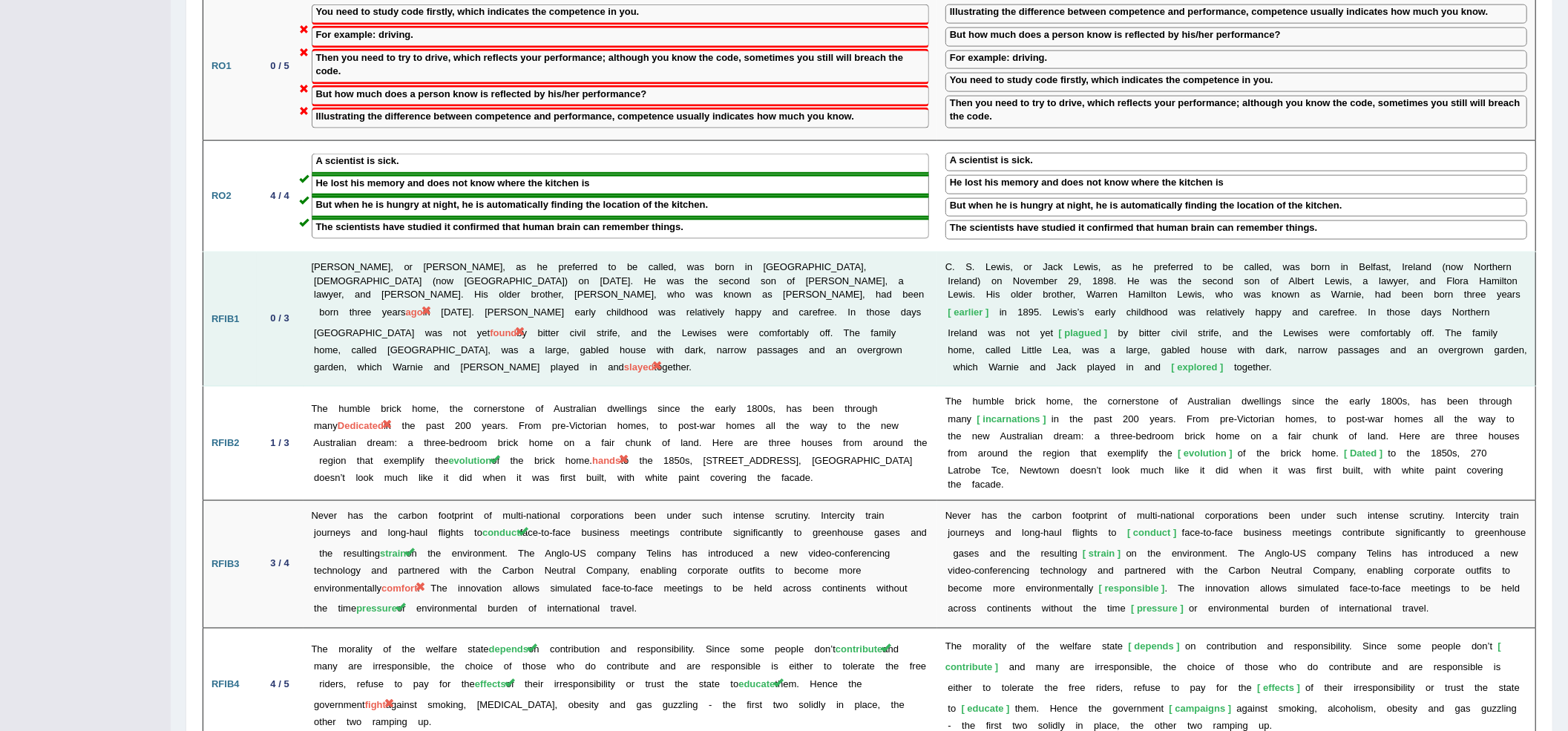
scroll to position [1742, 0]
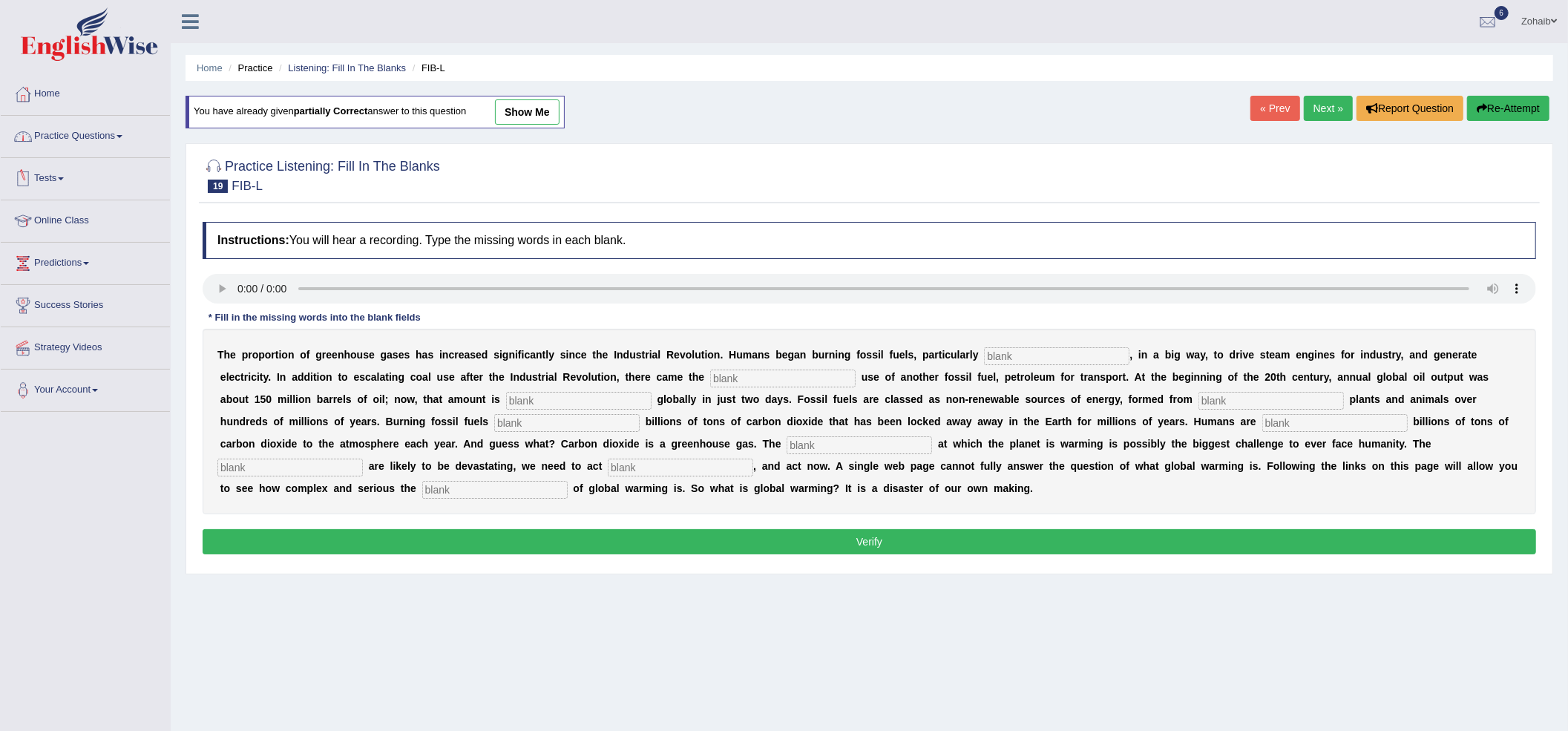
click at [60, 173] on link "Tests" at bounding box center [86, 176] width 170 height 37
click at [62, 267] on link "History" at bounding box center [97, 266] width 139 height 27
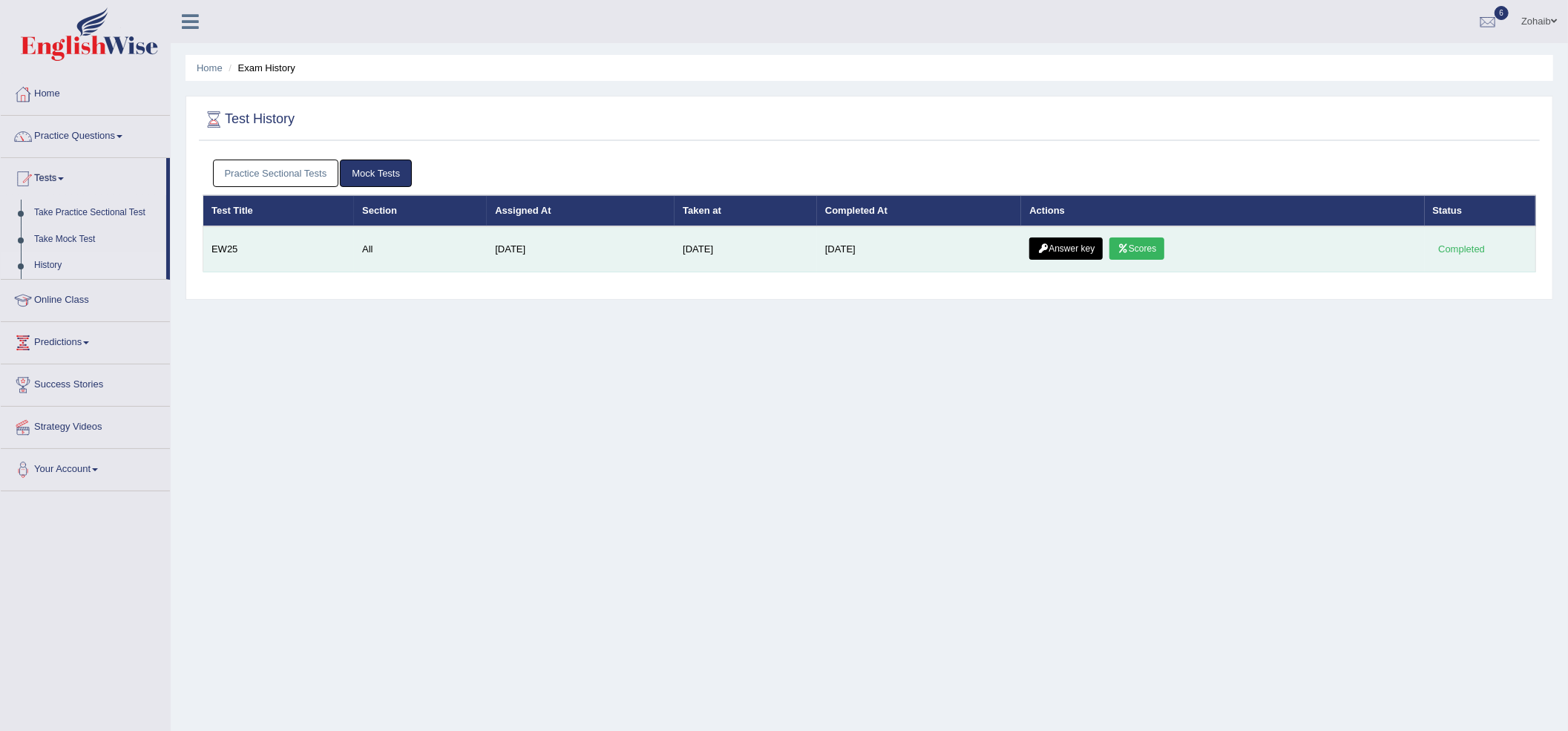
click at [1063, 241] on link "Answer key" at bounding box center [1067, 249] width 74 height 22
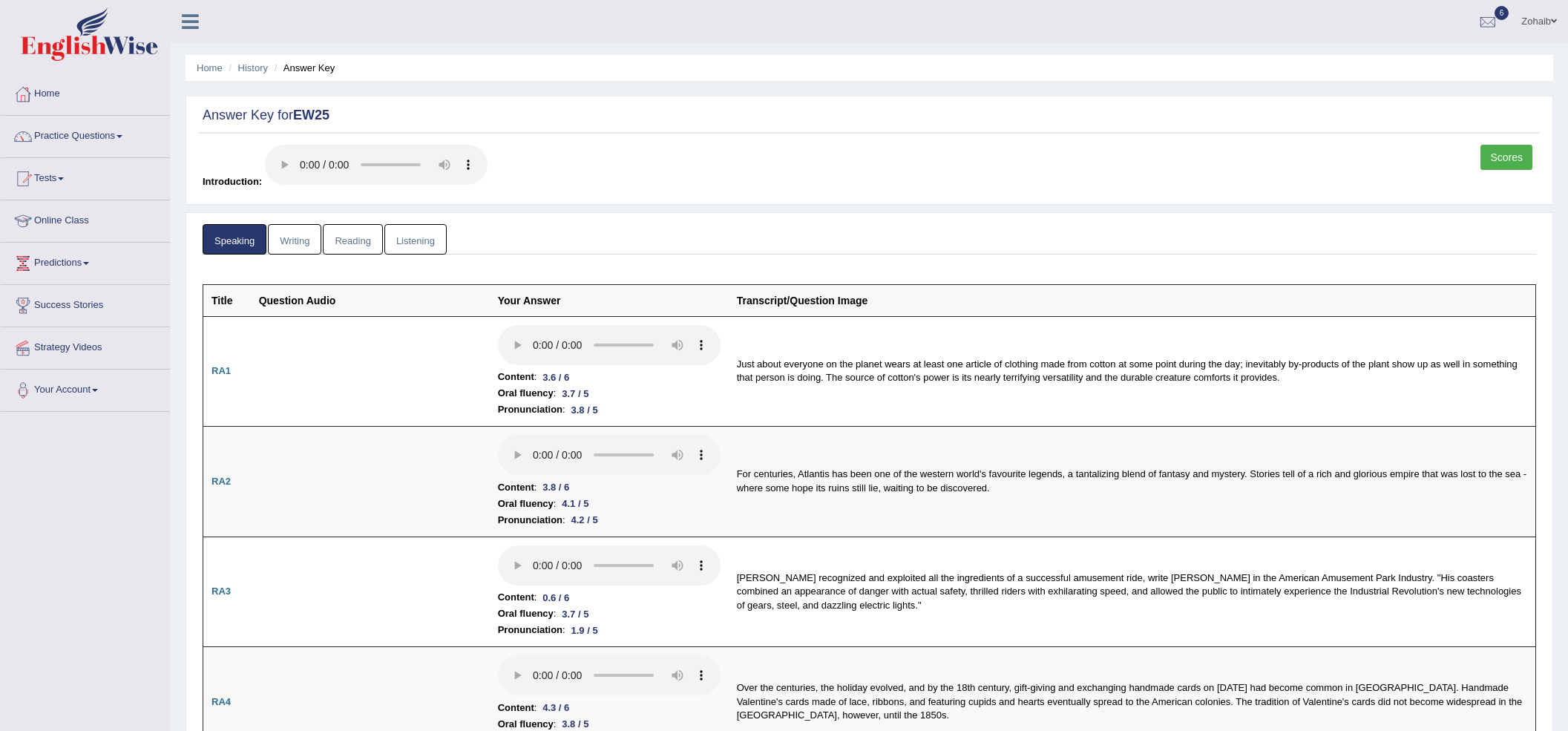
drag, startPoint x: 0, startPoint y: 0, endPoint x: 439, endPoint y: 242, distance: 501.3
click at [447, 242] on ul "Speaking Writing Reading Listening" at bounding box center [869, 239] width 1333 height 31
click at [439, 242] on link "Listening" at bounding box center [415, 239] width 62 height 31
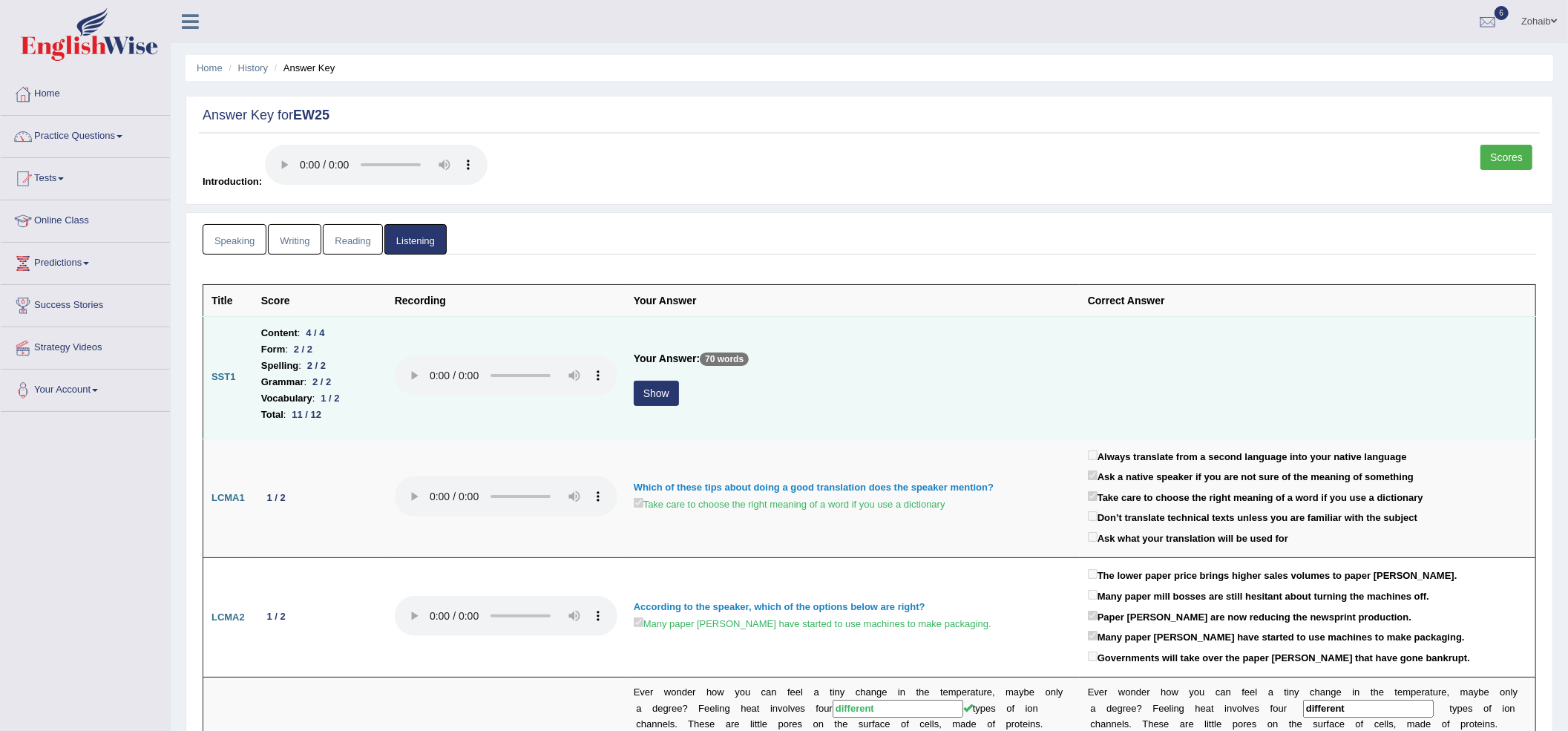
click at [681, 398] on div "Show" at bounding box center [853, 395] width 438 height 29
click at [671, 398] on button "Show" at bounding box center [657, 393] width 46 height 25
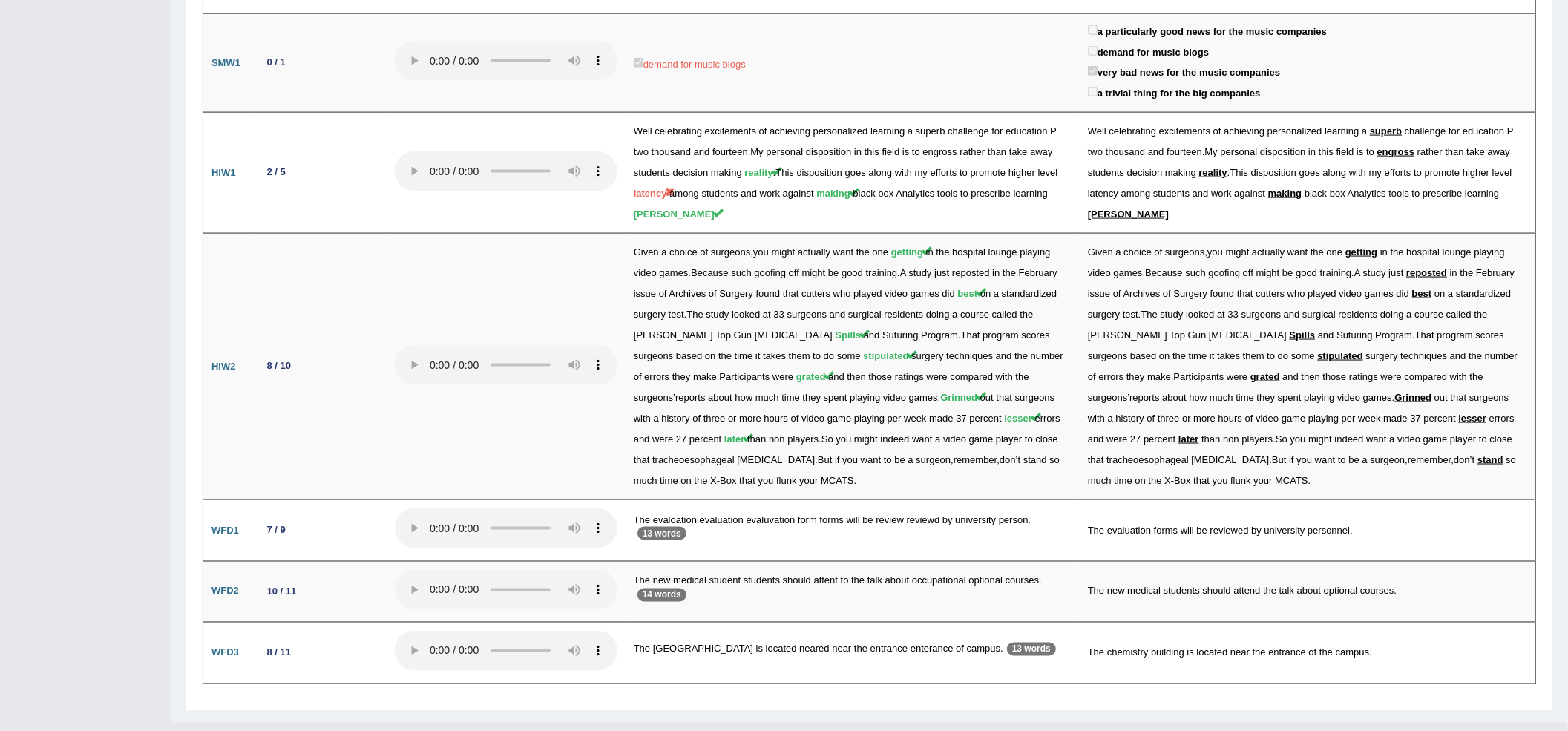
scroll to position [1718, 0]
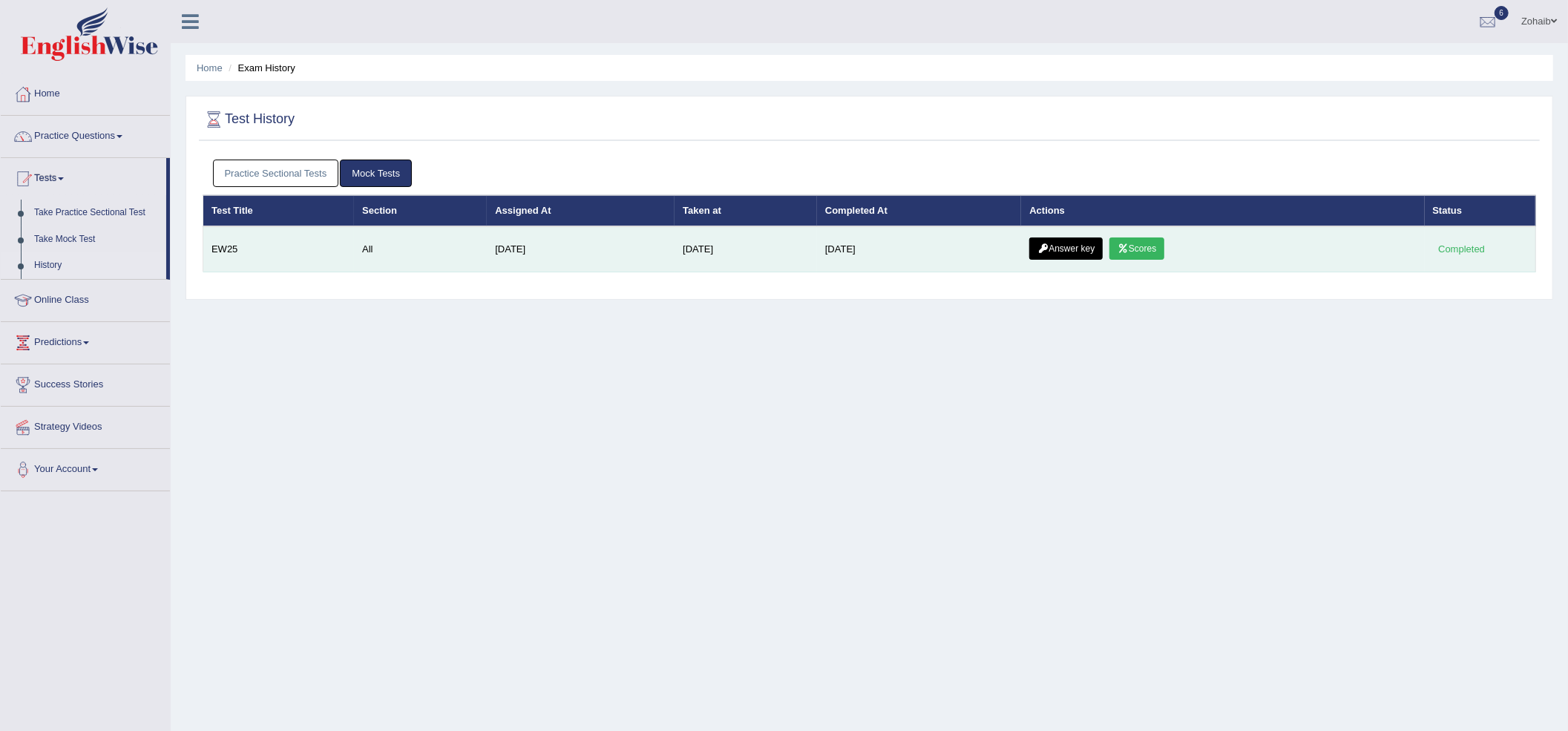
click at [1125, 244] on icon at bounding box center [1123, 248] width 11 height 9
